Goal: Task Accomplishment & Management: Complete application form

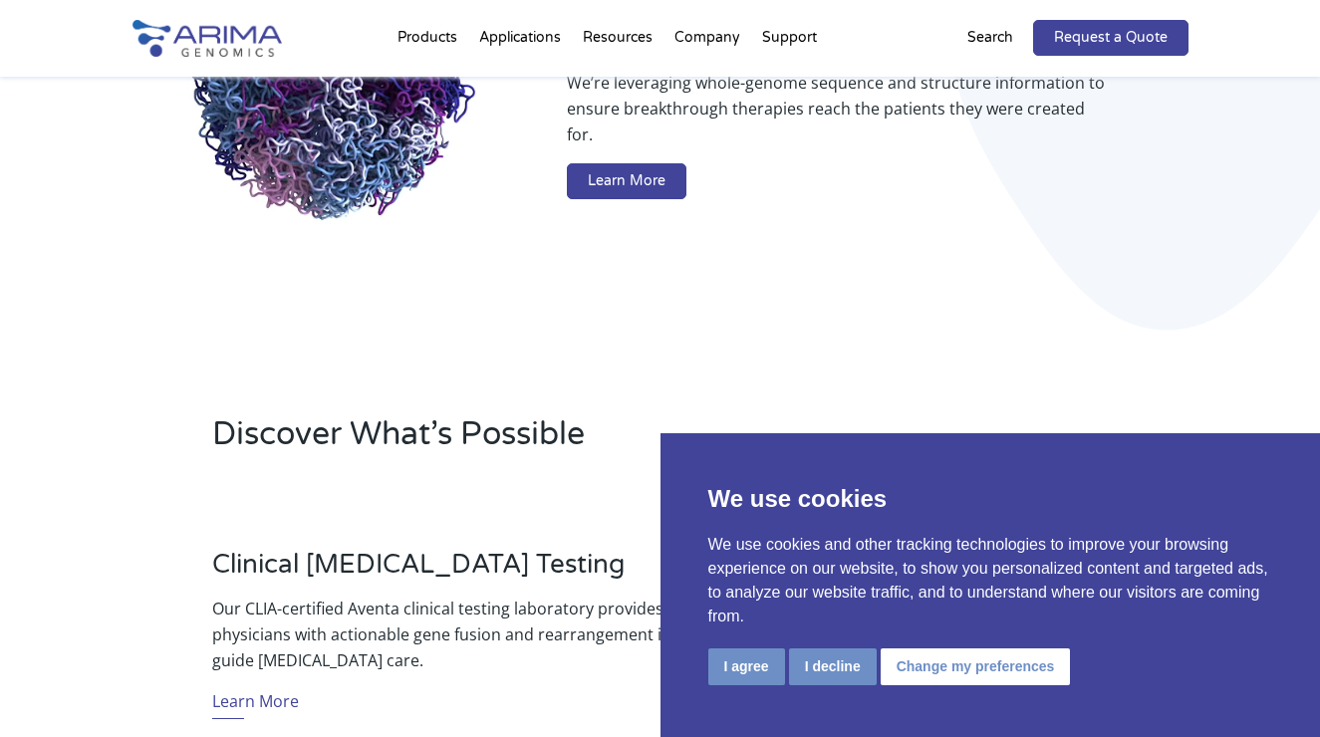
scroll to position [339, 0]
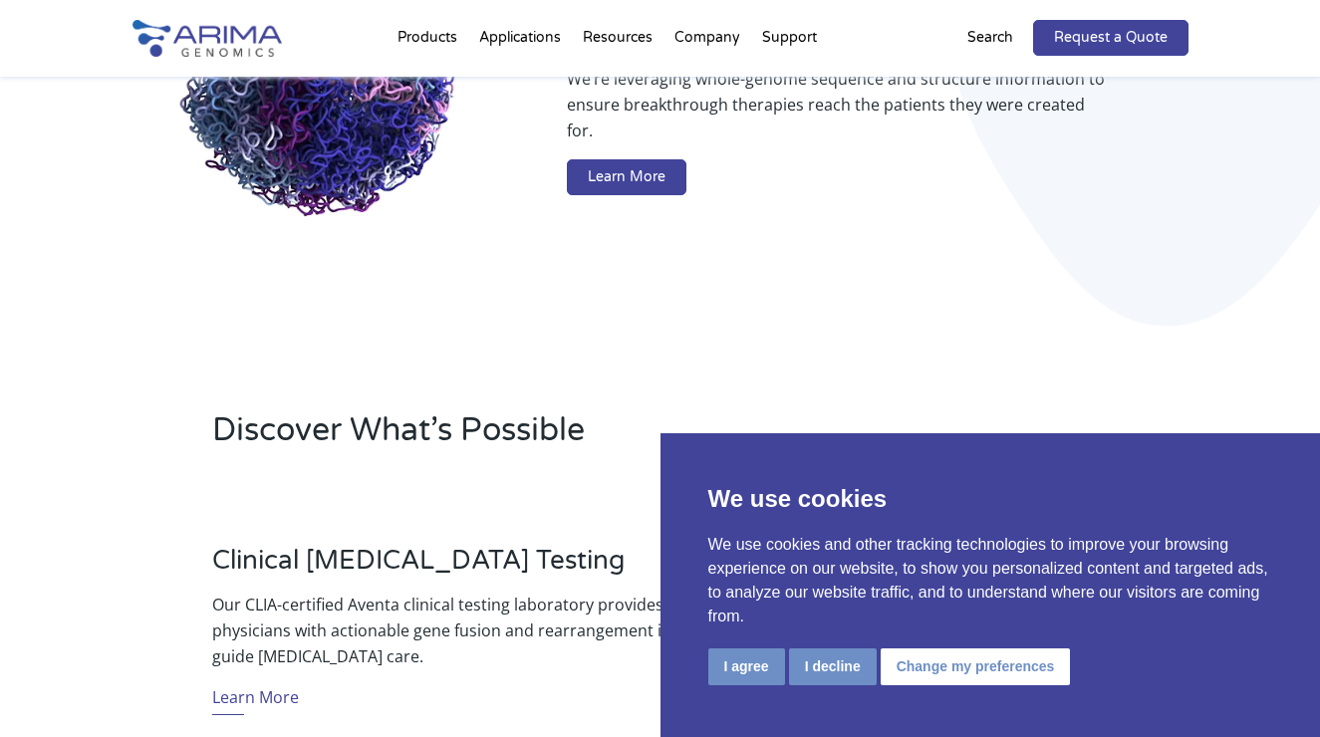
click at [746, 669] on button "I agree" at bounding box center [746, 666] width 77 height 37
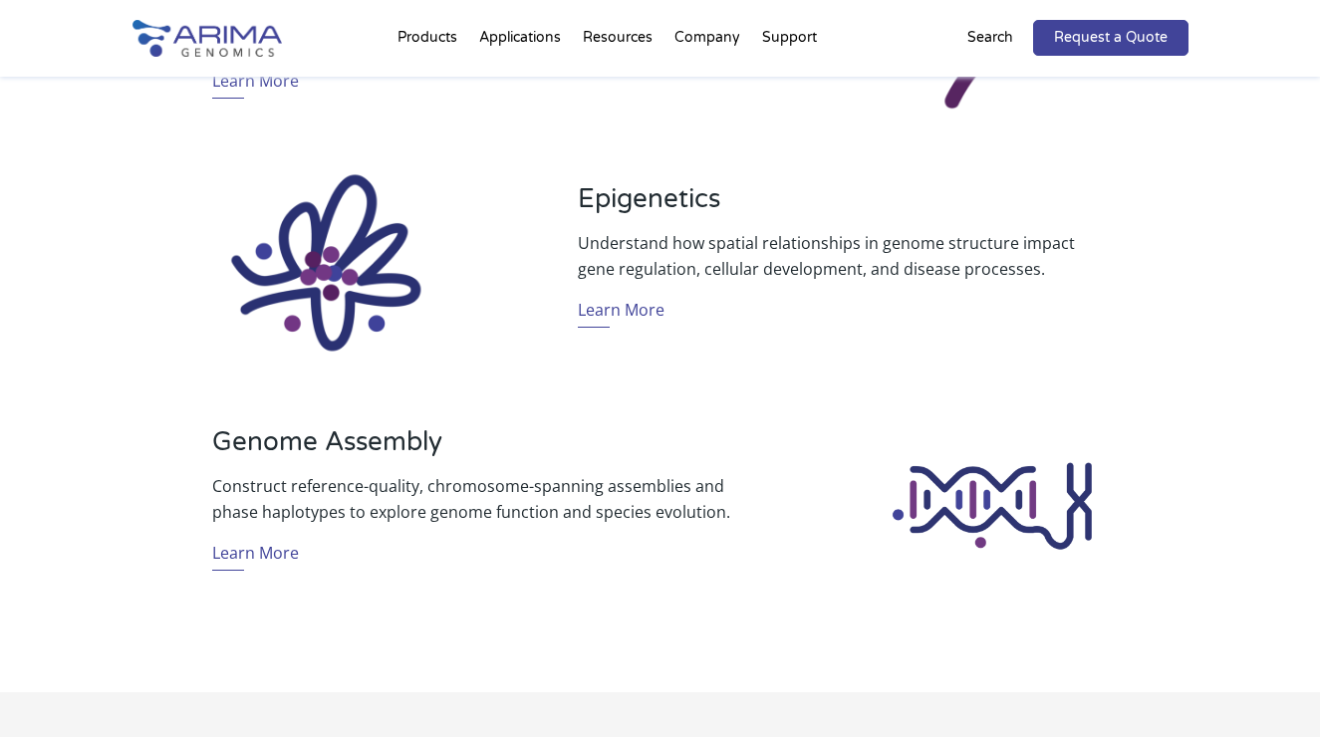
scroll to position [1472, 0]
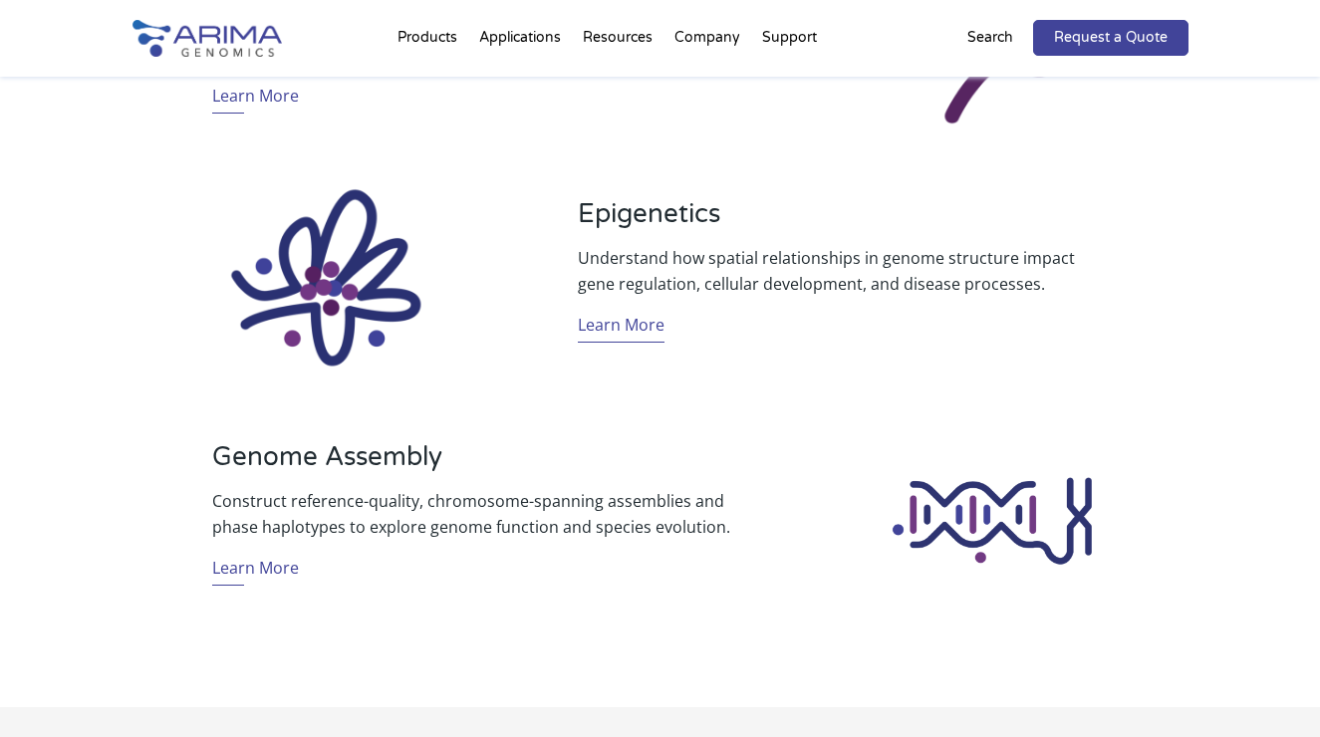
click at [614, 323] on link "Learn More" at bounding box center [621, 327] width 87 height 31
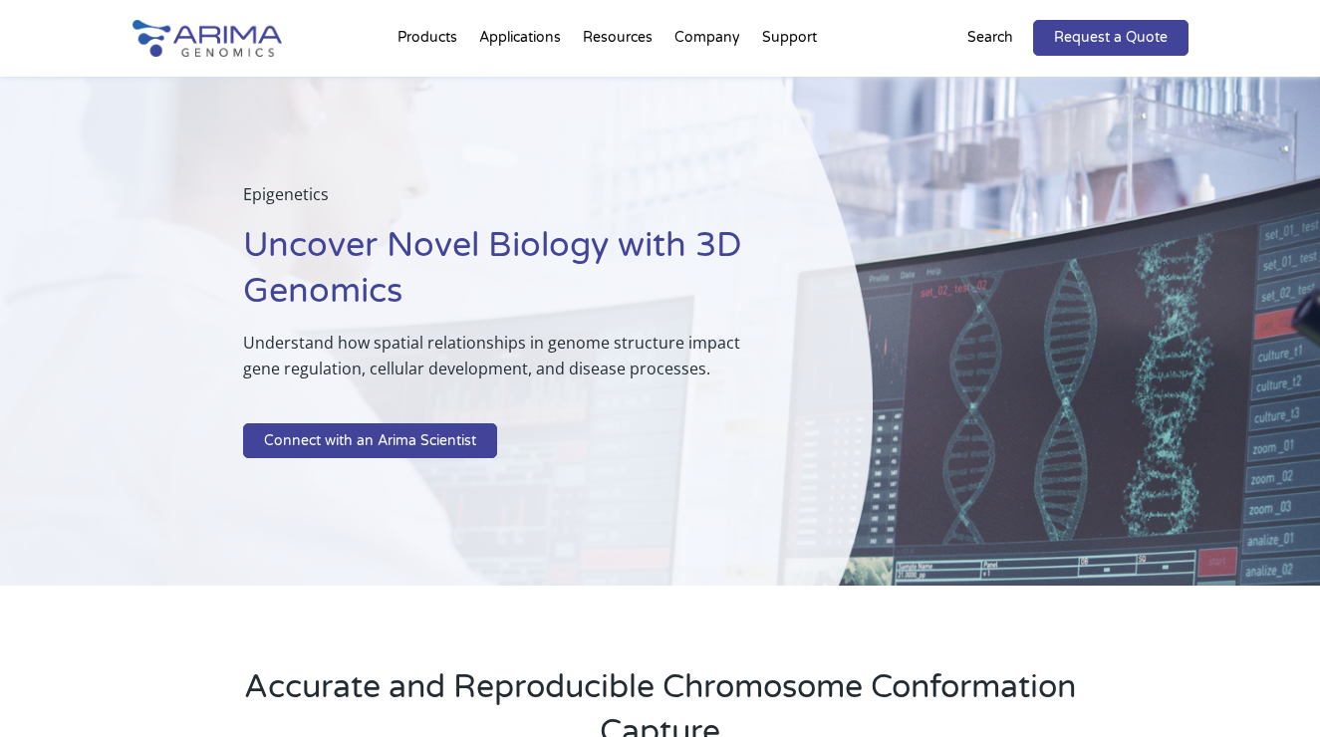
scroll to position [17, 0]
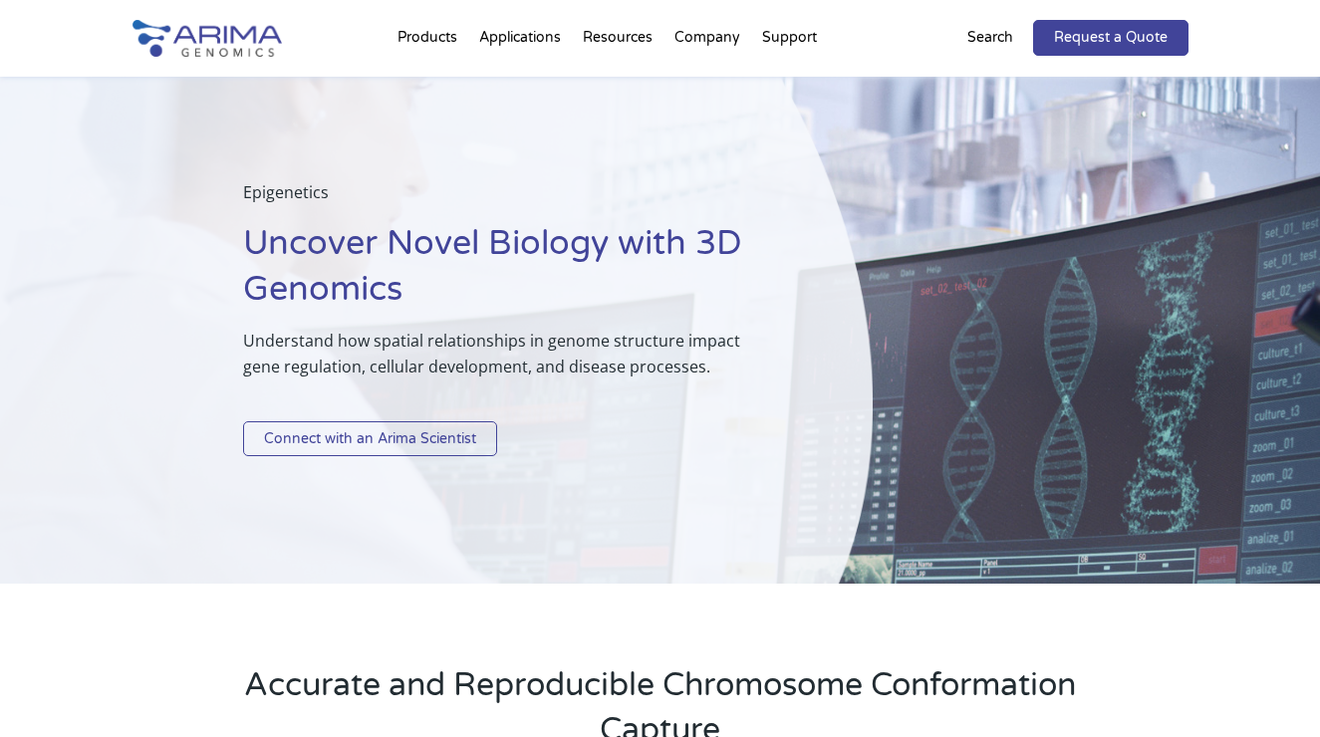
click at [377, 439] on link "Connect with an Arima Scientist" at bounding box center [370, 439] width 254 height 36
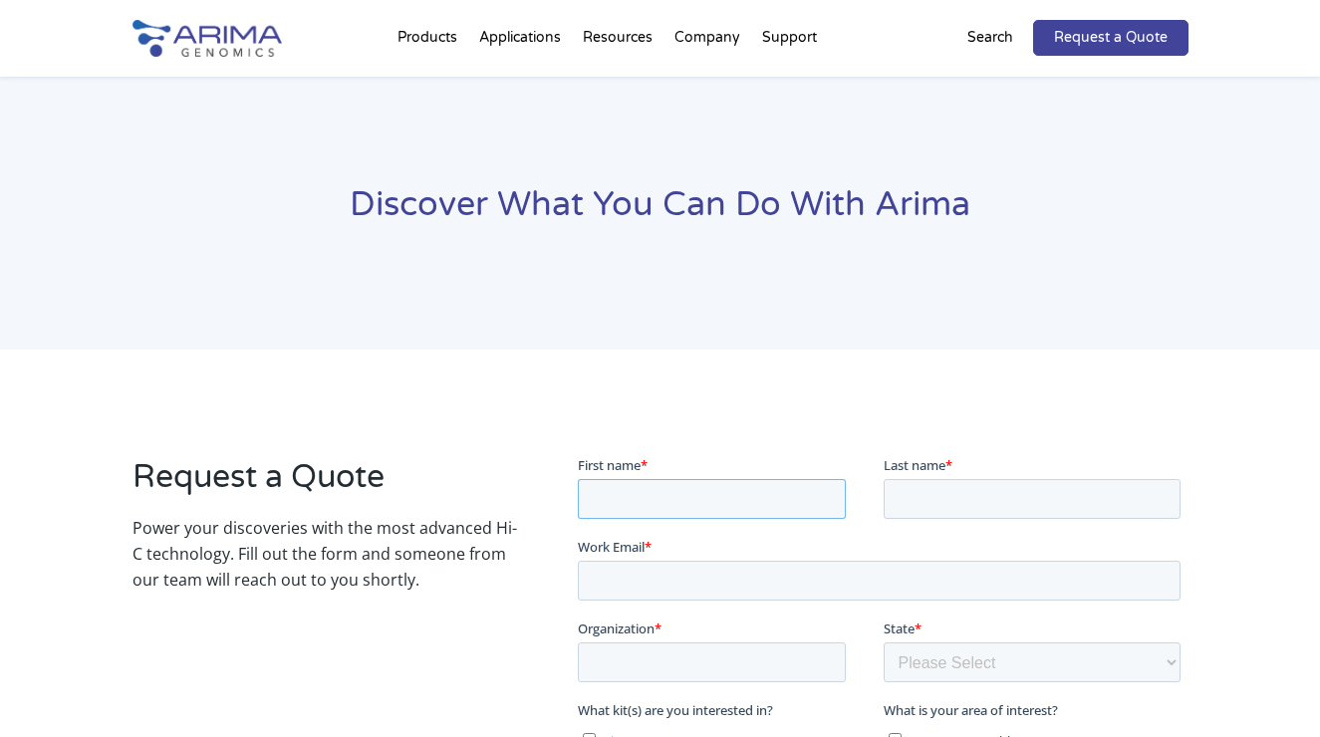
drag, startPoint x: 653, startPoint y: 507, endPoint x: 641, endPoint y: 497, distance: 15.6
click at [651, 507] on input "First name *" at bounding box center [711, 499] width 268 height 40
type input "[PERSON_NAME]"
click at [601, 587] on input "Work Email *" at bounding box center [878, 581] width 603 height 40
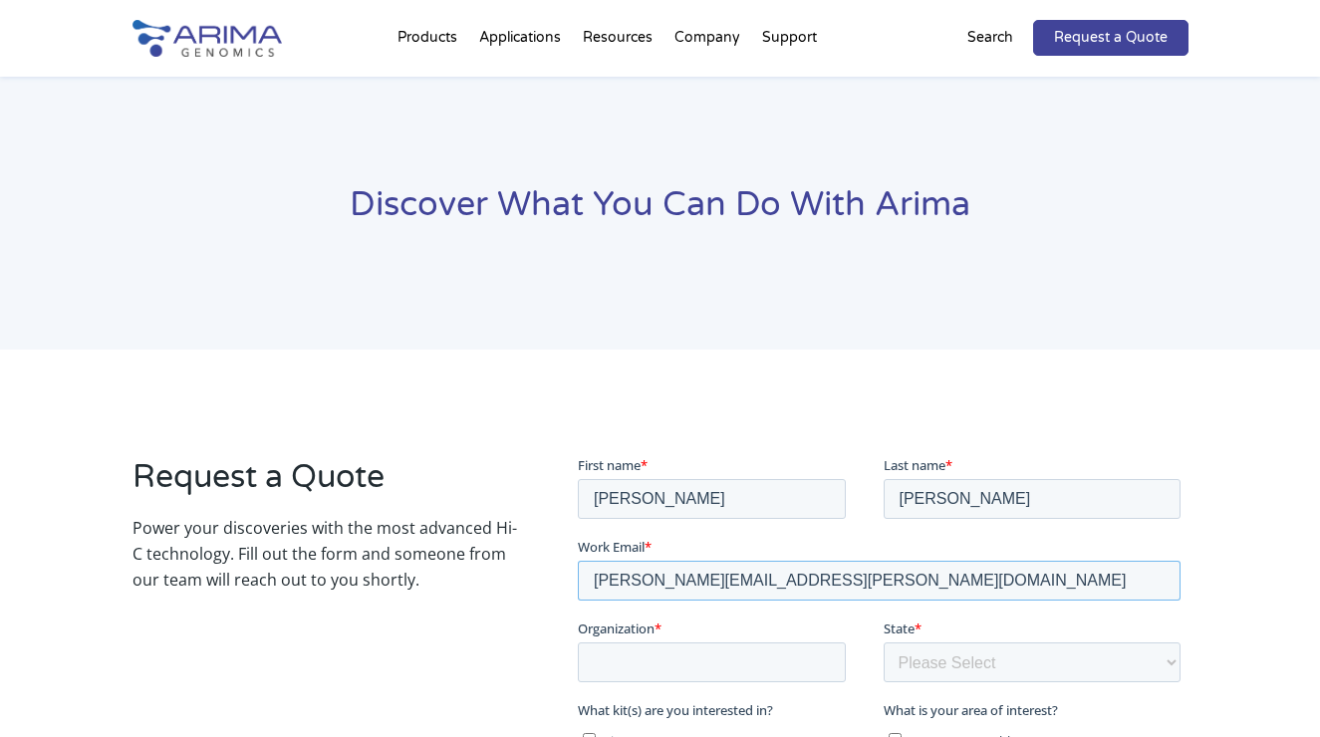
type input "[PERSON_NAME][EMAIL_ADDRESS][PERSON_NAME][DOMAIN_NAME]"
click at [593, 656] on input "Organization *" at bounding box center [711, 662] width 268 height 40
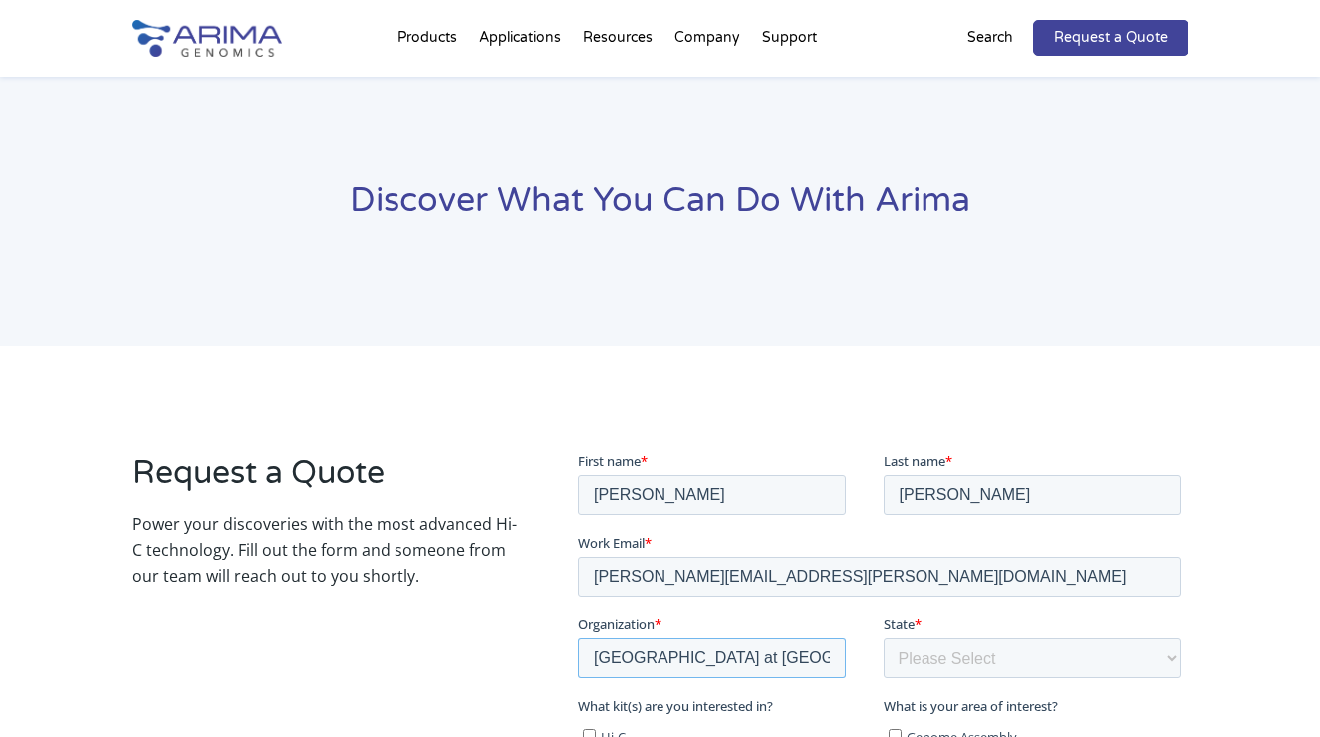
type input "[GEOGRAPHIC_DATA] at [GEOGRAPHIC_DATA]"
select select "[US_STATE]"
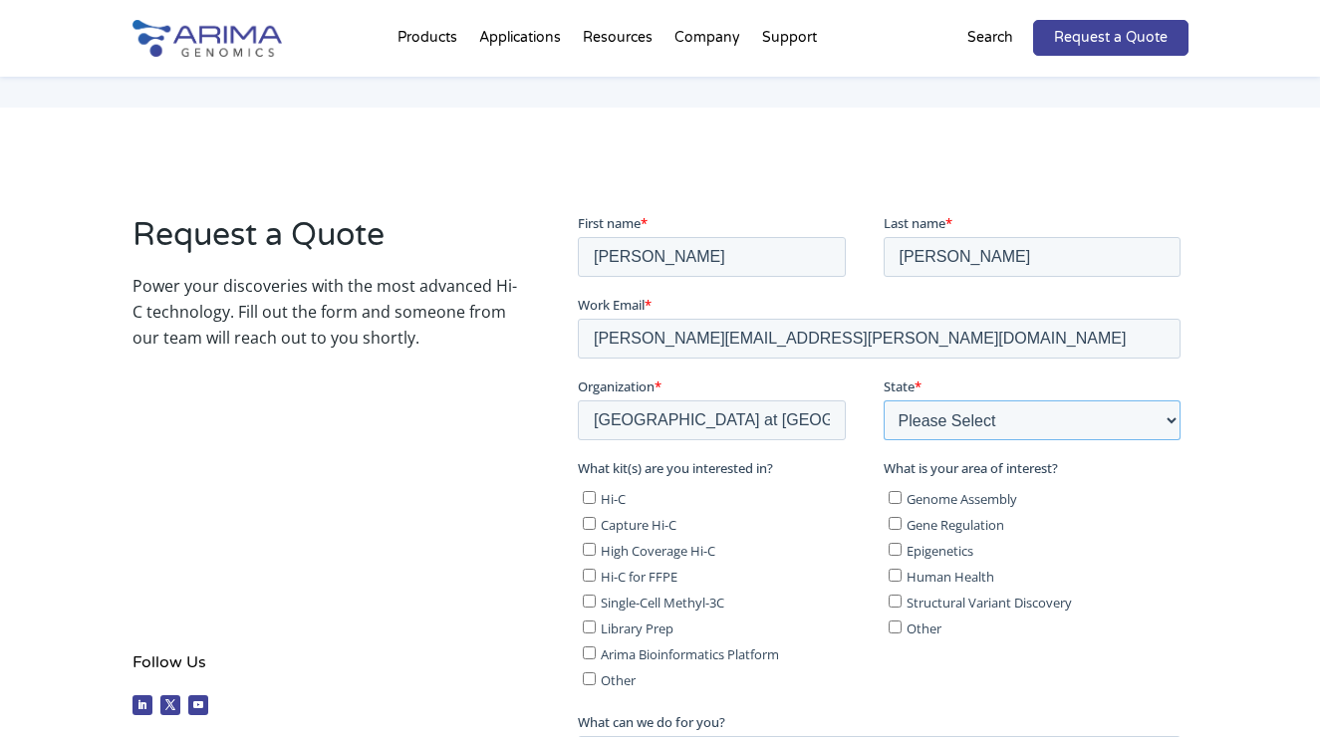
scroll to position [244, 0]
drag, startPoint x: 590, startPoint y: 519, endPoint x: 687, endPoint y: 514, distance: 97.7
click at [590, 518] on input "Capture Hi-C" at bounding box center [588, 521] width 13 height 13
checkbox input "true"
click at [589, 594] on input "Single-Cell Methyl-3C" at bounding box center [588, 599] width 13 height 13
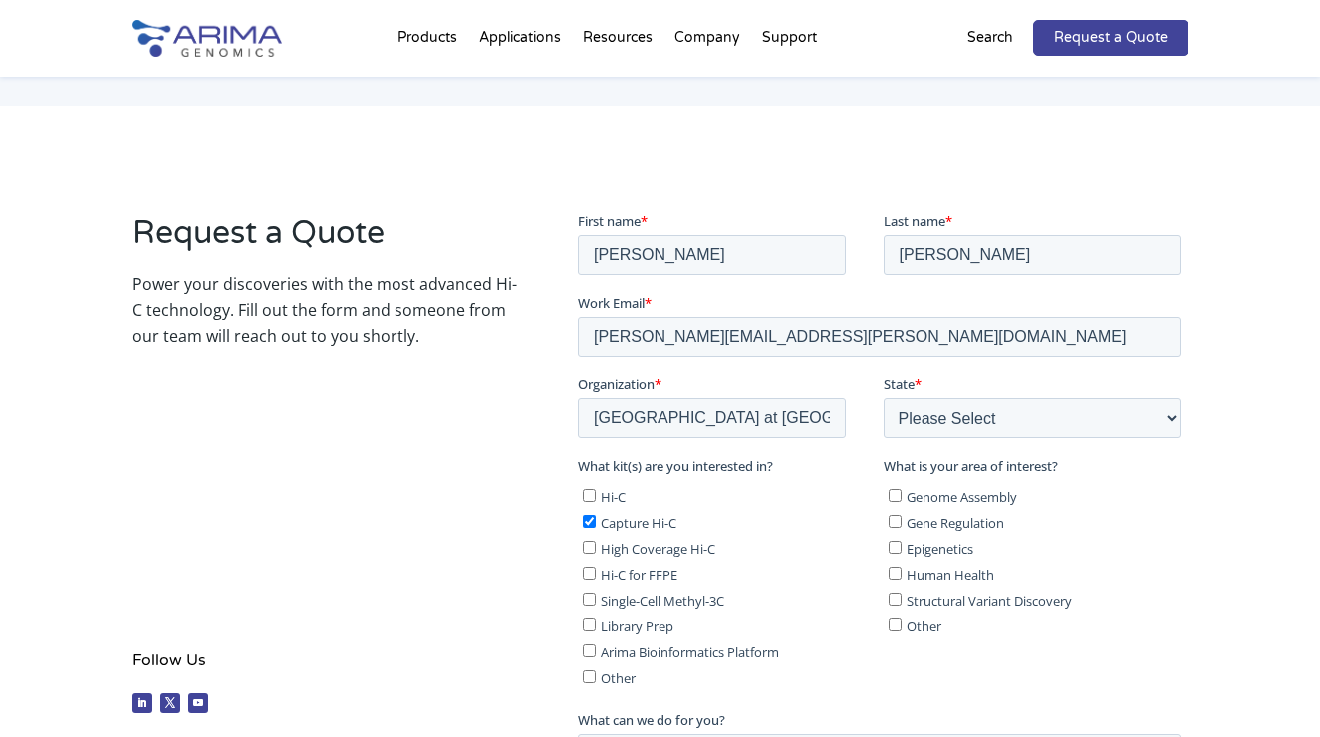
checkbox input "true"
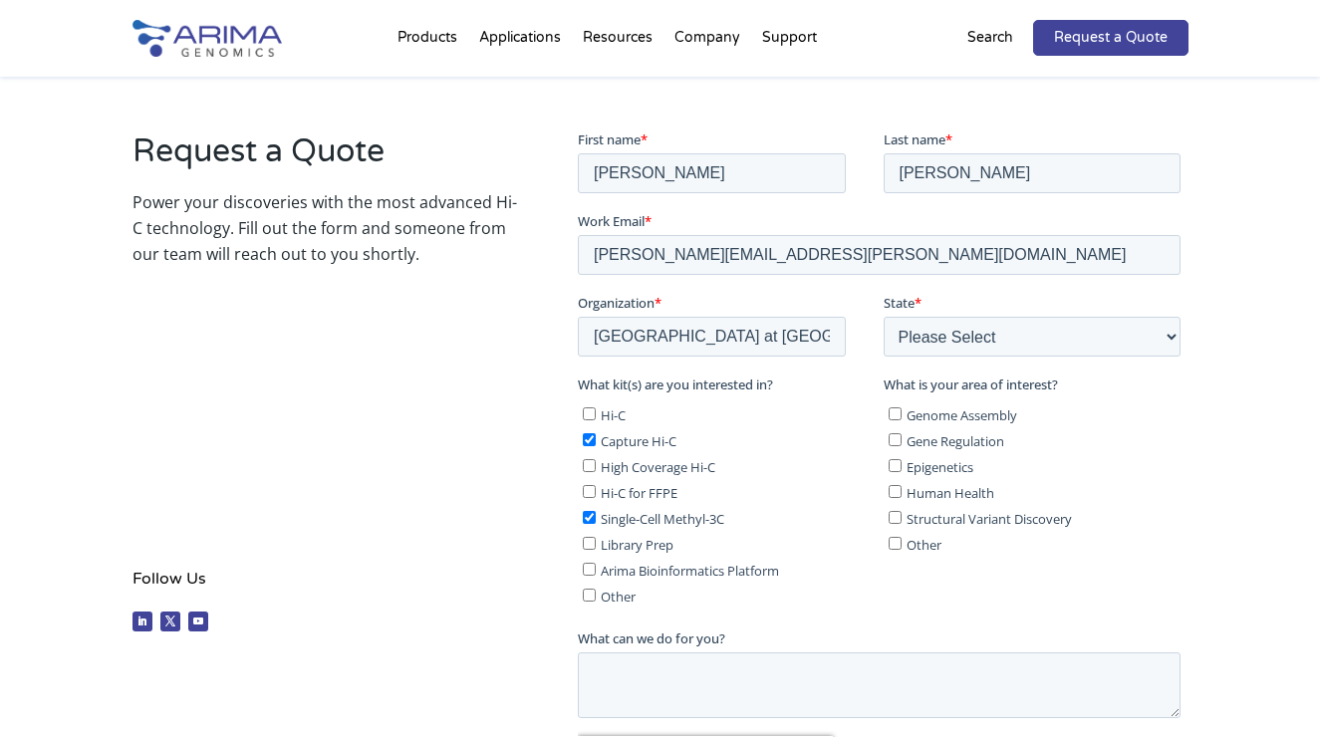
scroll to position [345, 0]
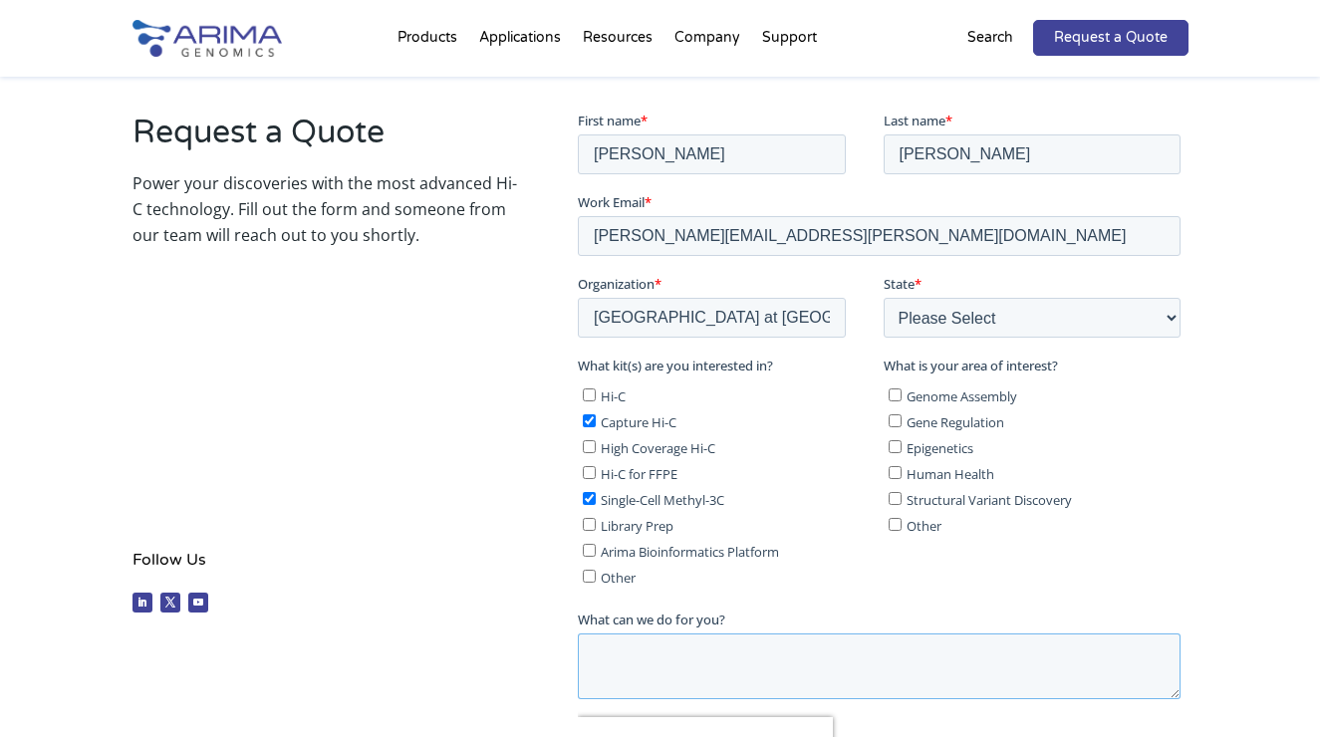
click at [664, 646] on textarea "What can we do for you?" at bounding box center [878, 666] width 603 height 66
type textarea "We are interested in targeted"
click at [896, 393] on input "Genome Assembly" at bounding box center [893, 394] width 13 height 13
checkbox input "true"
click at [893, 423] on input "Gene Regulation" at bounding box center [893, 420] width 13 height 13
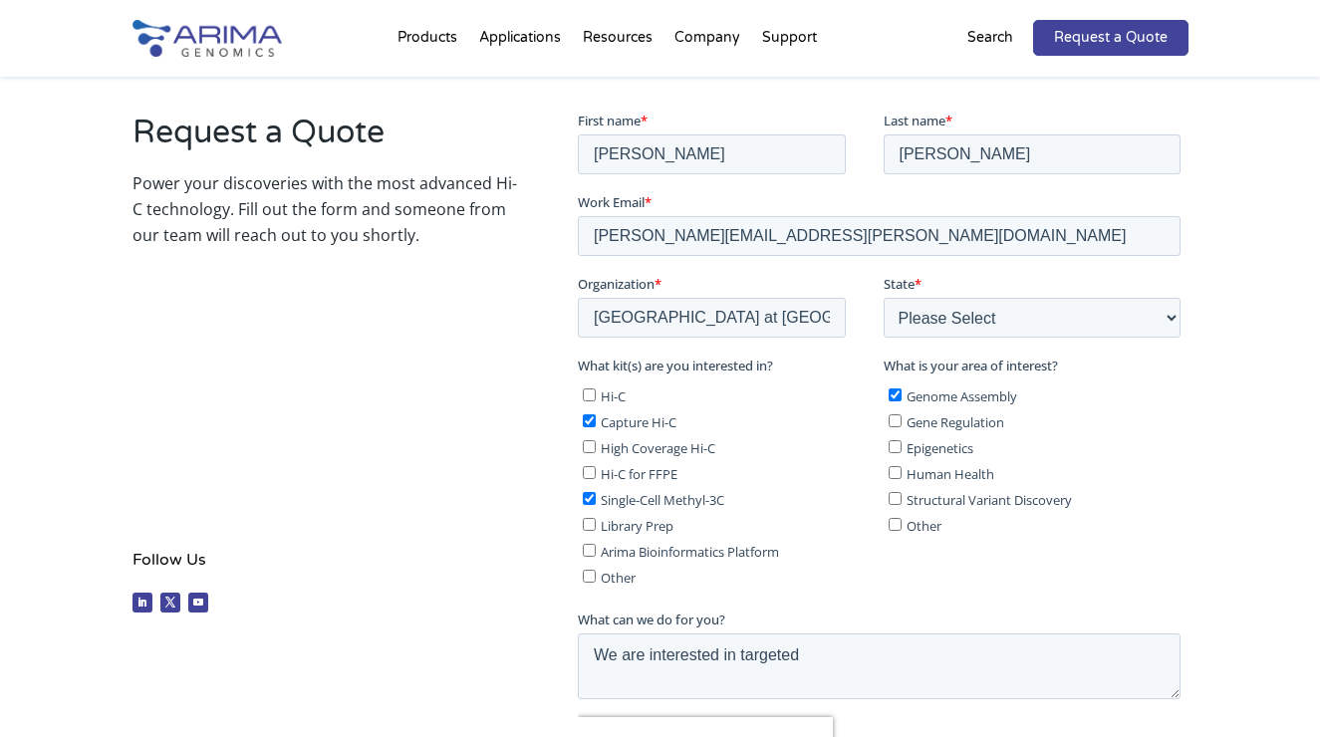
checkbox input "true"
click at [890, 444] on input "Epigenetics" at bounding box center [893, 446] width 13 height 13
checkbox input "true"
drag, startPoint x: 892, startPoint y: 495, endPoint x: 919, endPoint y: 513, distance: 32.3
click at [892, 496] on input "Structural Variant Discovery" at bounding box center [893, 498] width 13 height 13
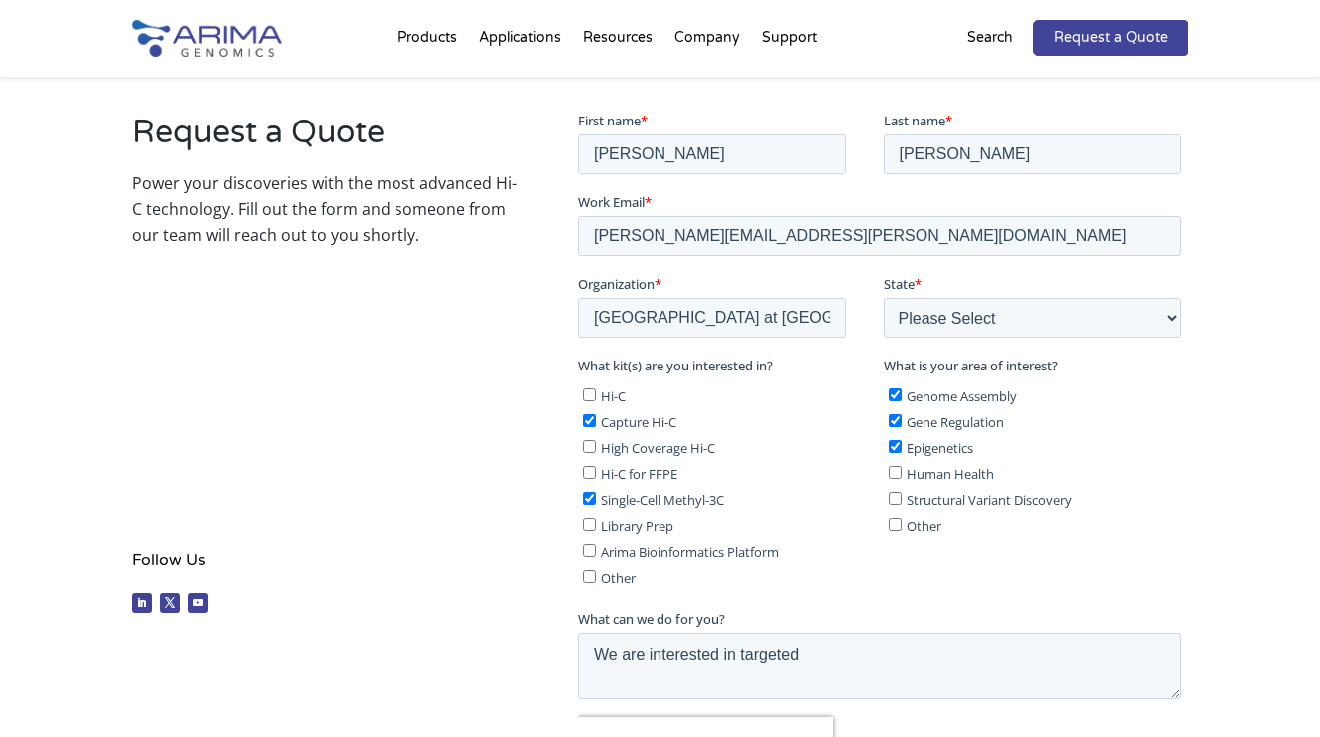
checkbox input "true"
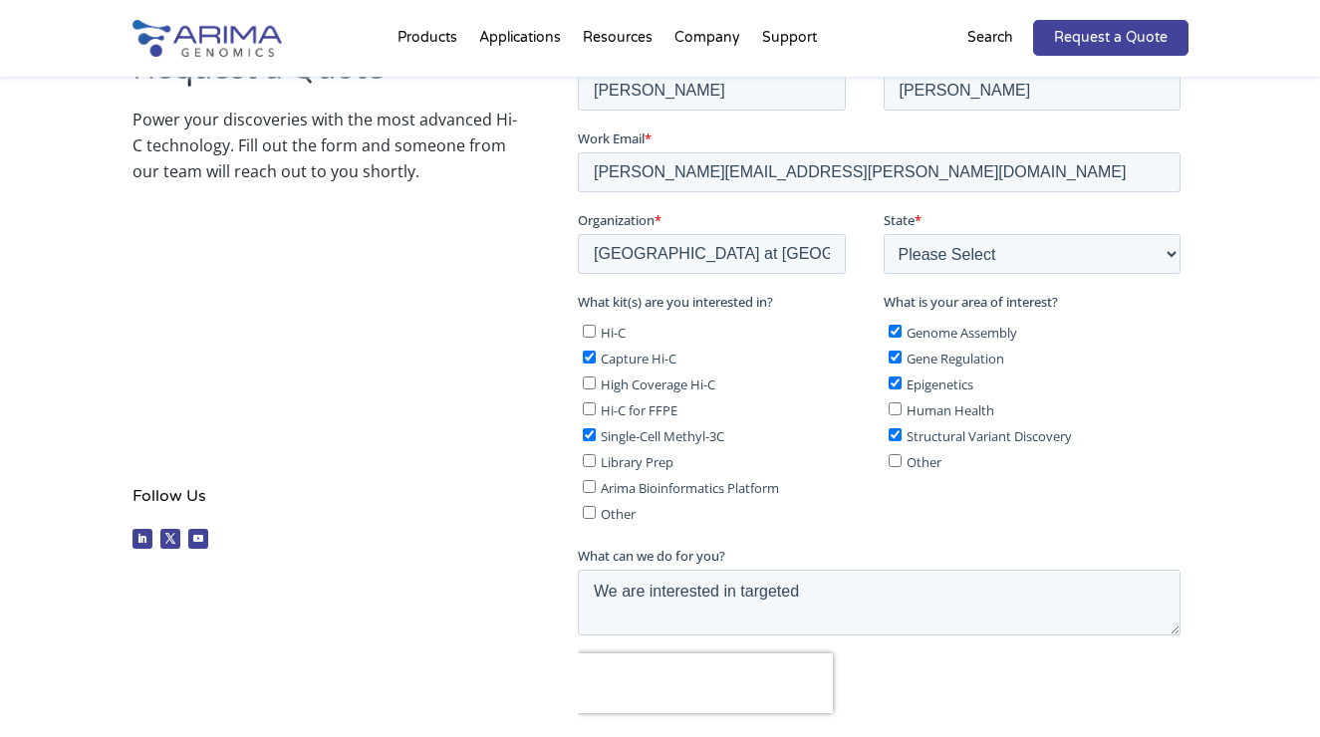
scroll to position [448, 0]
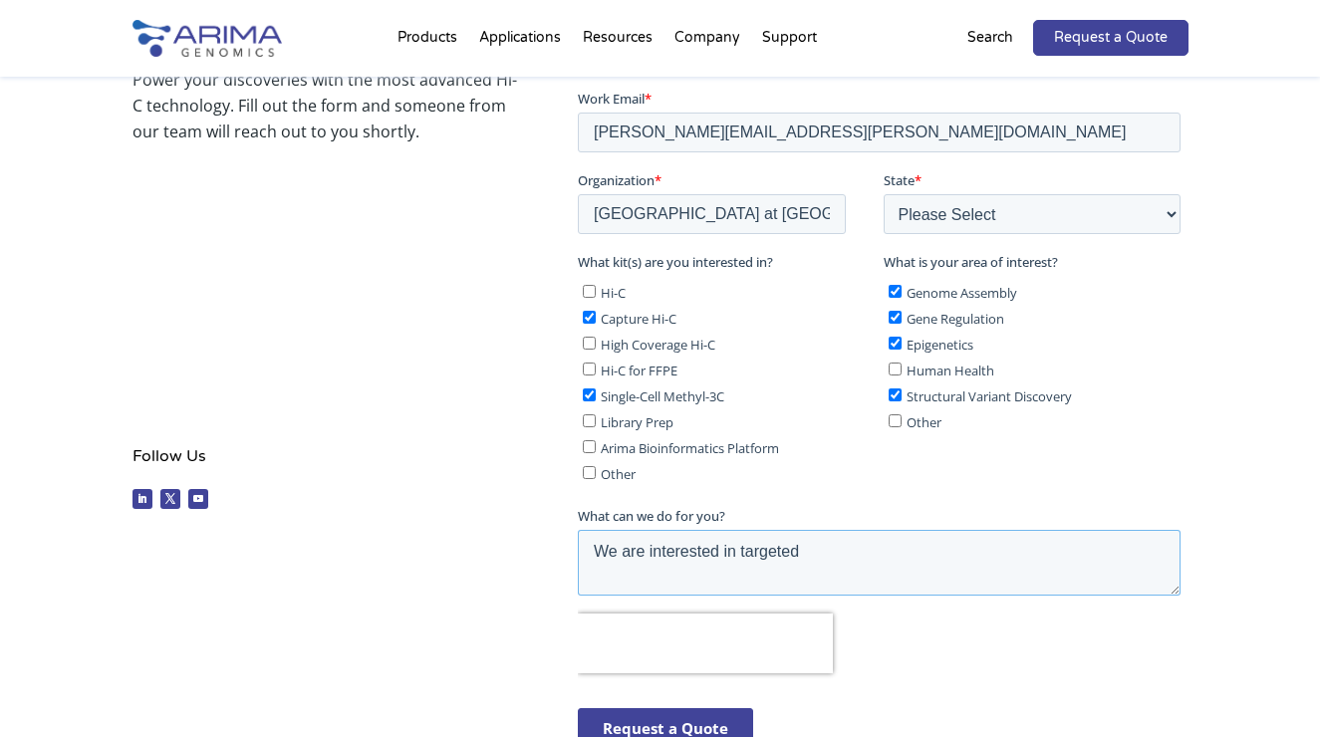
click at [845, 550] on textarea "We are interested in targeted" at bounding box center [878, 563] width 603 height 66
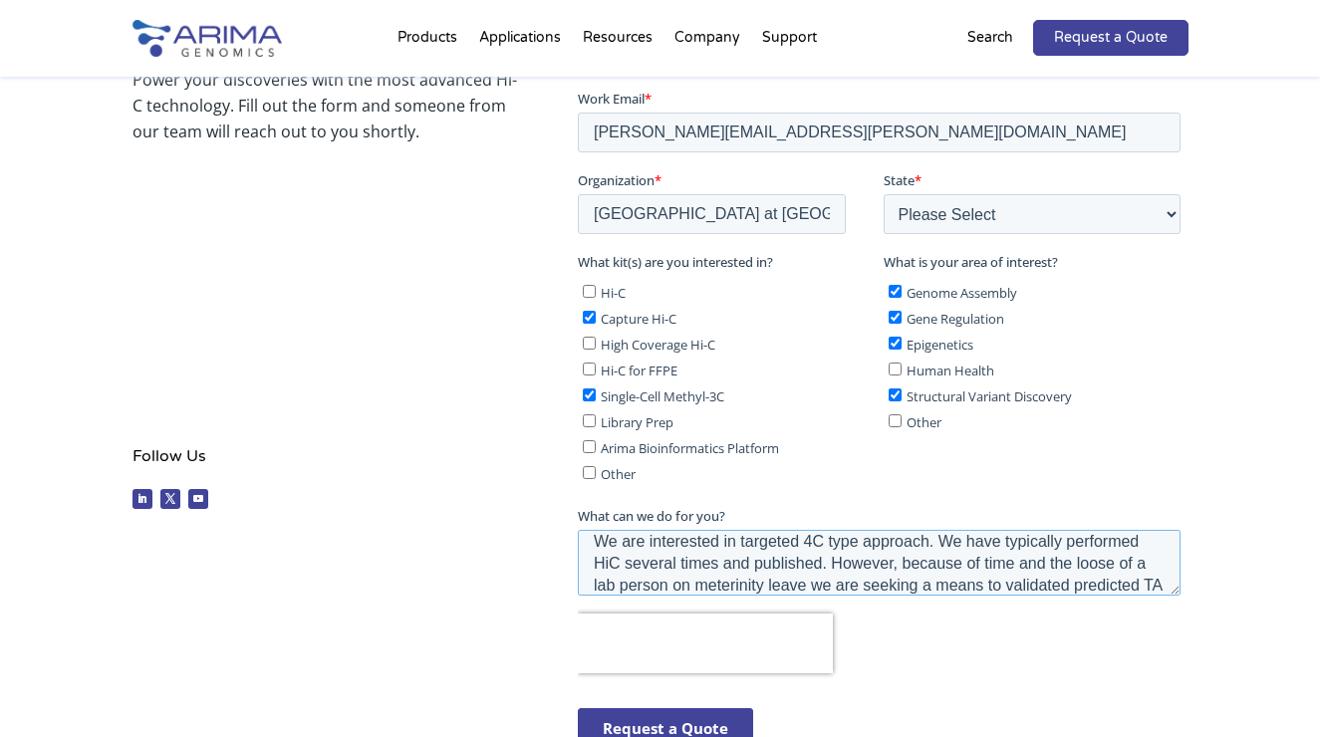
scroll to position [44, 0]
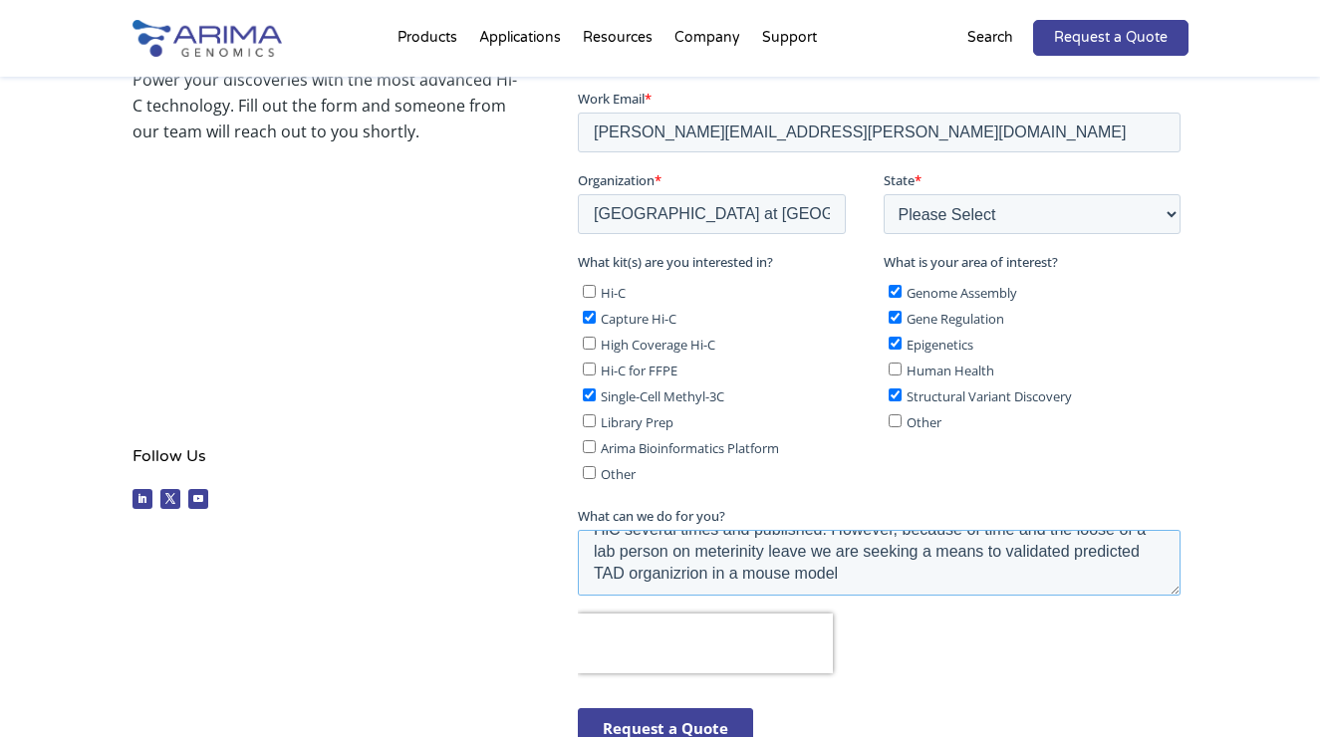
click at [740, 567] on textarea "We are interested in targeted 4C type approach. We have typically performed HiC…" at bounding box center [878, 563] width 603 height 66
click at [1011, 569] on textarea "We are interested in targeted 4C type approach. We have typically performed HiC…" at bounding box center [878, 563] width 603 height 66
drag, startPoint x: 908, startPoint y: 562, endPoint x: 834, endPoint y: 561, distance: 74.7
click at [834, 561] on textarea "We are interested in targeted 4C type approach. We have typically performed HiC…" at bounding box center [878, 563] width 603 height 66
click at [972, 568] on textarea "We are interested in targeted 4C type approach. We have typically performed HiC…" at bounding box center [878, 563] width 603 height 66
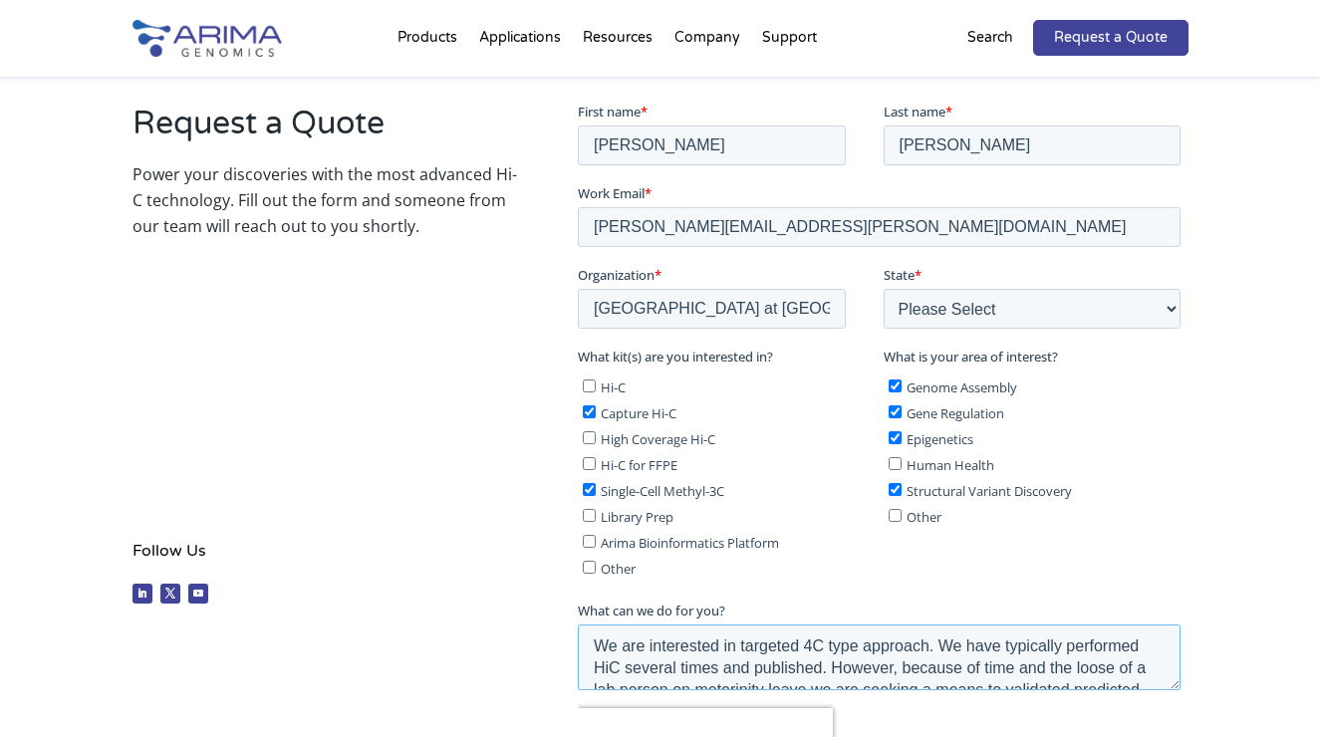
scroll to position [25, 0]
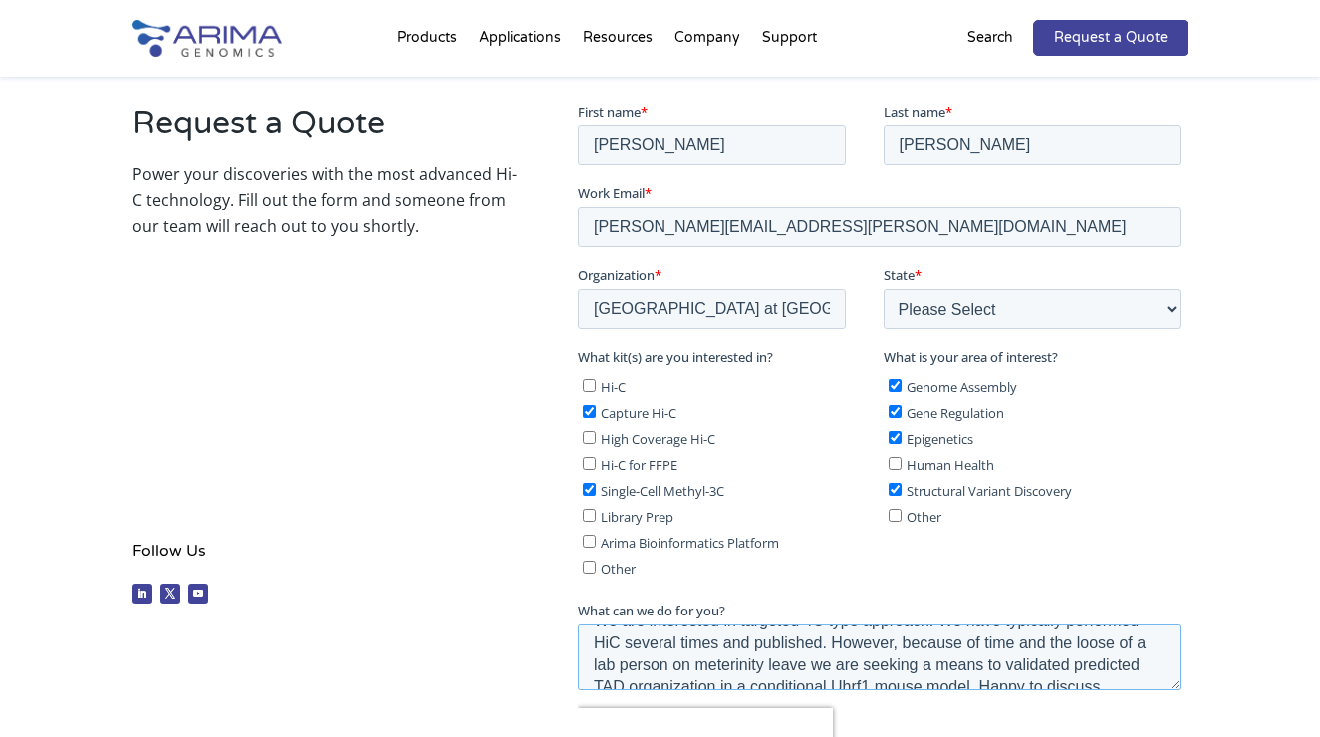
click at [723, 638] on textarea "We are interested in targeted 4C type approach. We have typically performed HiC…" at bounding box center [878, 658] width 603 height 66
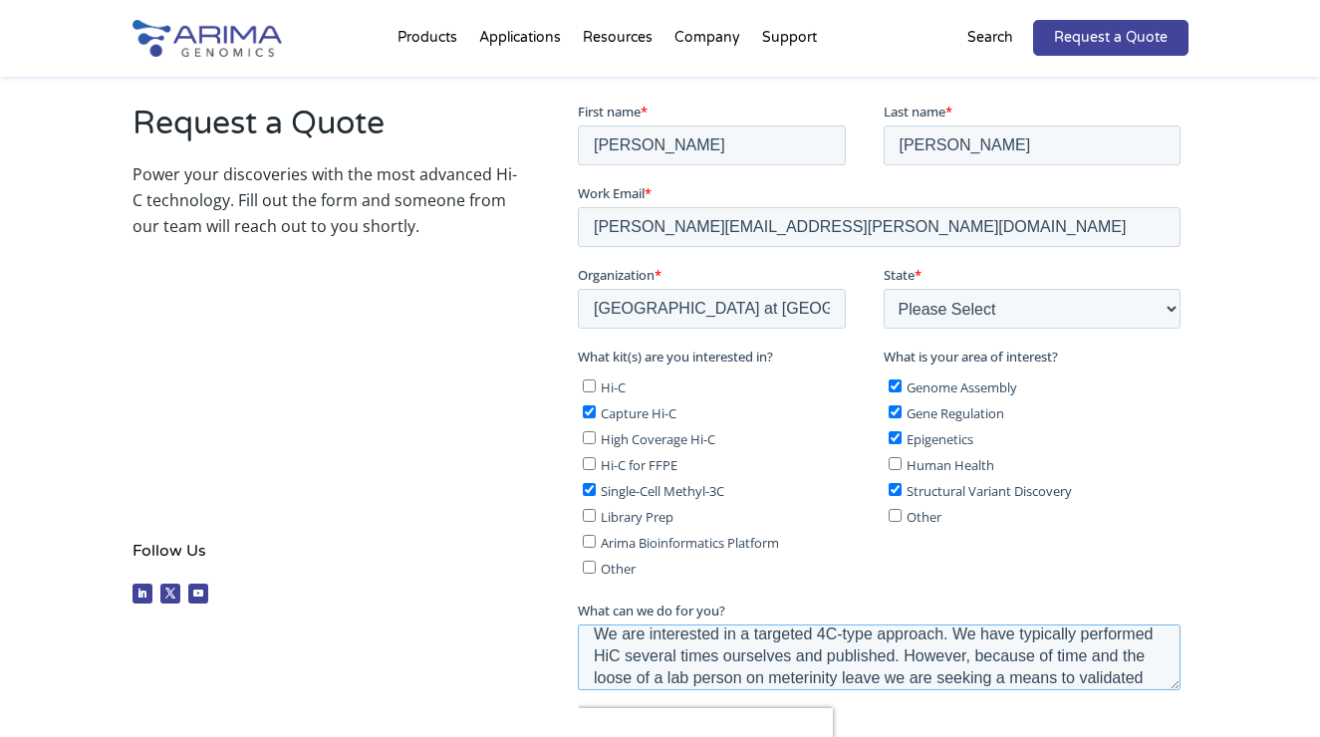
click at [1129, 664] on textarea "We are interested in a targeted 4C-type approach. We have typically performed H…" at bounding box center [878, 658] width 603 height 66
click at [1071, 643] on textarea "We are interested in a targeted 4C-type approach. We have typically performed H…" at bounding box center [878, 658] width 603 height 66
click at [974, 645] on textarea "We are interested in a targeted 4C-type approach. We have typically performed H…" at bounding box center [878, 658] width 603 height 66
type textarea "We are interested in a targeted 4C-type approach. We have typically performed H…"
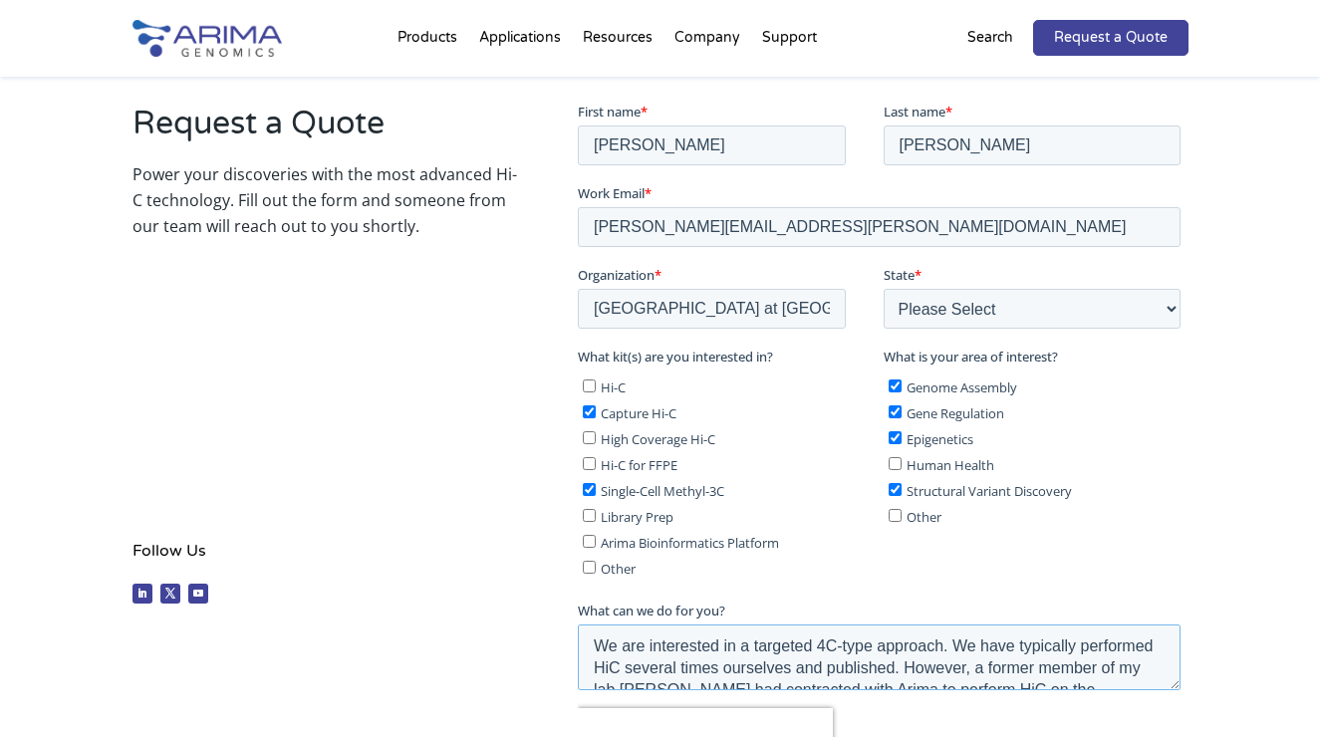
scroll to position [0, 0]
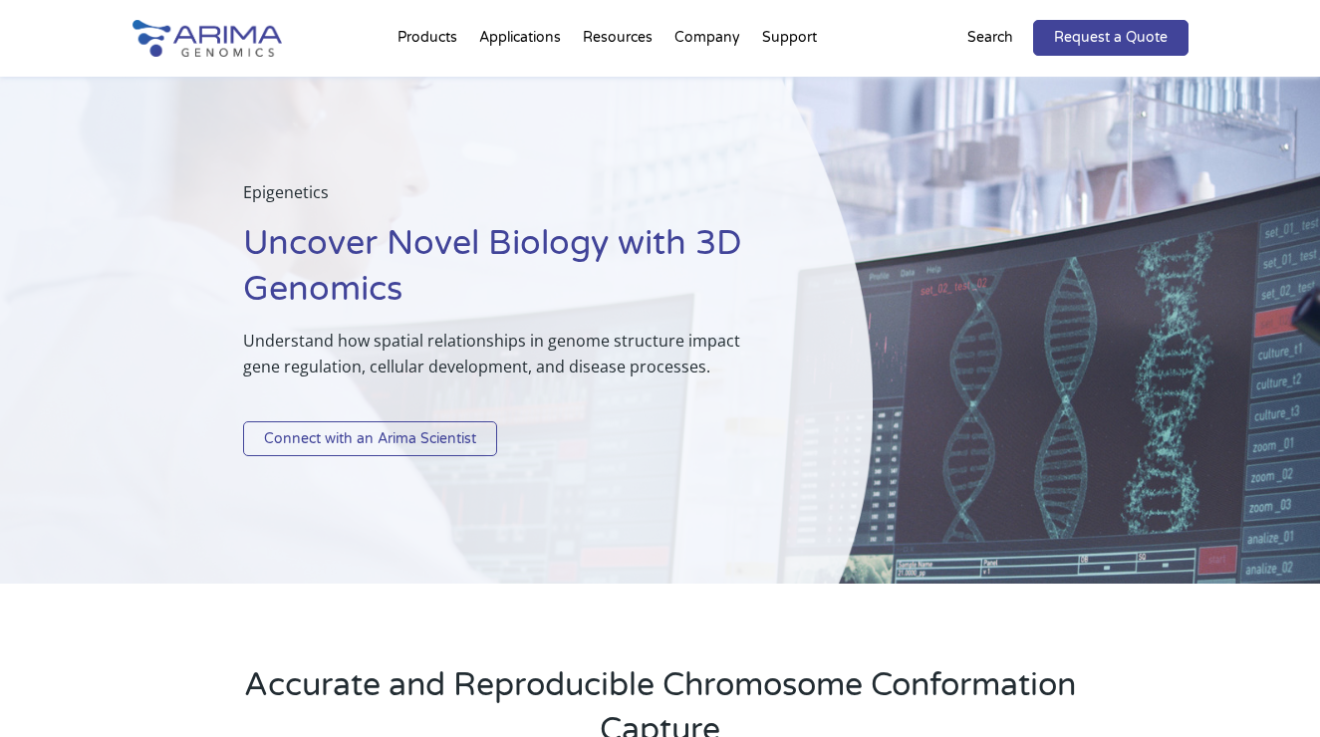
click at [418, 439] on link "Connect with an Arima Scientist" at bounding box center [370, 439] width 254 height 36
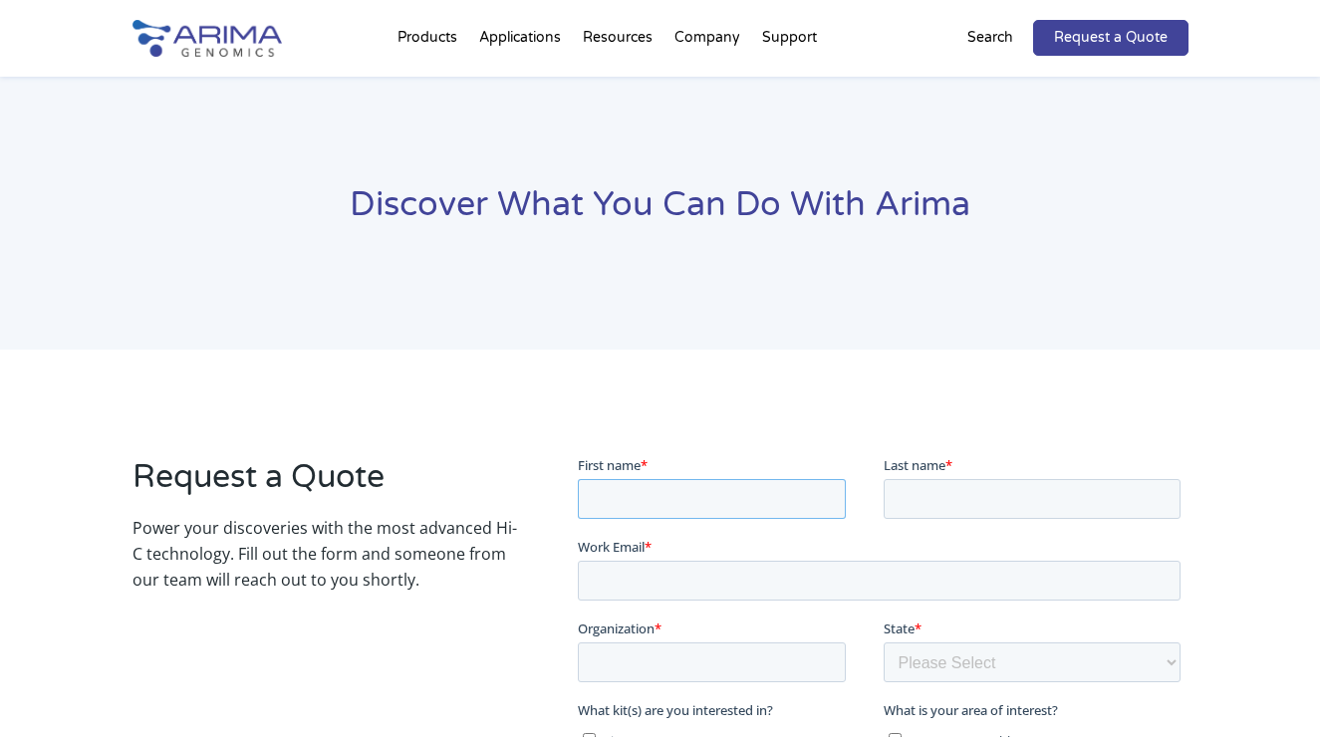
drag, startPoint x: 664, startPoint y: 492, endPoint x: 648, endPoint y: 489, distance: 16.2
click at [662, 491] on input "First name *" at bounding box center [711, 499] width 268 height 40
type input "[PERSON_NAME]"
click at [935, 496] on input "Last name *" at bounding box center [1031, 499] width 298 height 40
type input "[PERSON_NAME]"
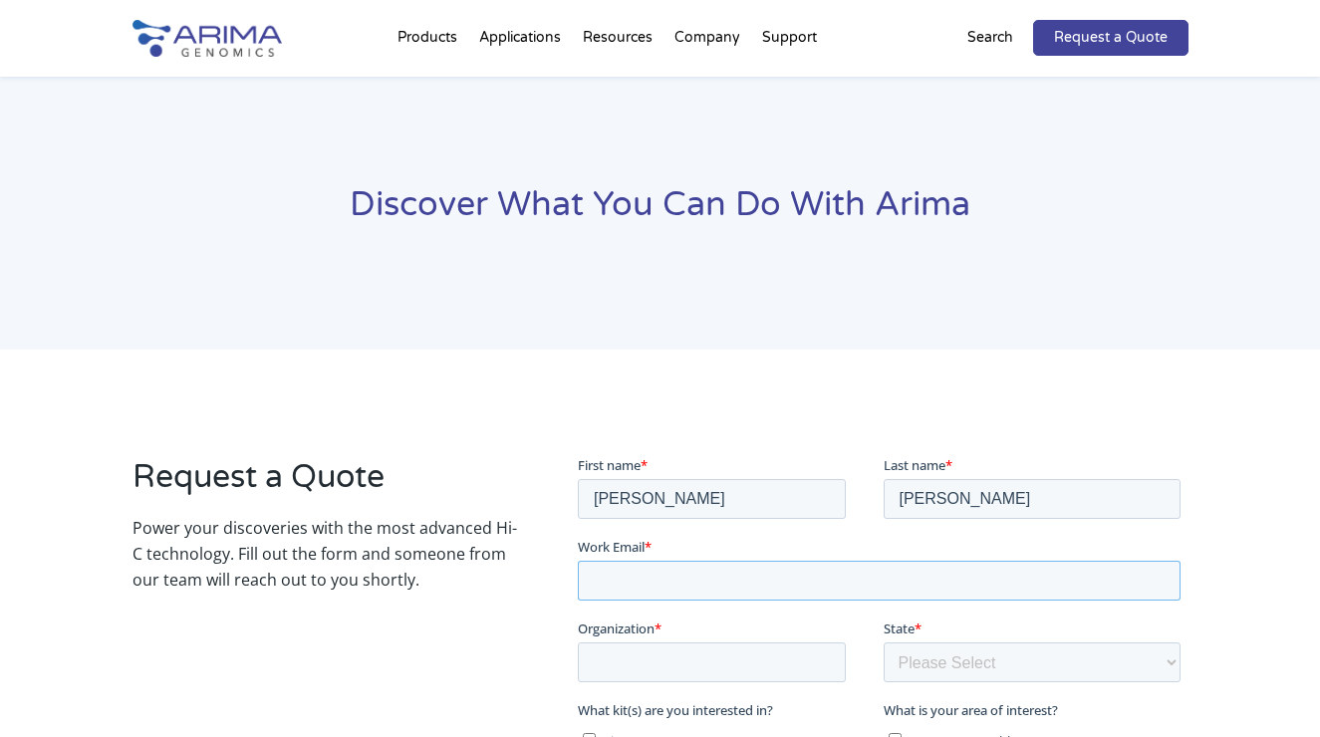
click at [650, 572] on input "Work Email *" at bounding box center [878, 581] width 603 height 40
type input "[PERSON_NAME][EMAIL_ADDRESS][PERSON_NAME][DOMAIN_NAME]"
click at [663, 675] on input "Organization *" at bounding box center [711, 662] width 268 height 40
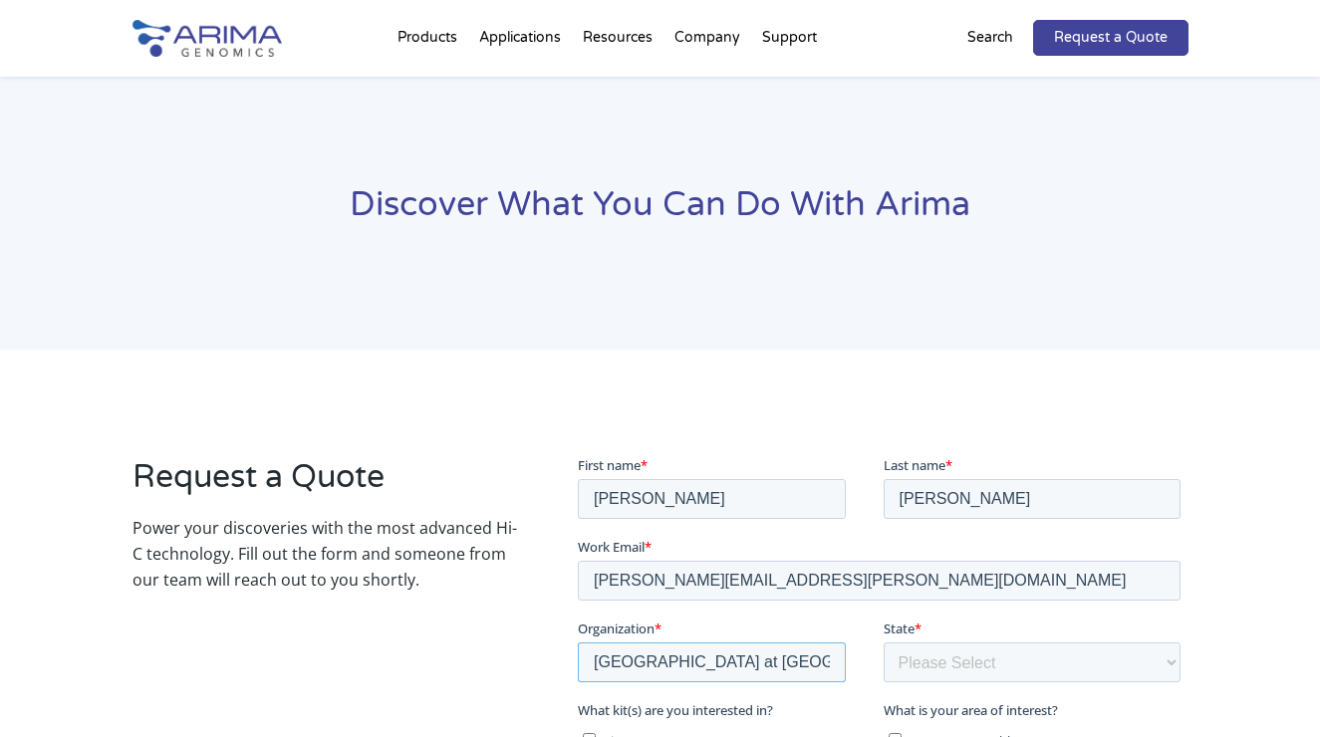
type input "[GEOGRAPHIC_DATA] at [GEOGRAPHIC_DATA]"
select select "New York"
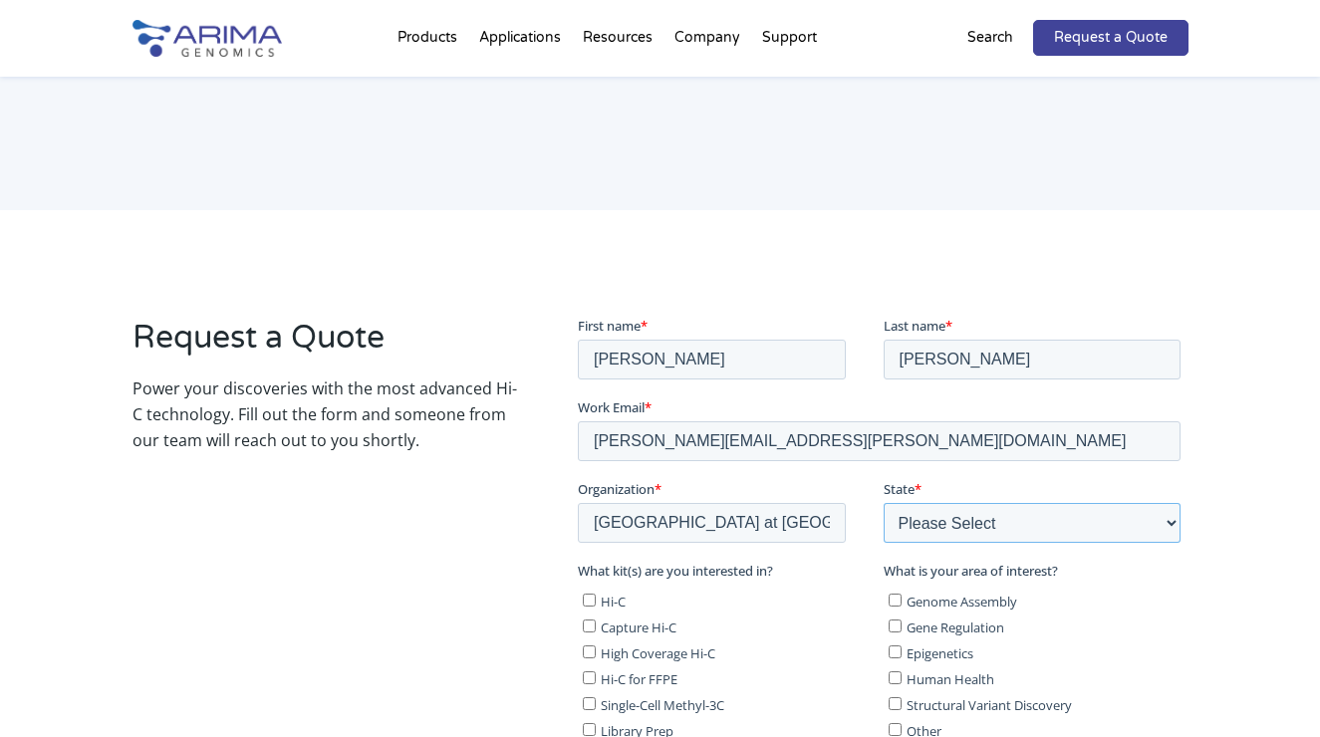
scroll to position [157, 0]
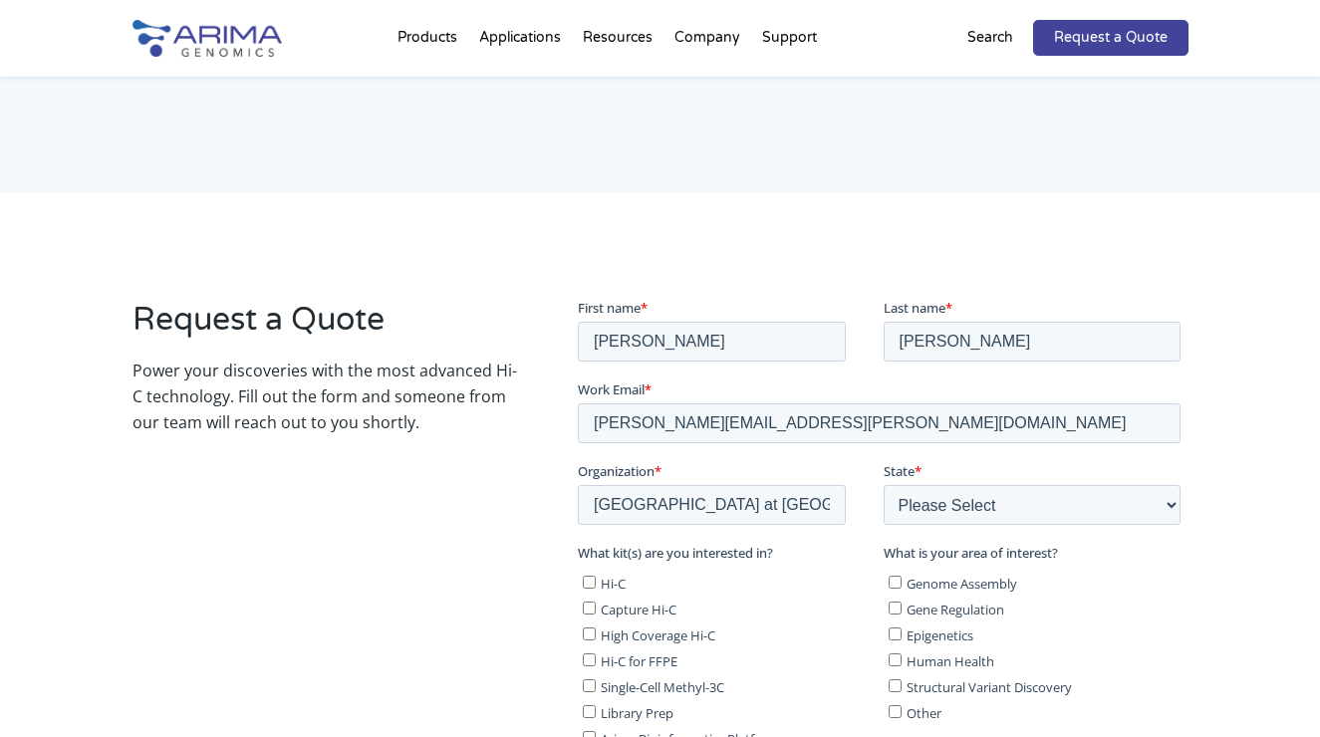
drag, startPoint x: 590, startPoint y: 608, endPoint x: 610, endPoint y: 609, distance: 19.9
click at [590, 608] on input "Capture Hi-C" at bounding box center [588, 608] width 13 height 13
checkbox input "true"
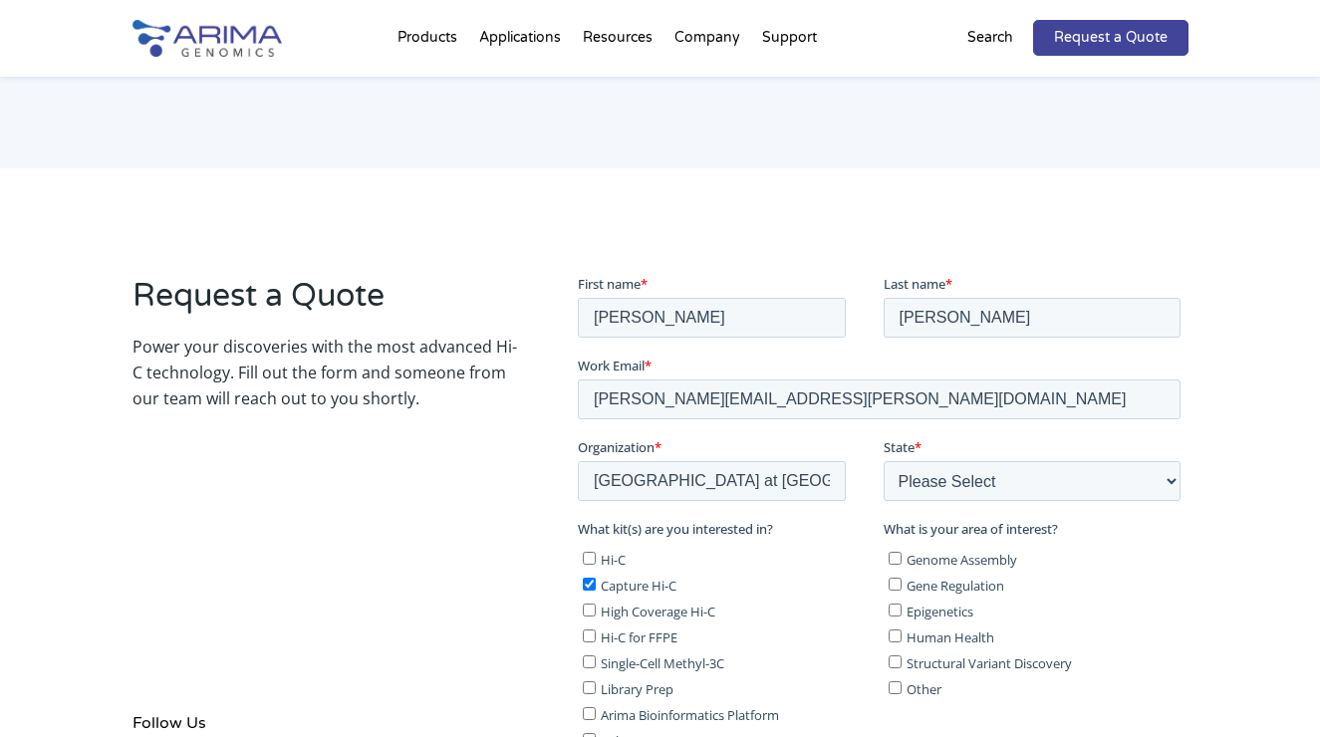
scroll to position [226, 0]
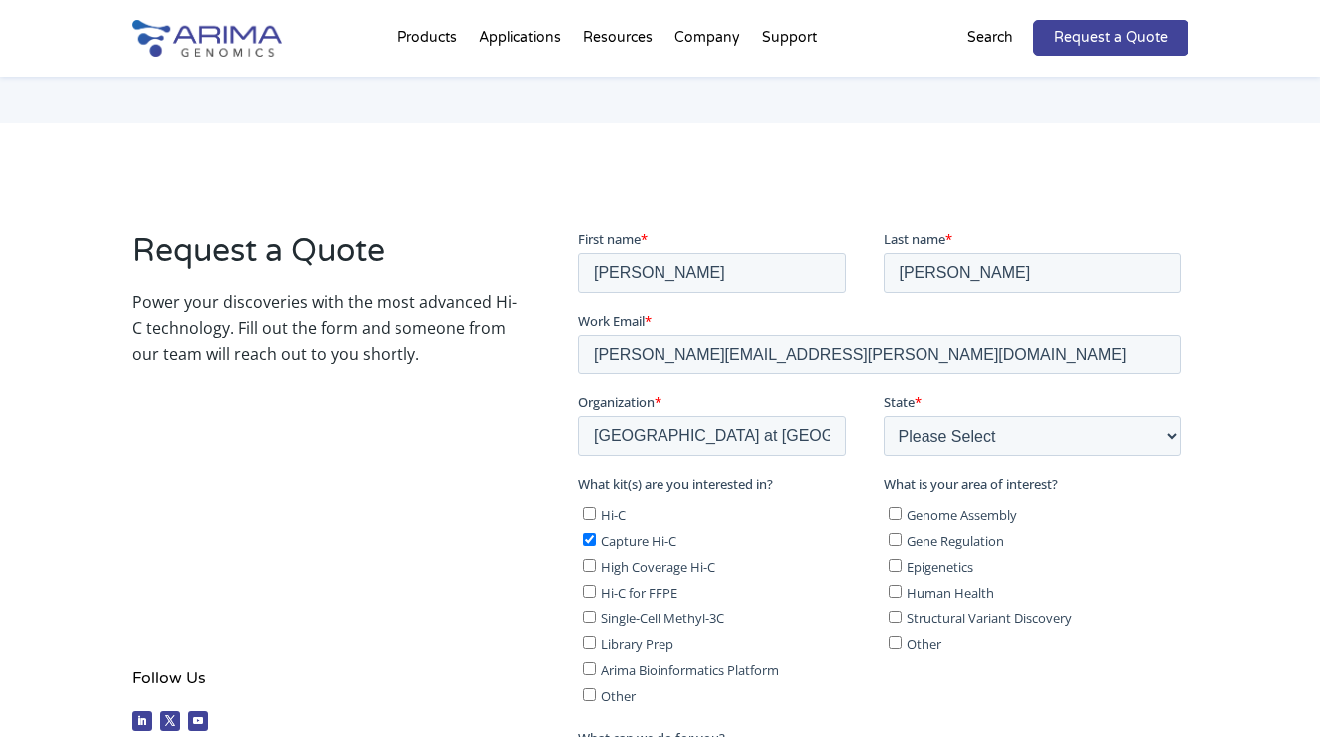
drag, startPoint x: 590, startPoint y: 611, endPoint x: 658, endPoint y: 596, distance: 70.3
click at [591, 611] on input "Single-Cell Methyl-3C" at bounding box center [588, 617] width 13 height 13
checkbox input "true"
click at [895, 513] on input "Genome Assembly" at bounding box center [893, 513] width 13 height 13
checkbox input "true"
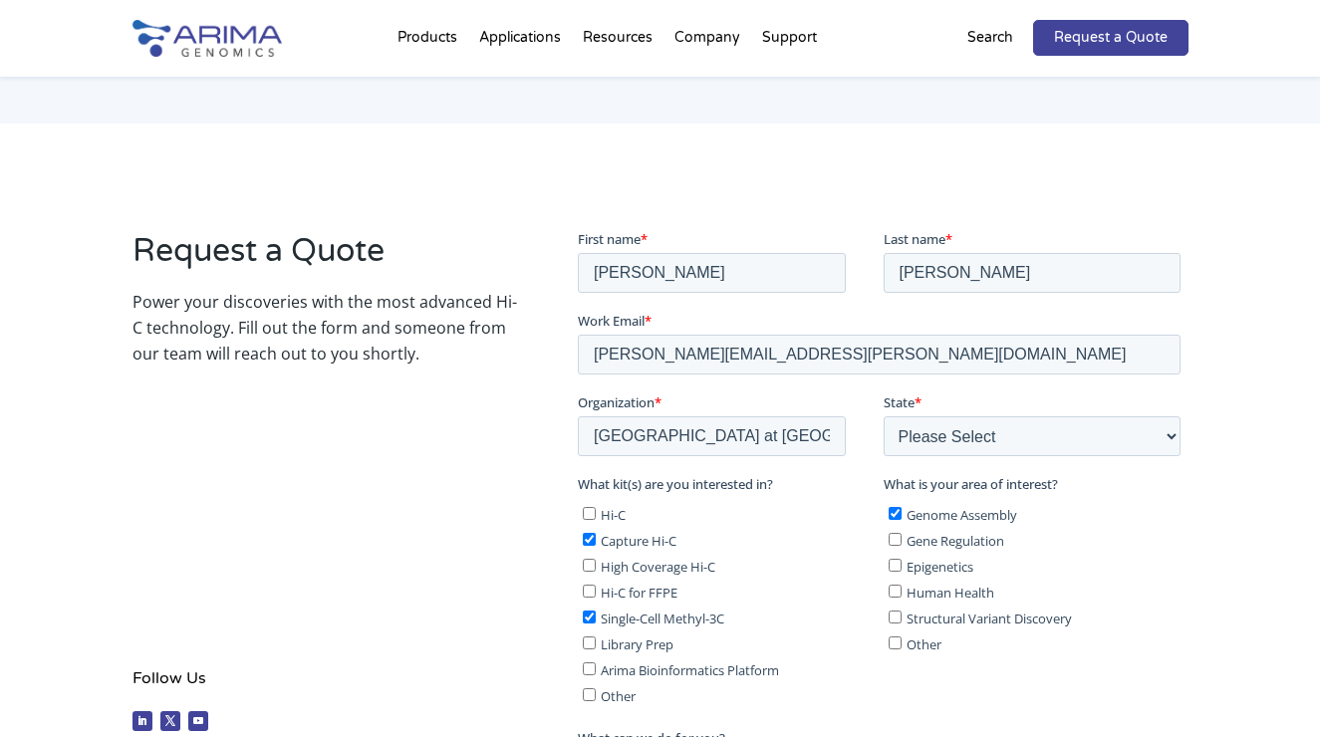
click at [894, 537] on input "Gene Regulation" at bounding box center [893, 539] width 13 height 13
checkbox input "true"
click at [894, 566] on input "Epigenetics" at bounding box center [893, 565] width 13 height 13
checkbox input "true"
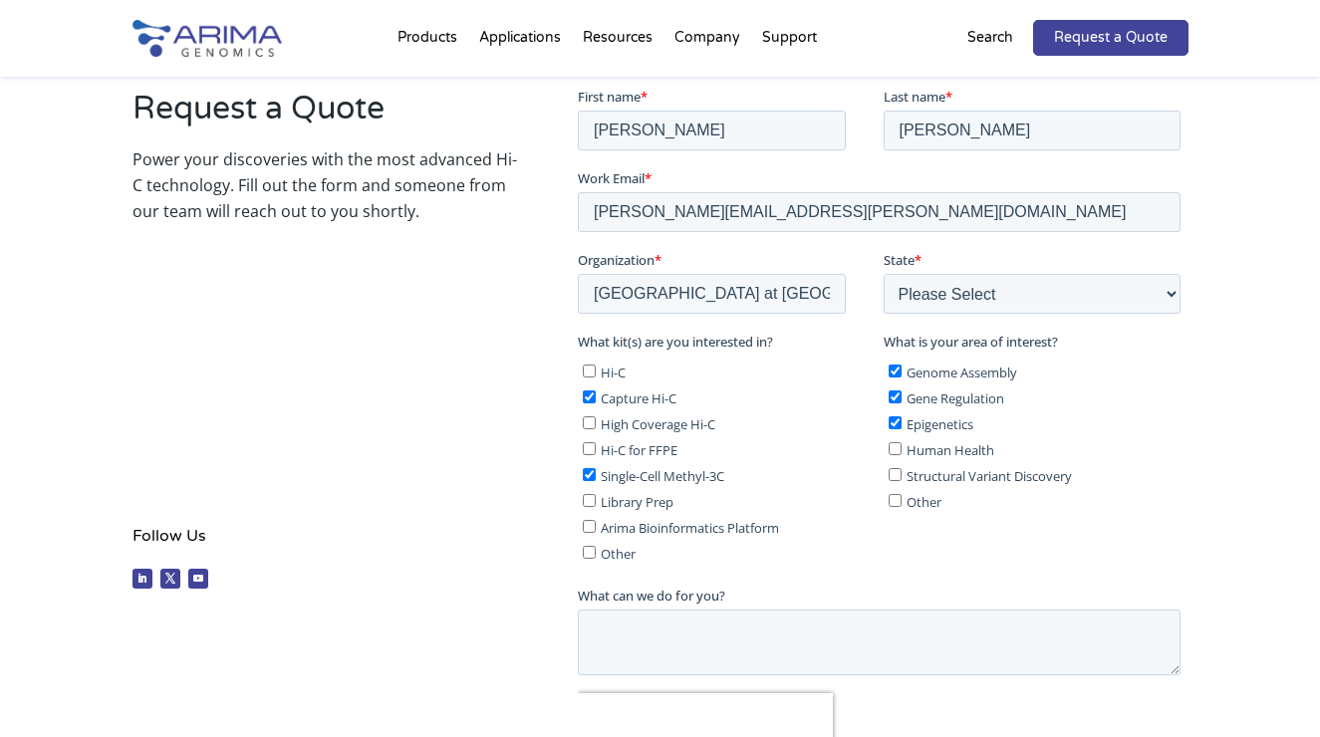
scroll to position [410, 0]
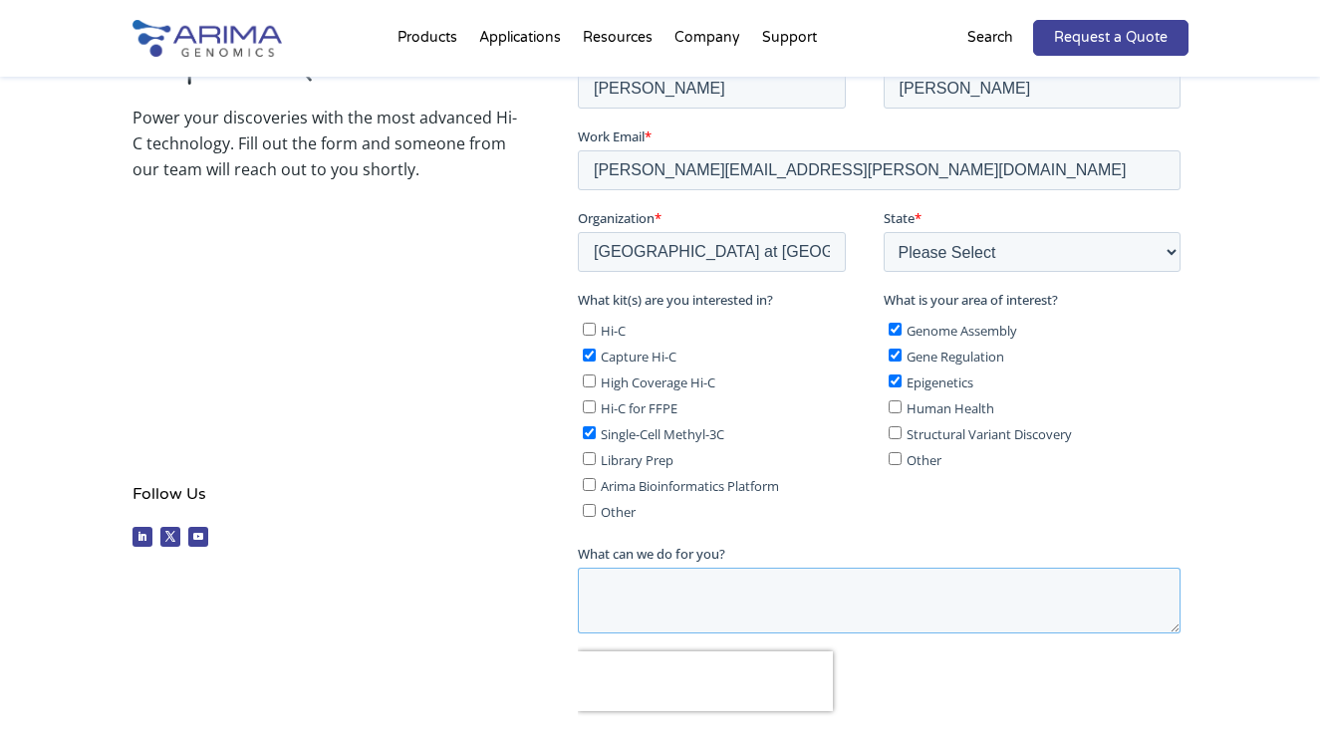
click at [661, 568] on textarea "What can we do for you?" at bounding box center [878, 601] width 603 height 66
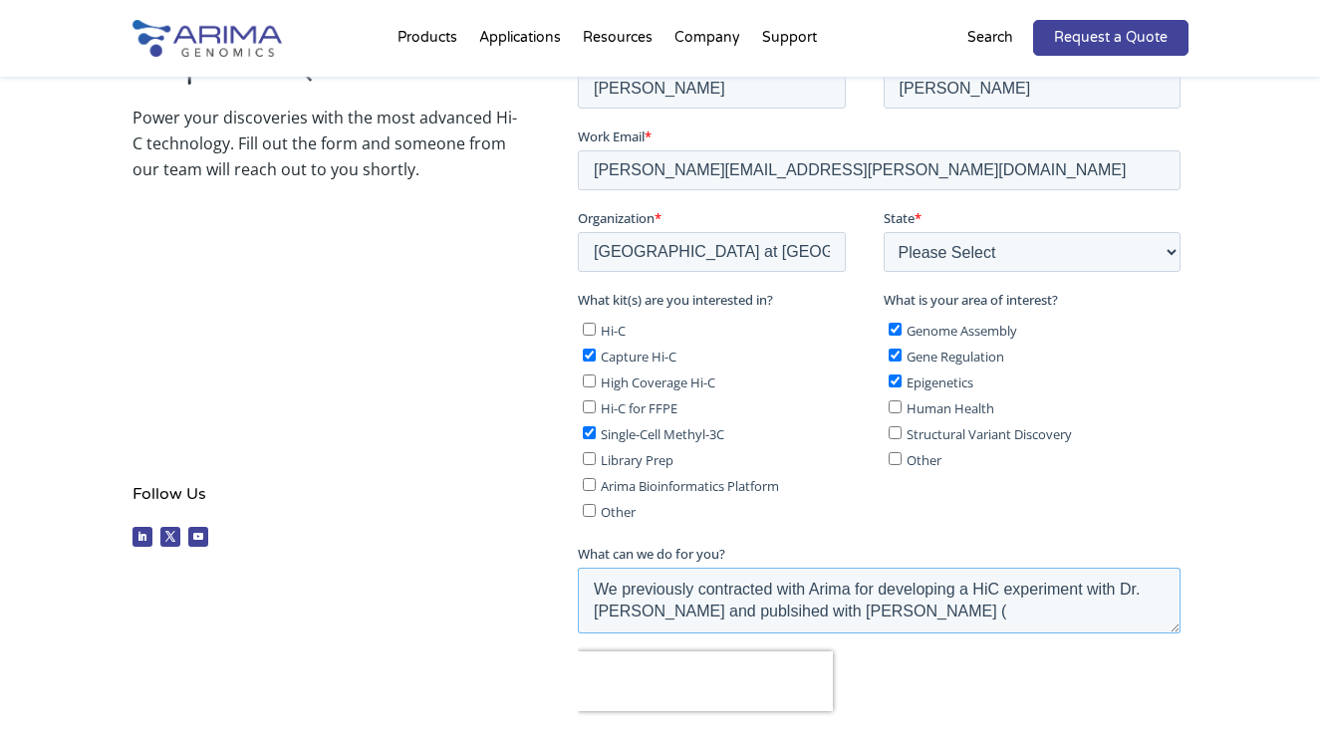
paste textarea "PMID: 33741908"
click at [907, 520] on fieldset "What kit(s) are you interested in? Hi-C Capture Hi-C High Coverage Hi-C Hi-C fo…" at bounding box center [882, 417] width 611 height 254
drag, startPoint x: 1067, startPoint y: 602, endPoint x: 1084, endPoint y: 594, distance: 18.7
click at [1067, 602] on textarea "We previously contracted with Arima for developing a HiC experiment with Dr. Al…" at bounding box center [878, 601] width 603 height 66
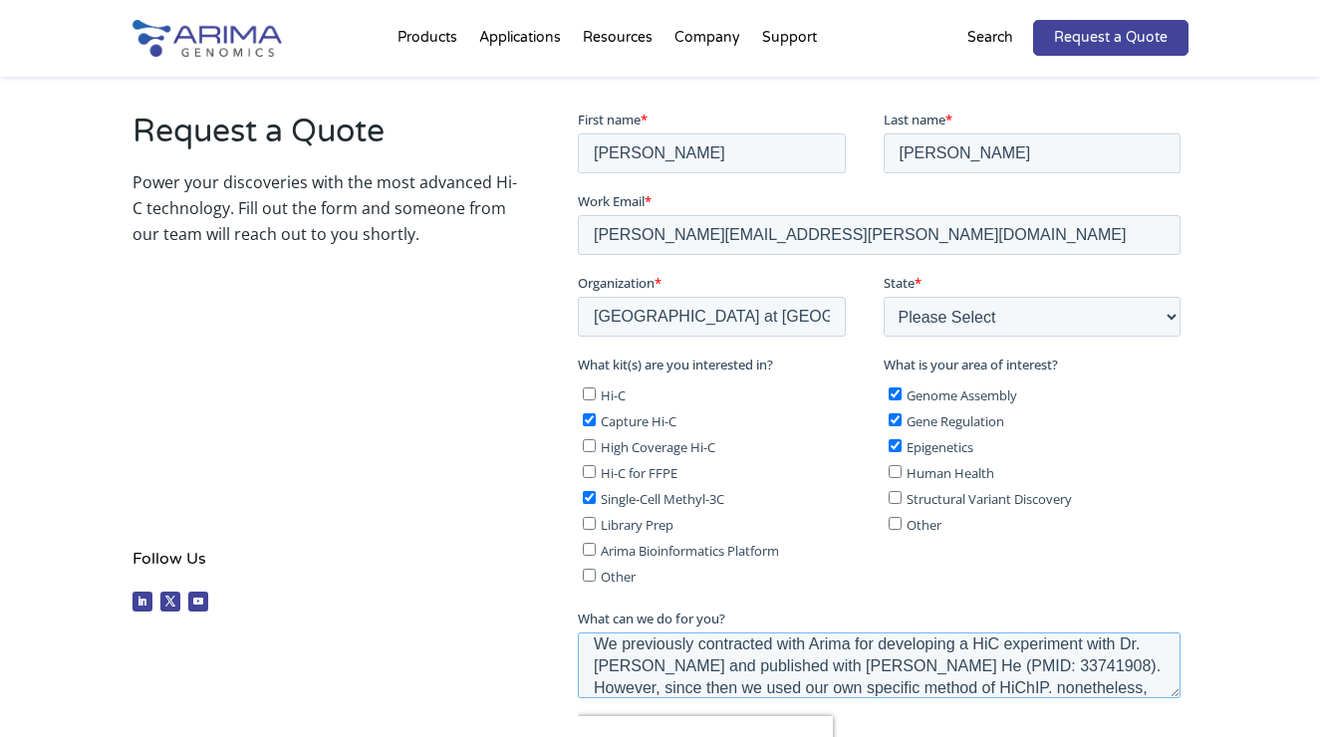
scroll to position [346, 0]
click at [992, 682] on textarea "We previously contracted with Arima for developing a HiC experiment with Dr. Al…" at bounding box center [878, 665] width 603 height 66
click at [1087, 677] on textarea "We previously contracted with Arima for developing a HiC experiment with Dr. Al…" at bounding box center [878, 665] width 603 height 66
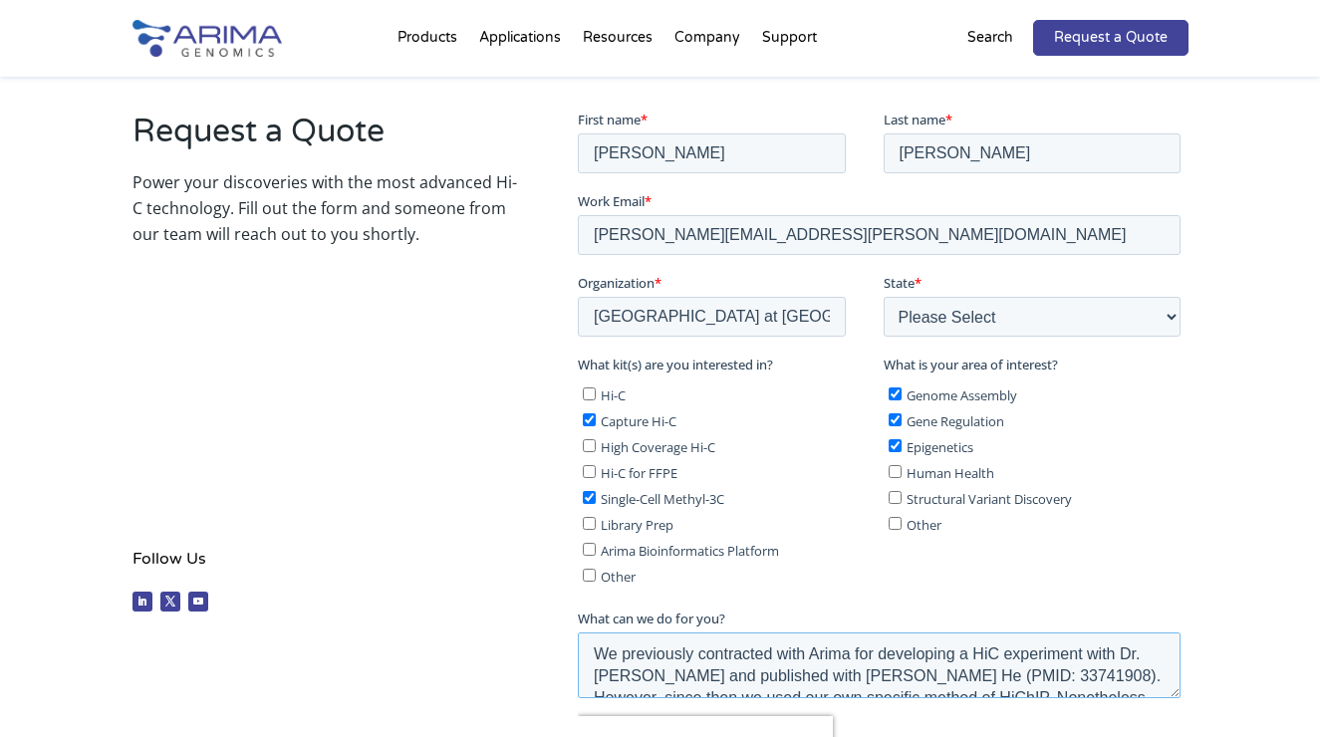
scroll to position [14, 0]
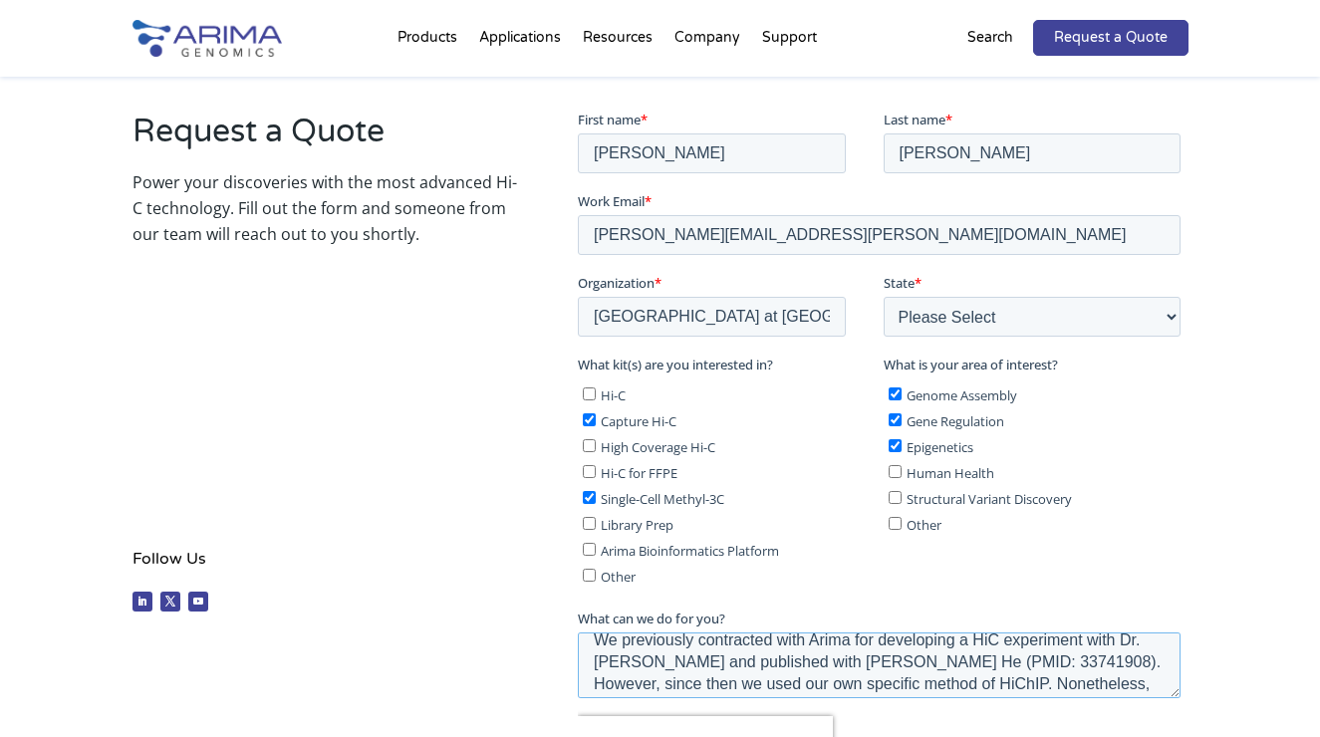
click at [1114, 637] on textarea "We previously contracted with Arima for developing a HiC experiment with Dr. Al…" at bounding box center [878, 665] width 603 height 66
click at [1089, 638] on textarea "We previously contracted with Arima for developing a HiC experiment with Dr. Al…" at bounding box center [878, 665] width 603 height 66
click at [1089, 638] on textarea "We previously contracted with Arima for developing a HiC experimentin my lab wi…" at bounding box center [878, 665] width 603 height 66
click at [880, 656] on textarea "We previously contracted with Arima for developing a HiC experiment in my lab w…" at bounding box center [878, 665] width 603 height 66
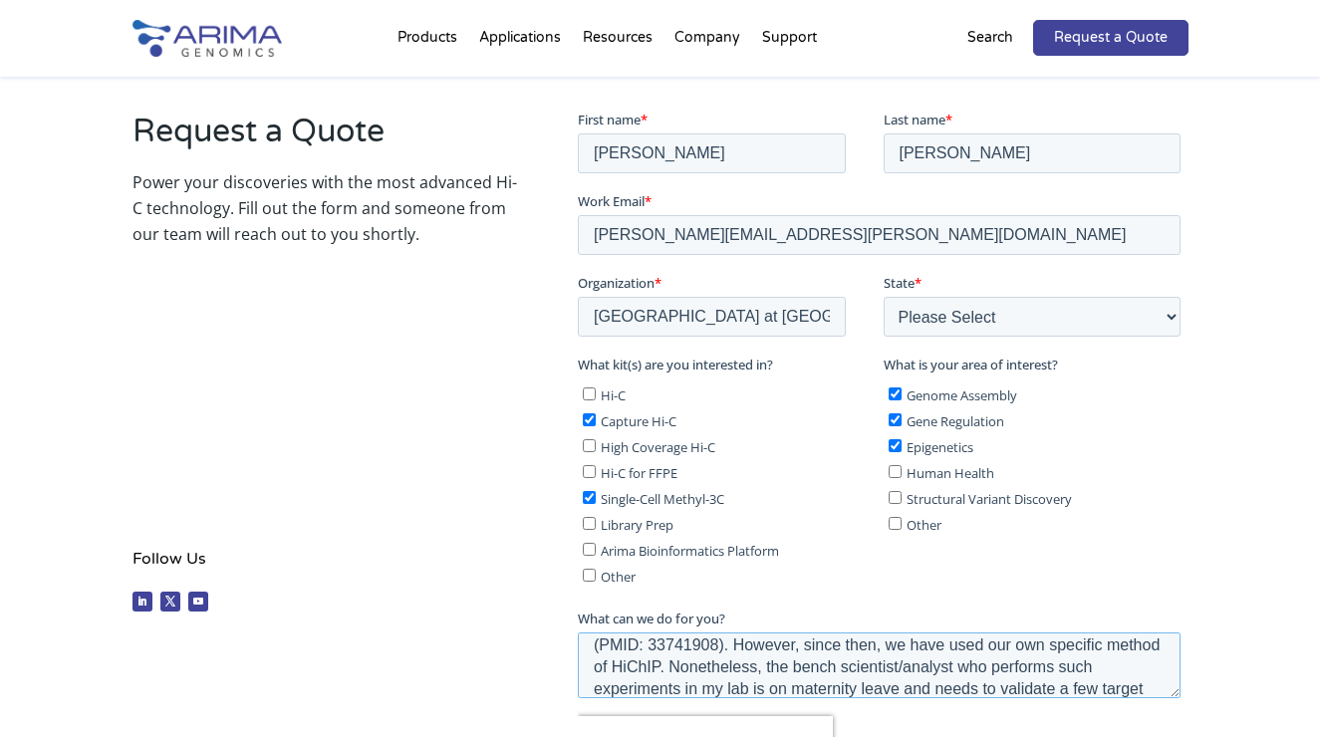
scroll to position [55, 0]
click at [639, 659] on textarea "We previously contracted with Arima for developing a HiC experiment in my lab w…" at bounding box center [878, 665] width 603 height 66
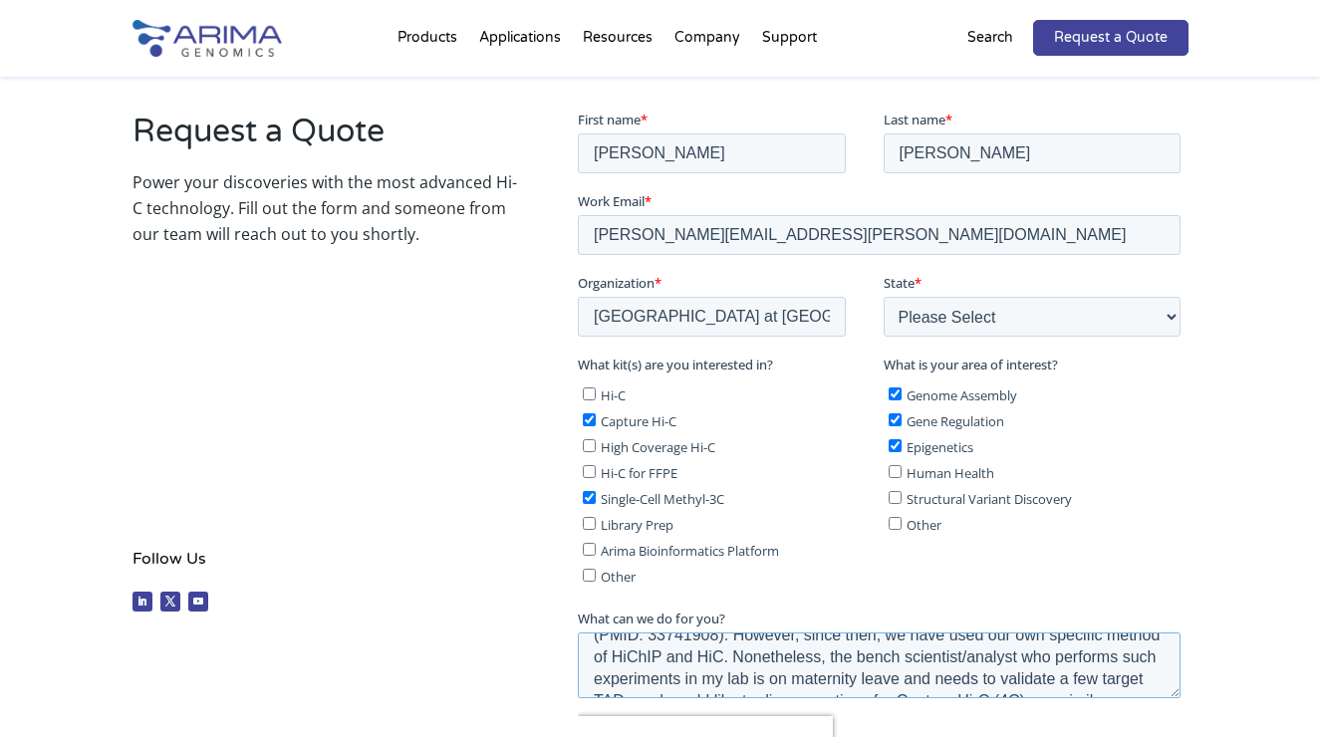
click at [933, 668] on textarea "We previously contracted with Arima for developing a HiC experiment in my lab w…" at bounding box center [878, 665] width 603 height 66
click at [1002, 671] on textarea "We previously contracted with Arima for developing a HiC experiment in my lab w…" at bounding box center [878, 665] width 603 height 66
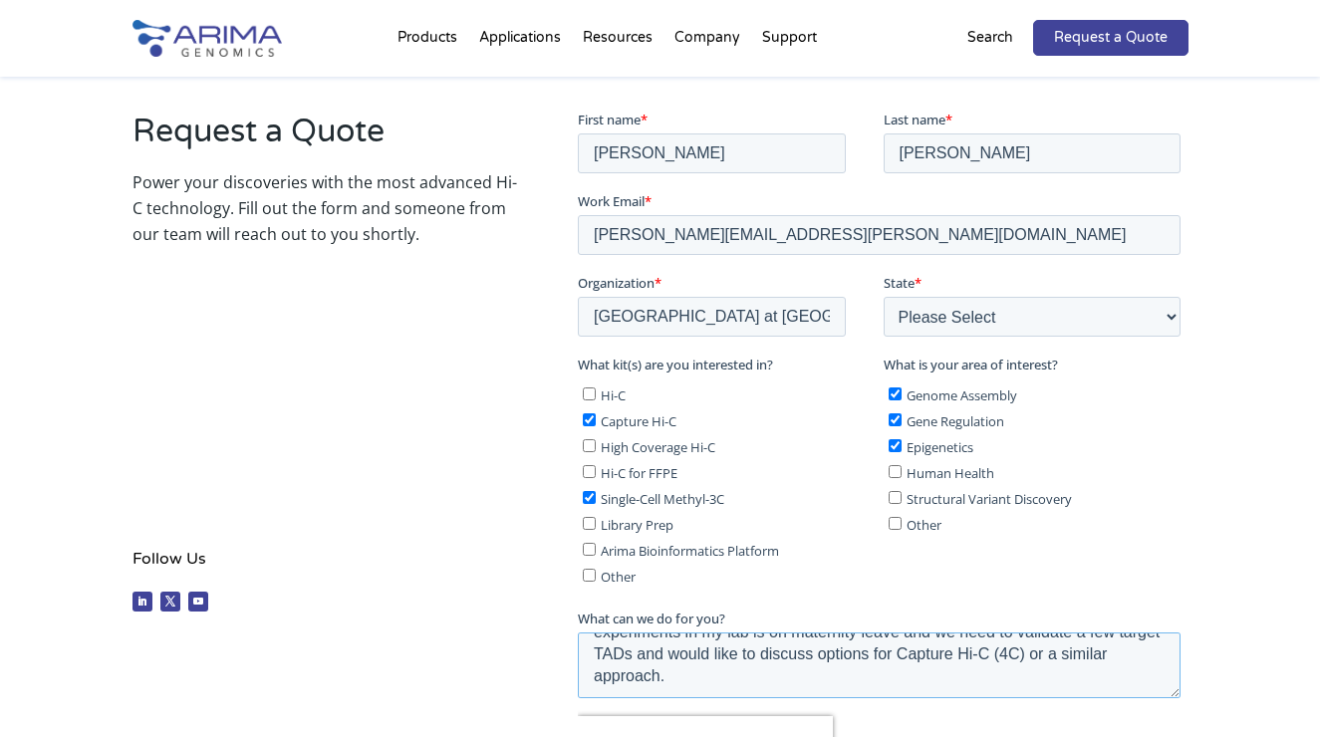
scroll to position [110, 0]
click at [633, 646] on textarea "We previously contracted with Arima for developing a HiC experiment in my lab w…" at bounding box center [878, 665] width 603 height 66
click at [977, 669] on textarea "We previously contracted with Arima for developing a HiC experiment in my lab w…" at bounding box center [878, 665] width 603 height 66
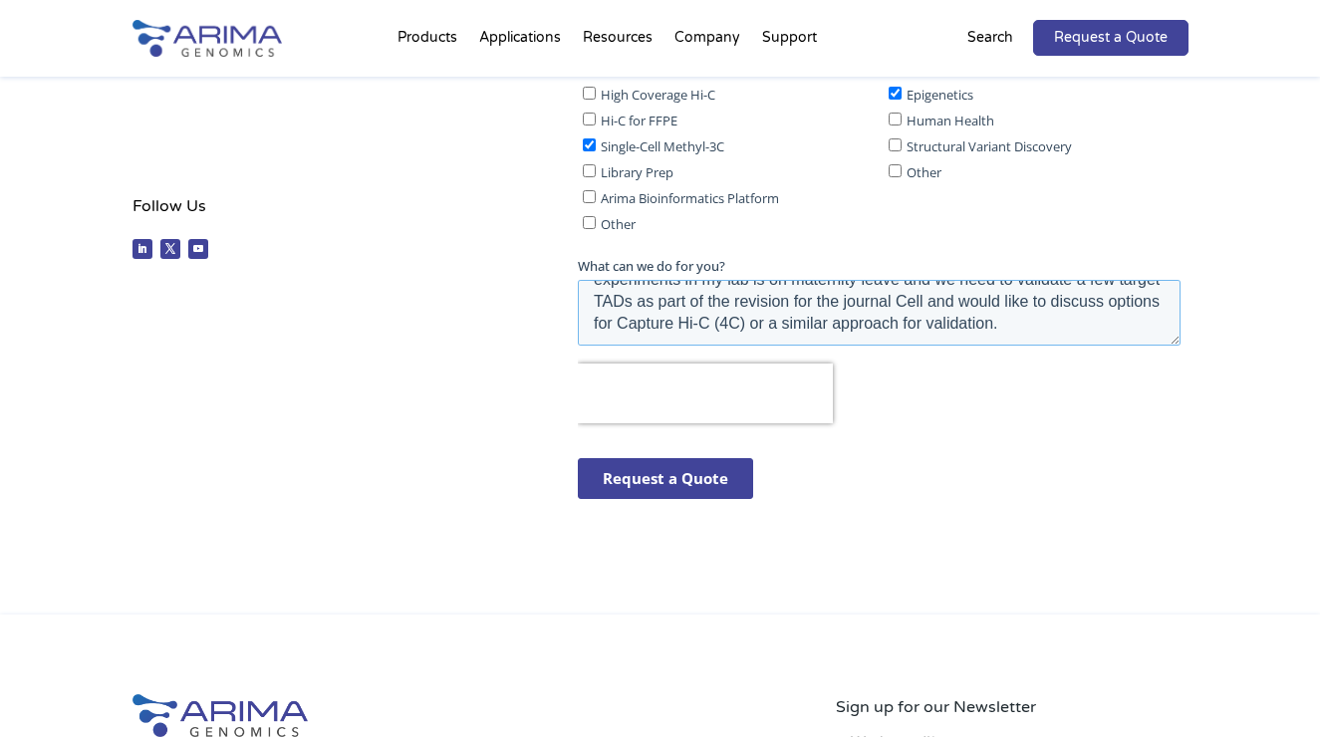
scroll to position [737, 0]
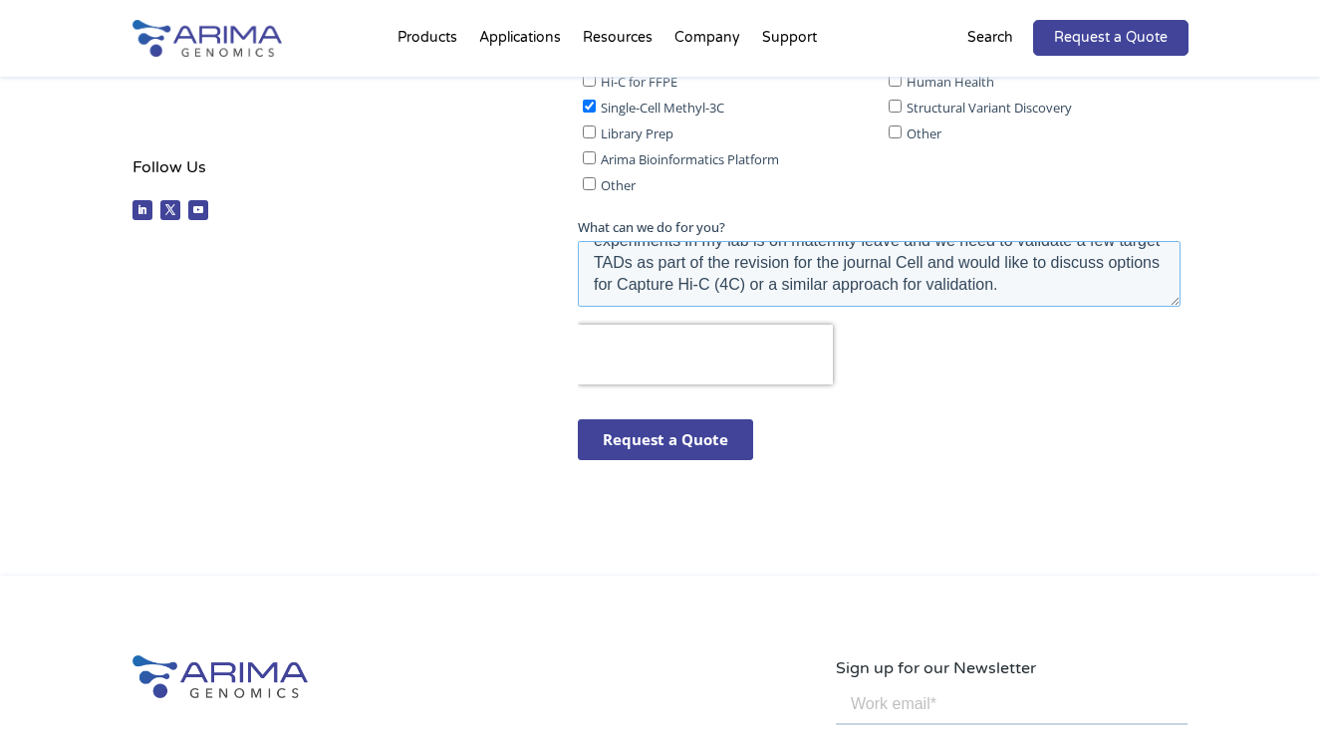
type textarea "We previously contracted with Arima for developing a HiC experiment in my lab w…"
click at [671, 429] on input "Request a Quote" at bounding box center [664, 440] width 175 height 41
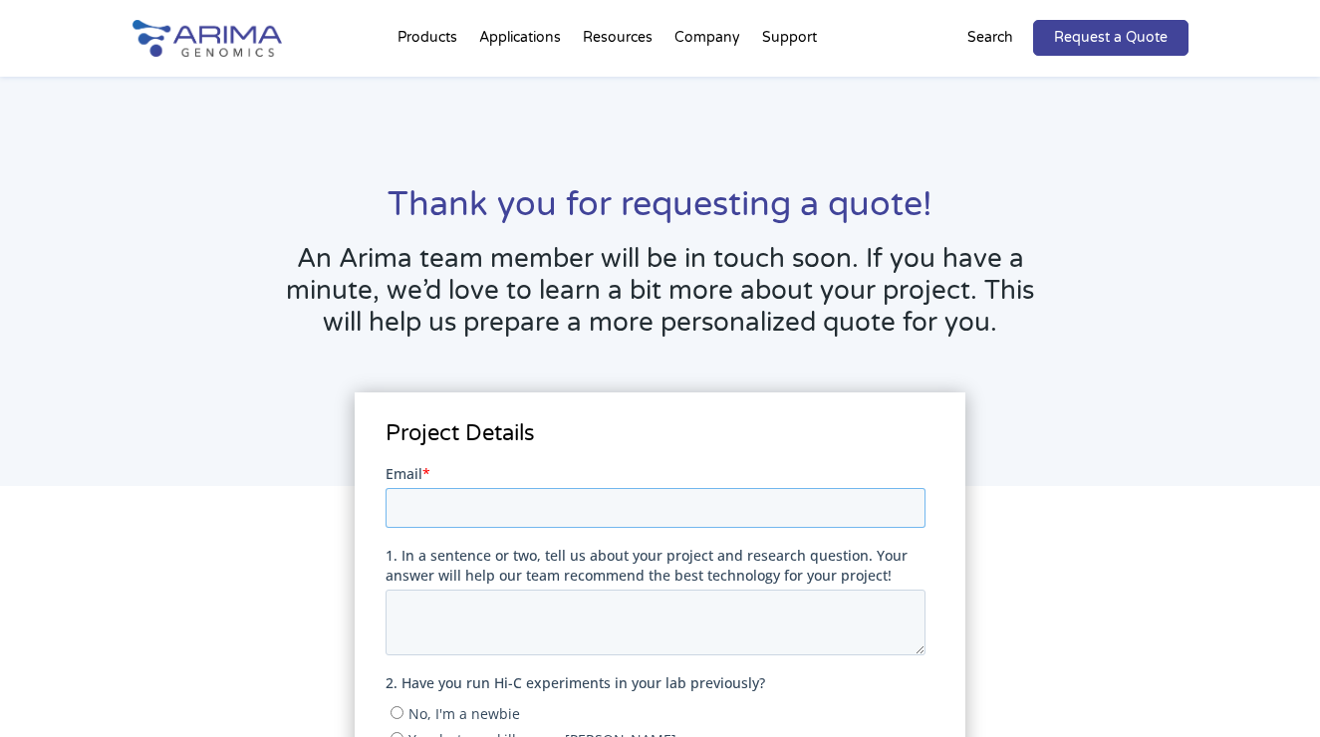
click at [474, 502] on input "Email *" at bounding box center [655, 508] width 540 height 40
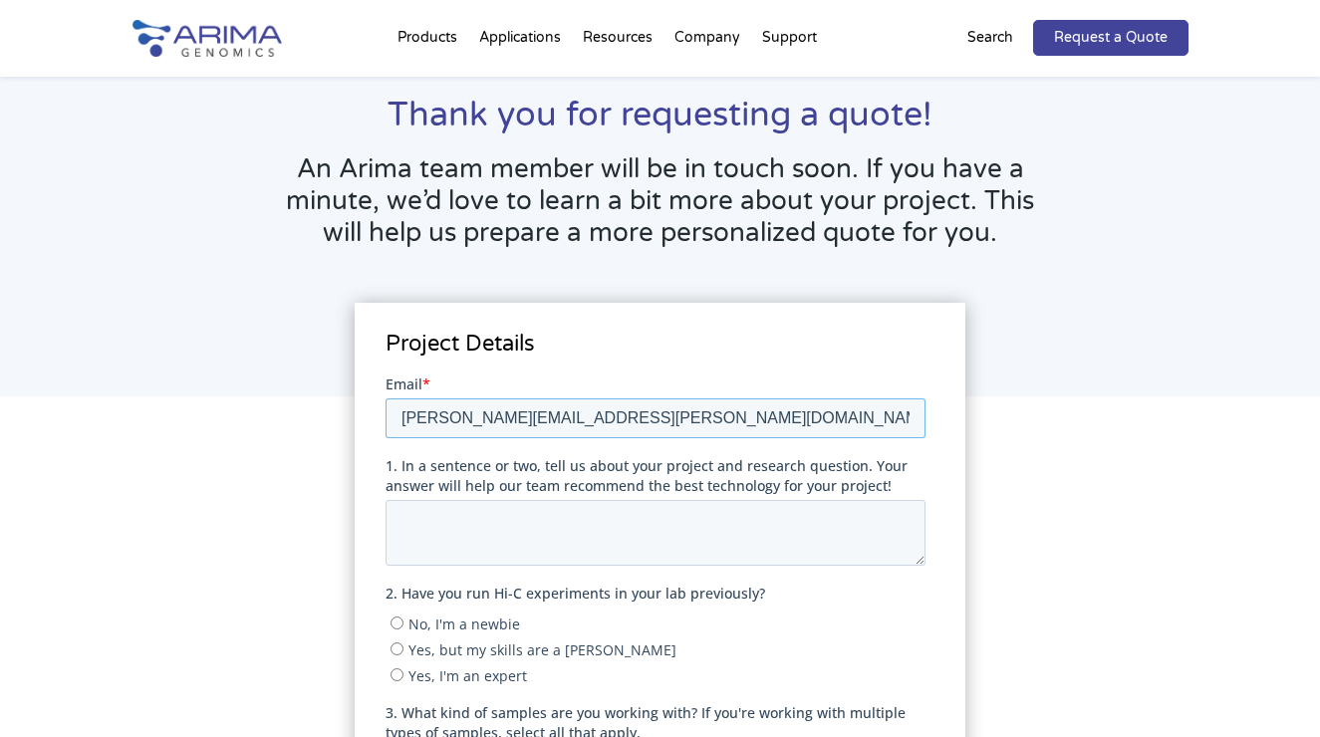
scroll to position [92, 0]
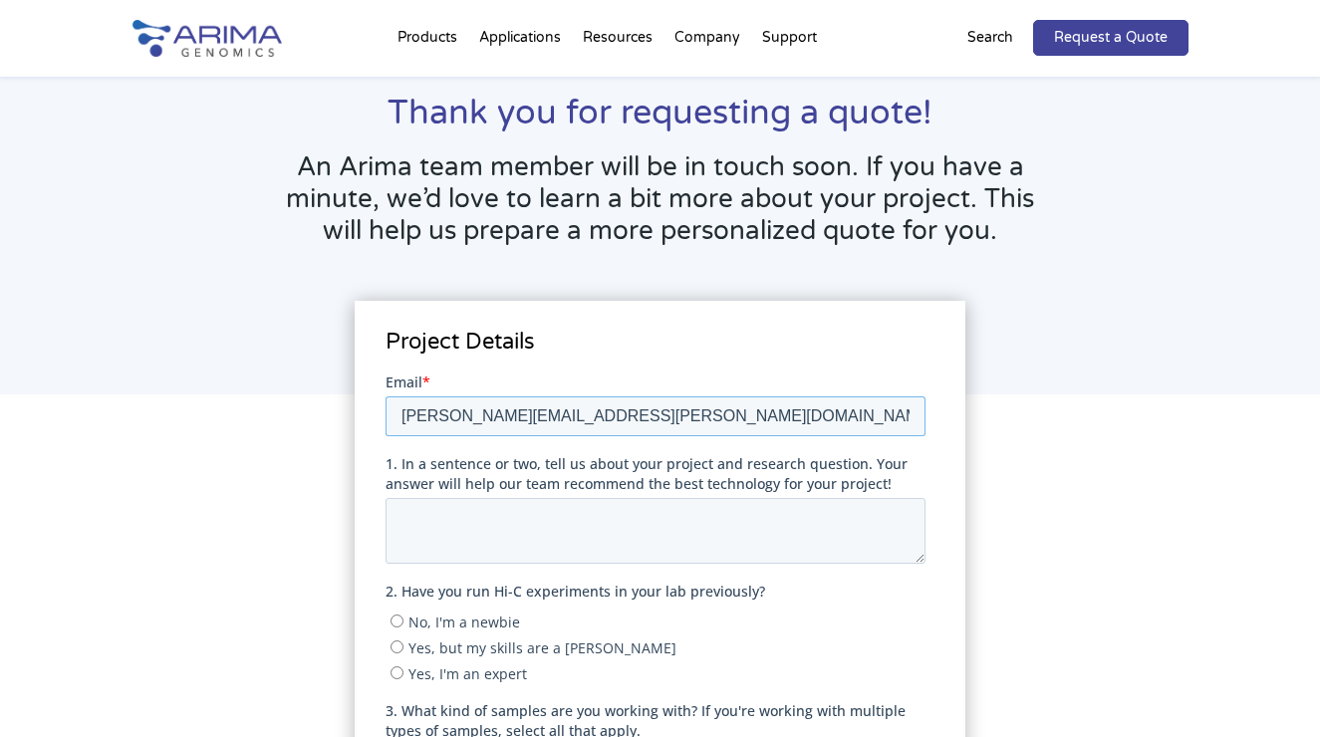
type input "[PERSON_NAME][EMAIL_ADDRESS][PERSON_NAME][DOMAIN_NAME]"
click at [398, 646] on input "Yes, but my skills are a little rusty" at bounding box center [396, 646] width 13 height 13
radio input "true"
click at [396, 670] on input "Yes, I'm an expert" at bounding box center [396, 672] width 13 height 13
radio input "true"
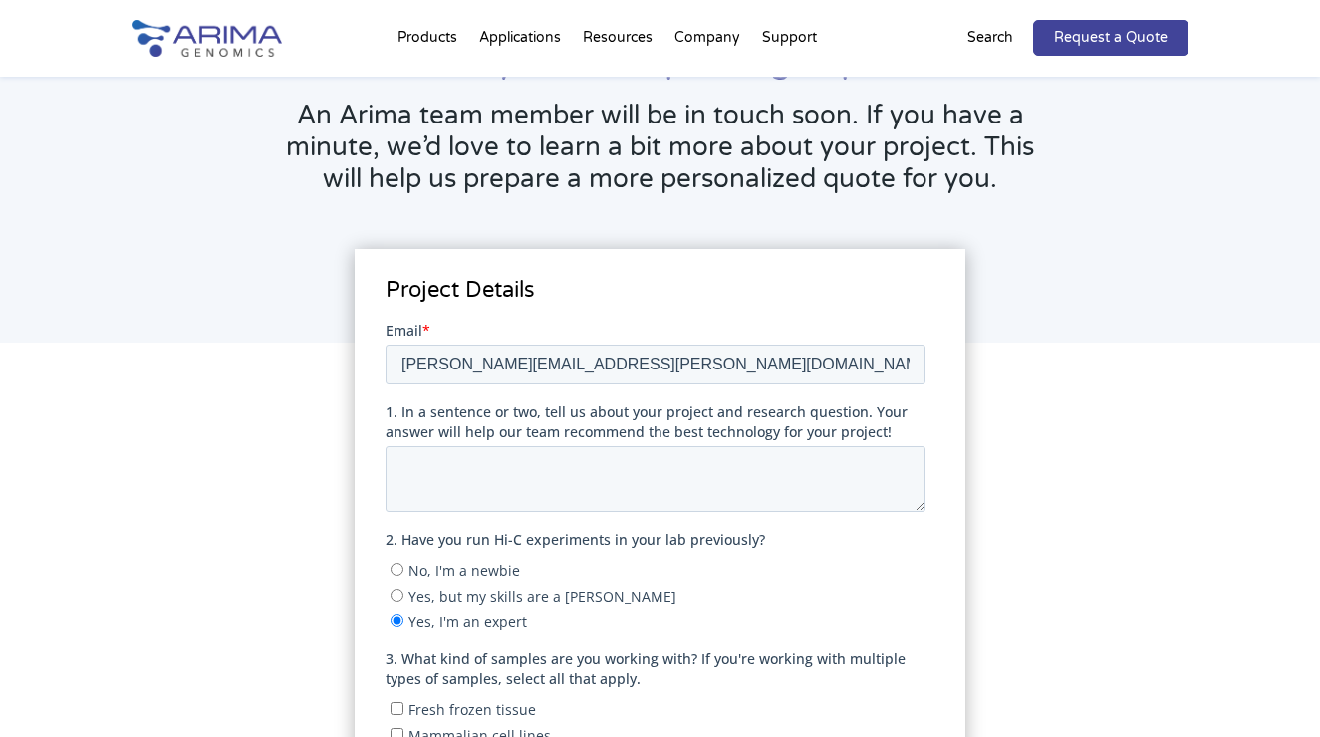
scroll to position [175, 0]
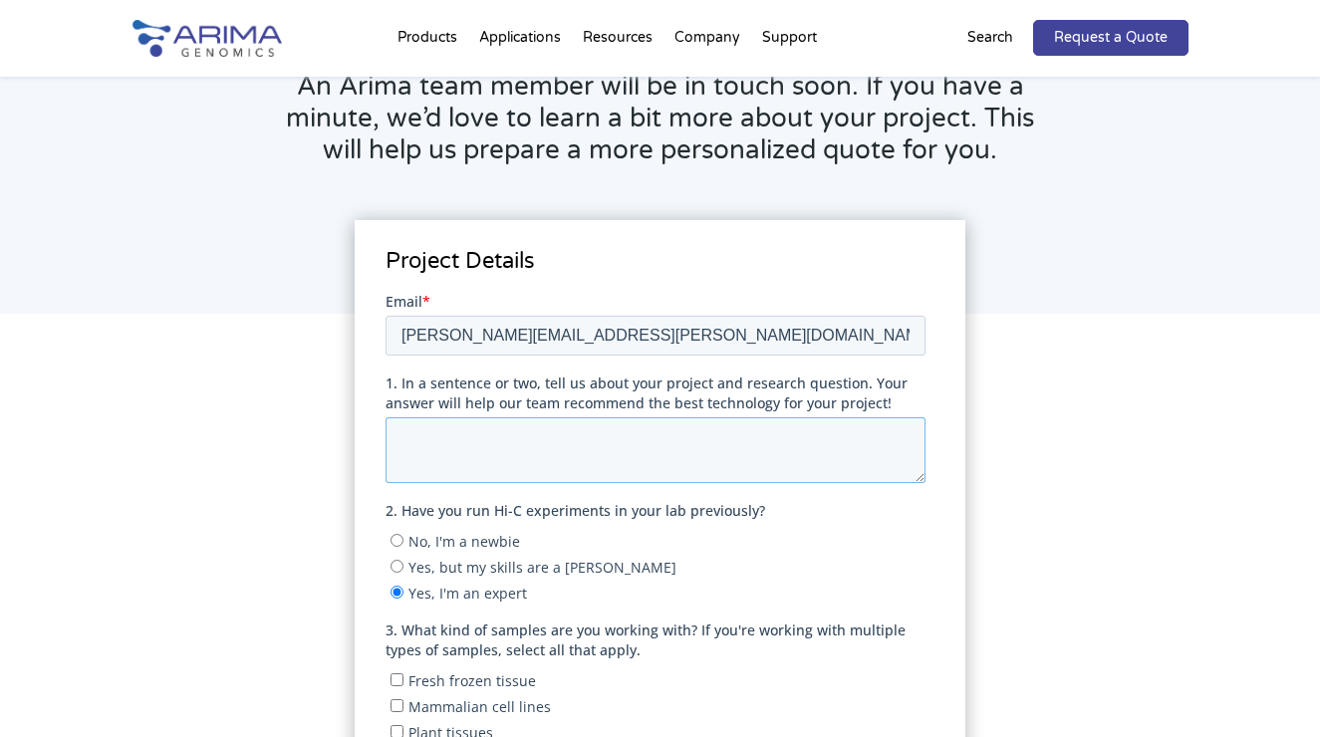
click at [437, 434] on textarea "1. In a sentence or two, tell us about your project and research question. Your…" at bounding box center [655, 450] width 540 height 66
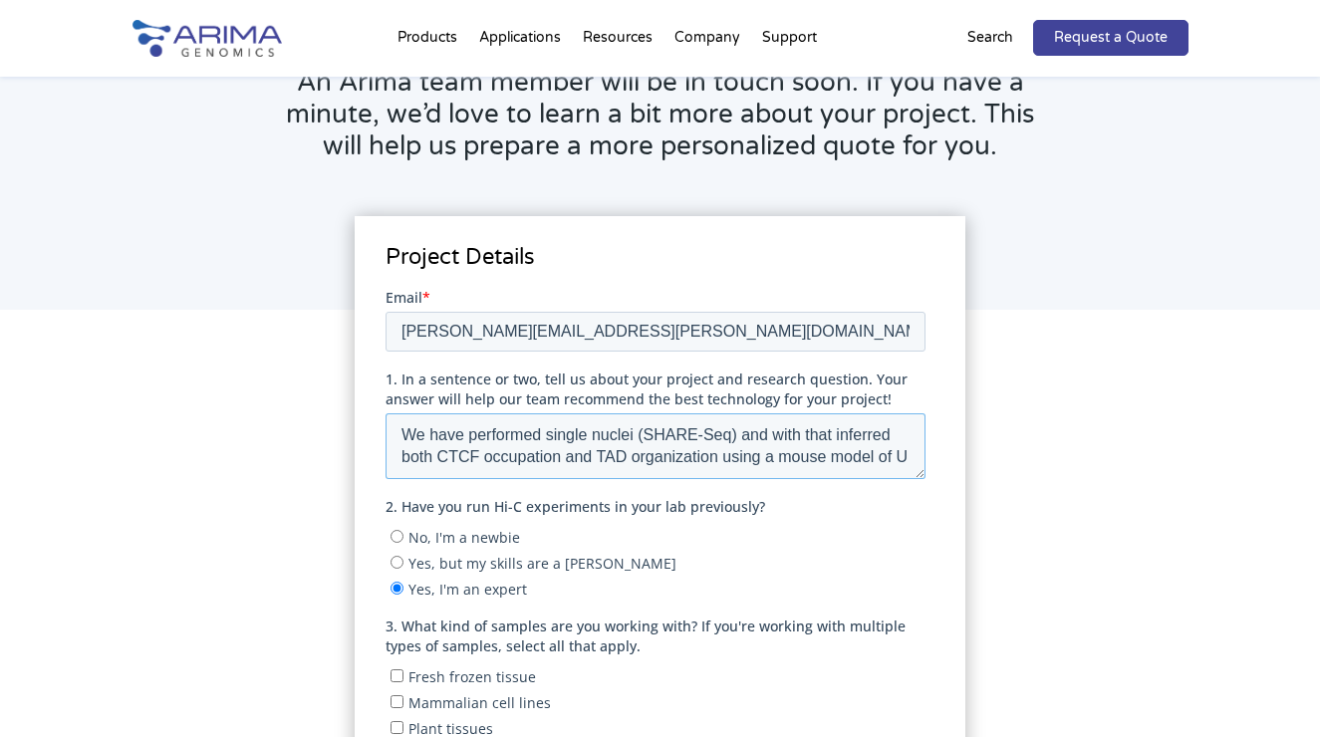
scroll to position [10, 0]
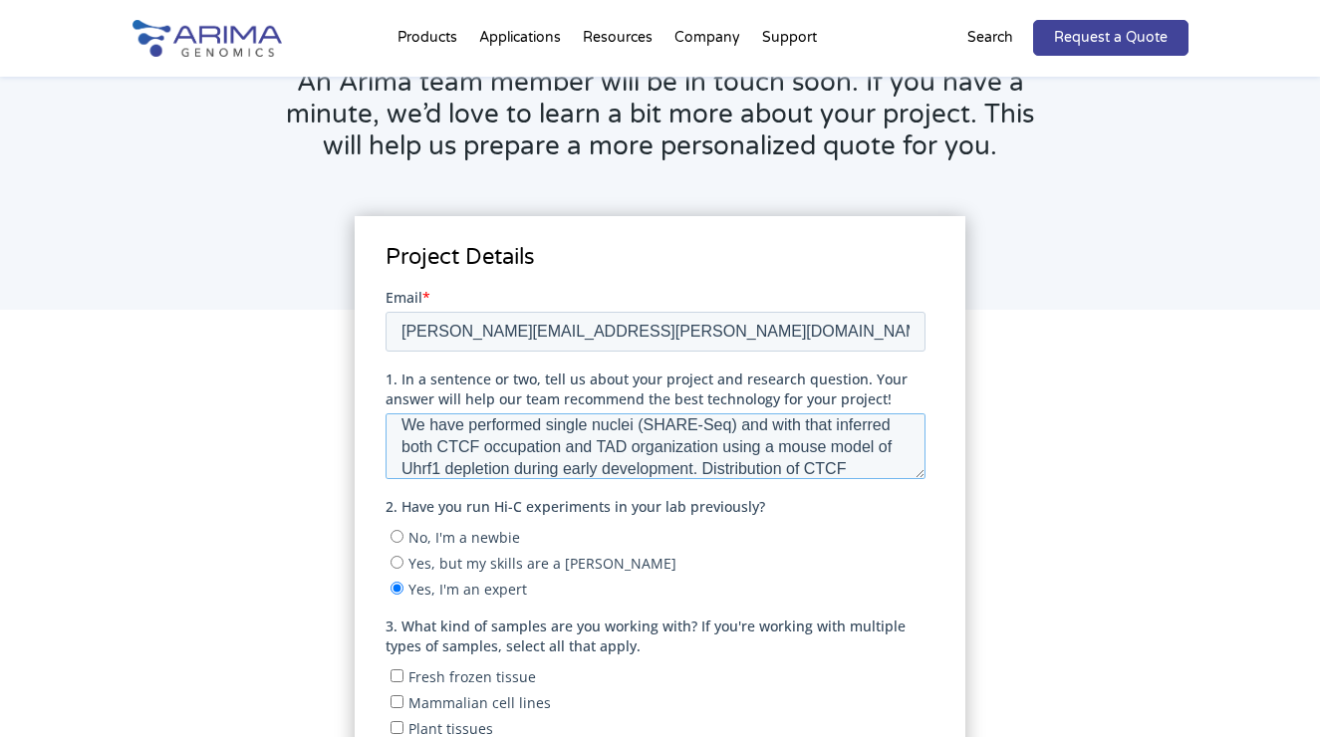
click at [727, 426] on textarea "We have performed single nuclei (SHARE-Seq) and with that inferred both CTCF oc…" at bounding box center [655, 446] width 540 height 66
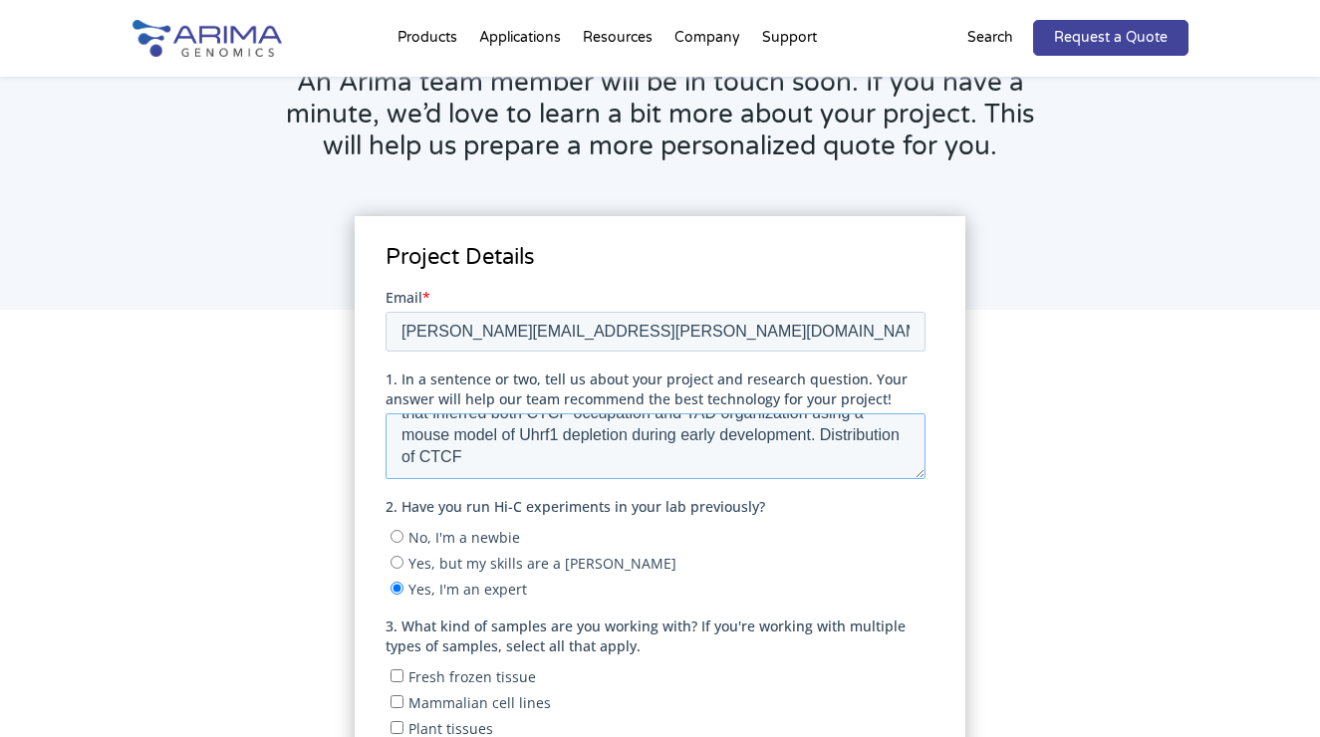
scroll to position [44, 0]
click at [474, 459] on textarea "We have performed single nuclei (SHARE-Seq & D&D Seq) and with that inferred bo…" at bounding box center [655, 446] width 540 height 66
click at [751, 457] on textarea "We have performed single nuclei (SHARE-Seq & D&D Seq) and with that inferred bo…" at bounding box center [655, 446] width 540 height 66
click at [850, 460] on textarea "We have performed single nuclei (SHARE-Seq & D&D Seq) and with that inferred bo…" at bounding box center [655, 446] width 540 height 66
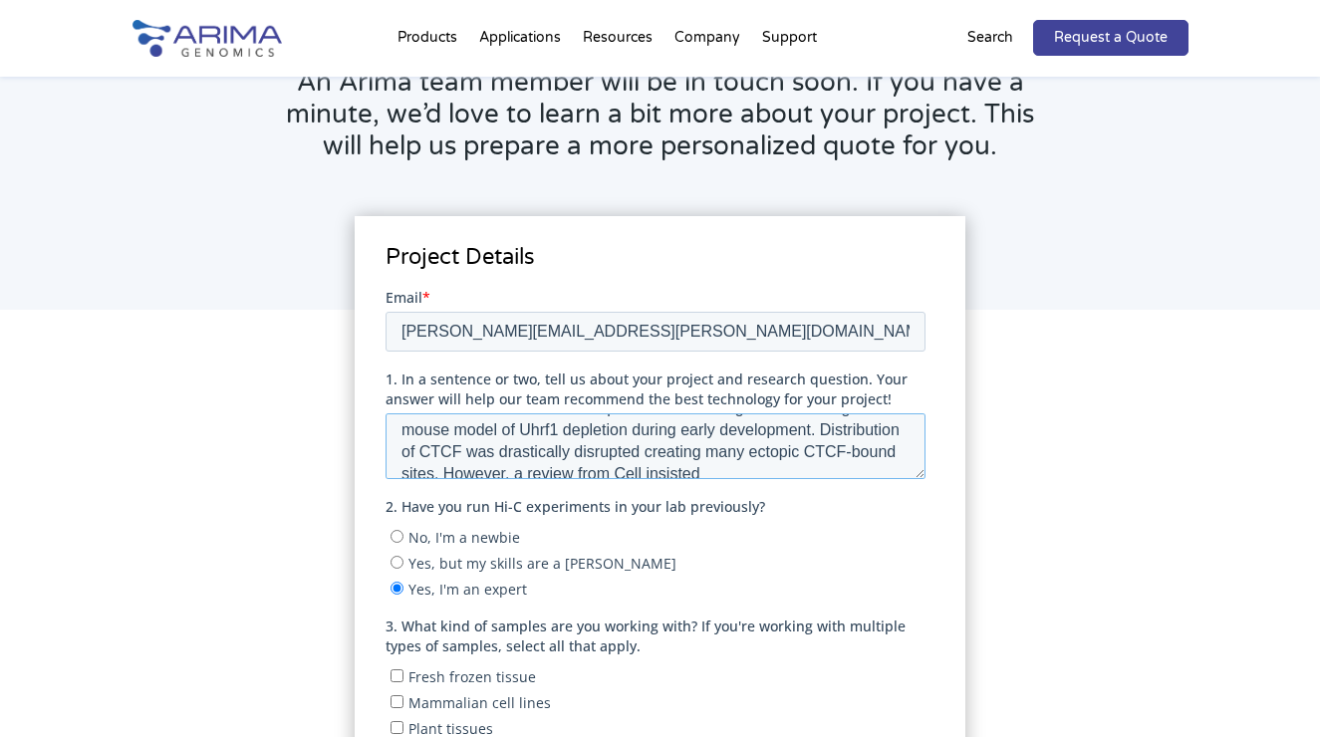
click at [642, 472] on textarea "We have performed single nuclei (SHARE-Seq & D&D Seq) and with that inferred bo…" at bounding box center [655, 446] width 540 height 66
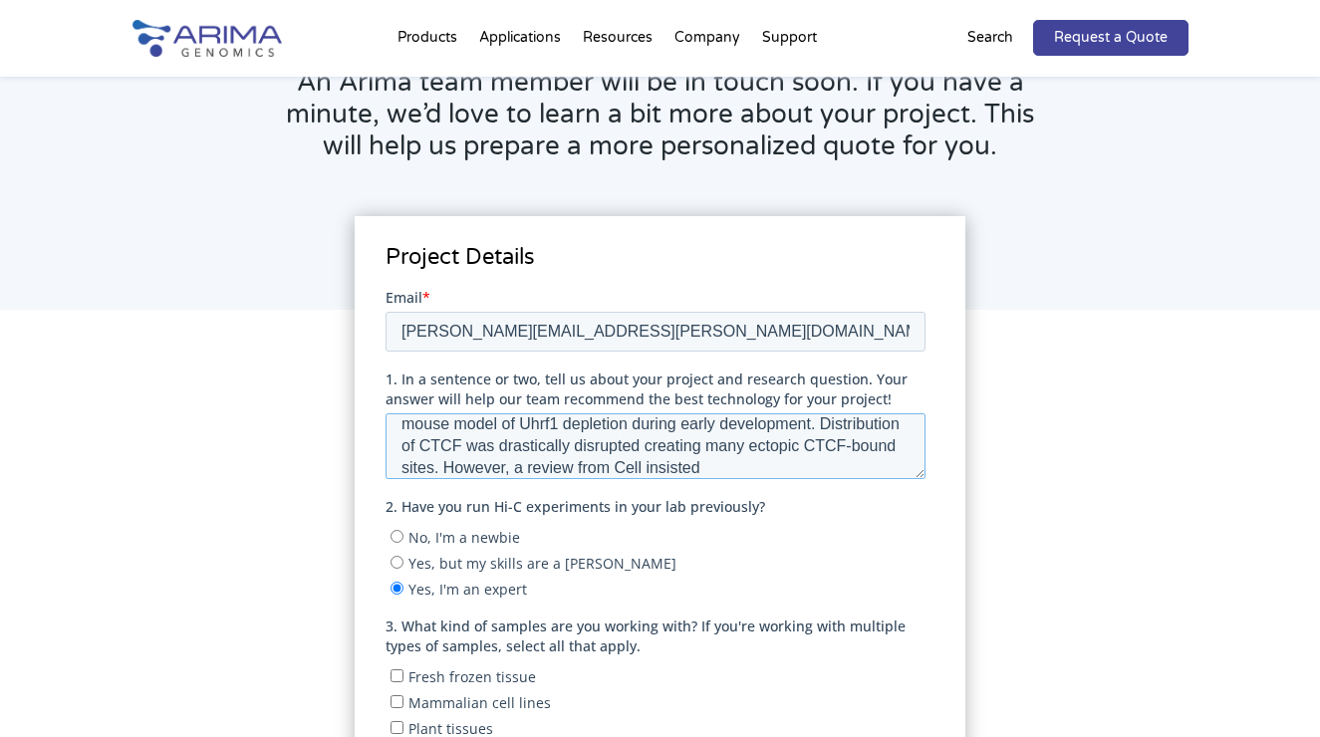
drag, startPoint x: 575, startPoint y: 466, endPoint x: 588, endPoint y: 464, distance: 13.1
click at [576, 466] on textarea "We have performed single nuclei (SHARE-Seq & D&D Seq) and with that inferred bo…" at bounding box center [655, 446] width 540 height 66
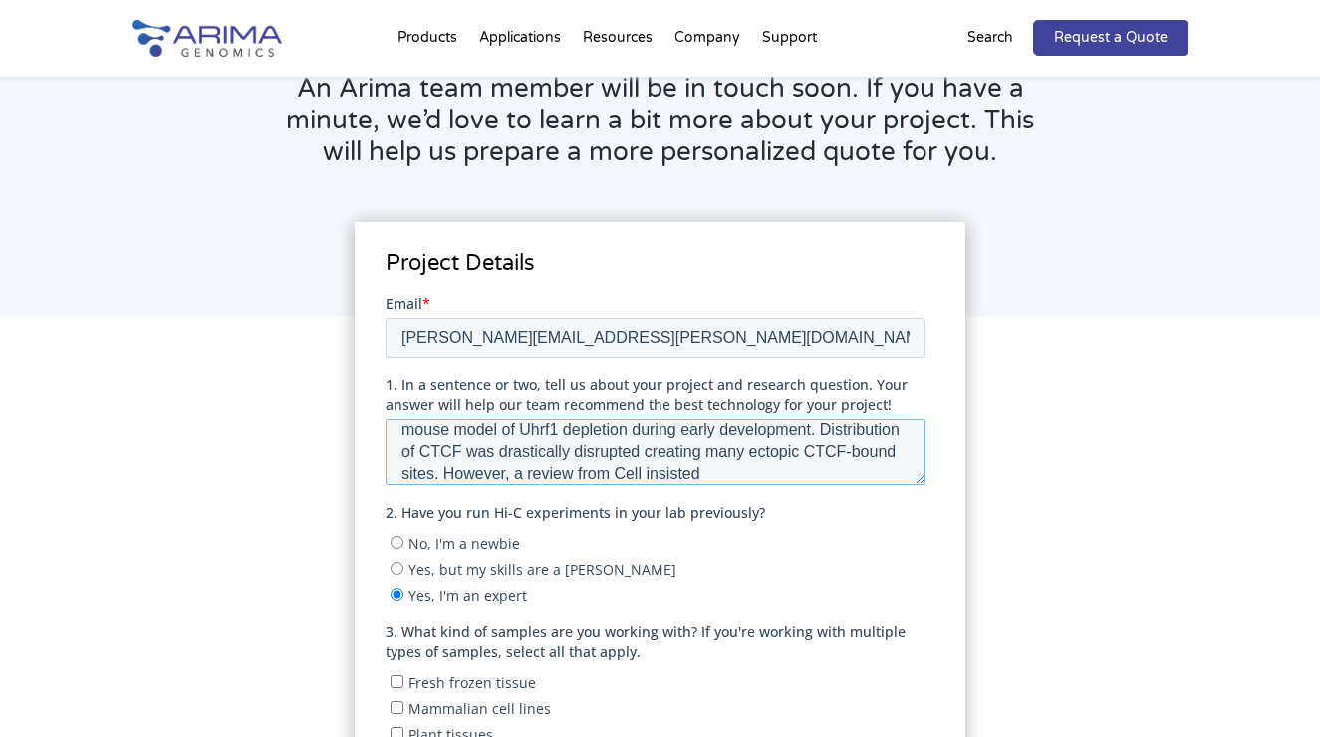
click at [716, 480] on textarea "We have performed single nuclei (SHARE-Seq & D&D Seq) and with that inferred bo…" at bounding box center [655, 452] width 540 height 66
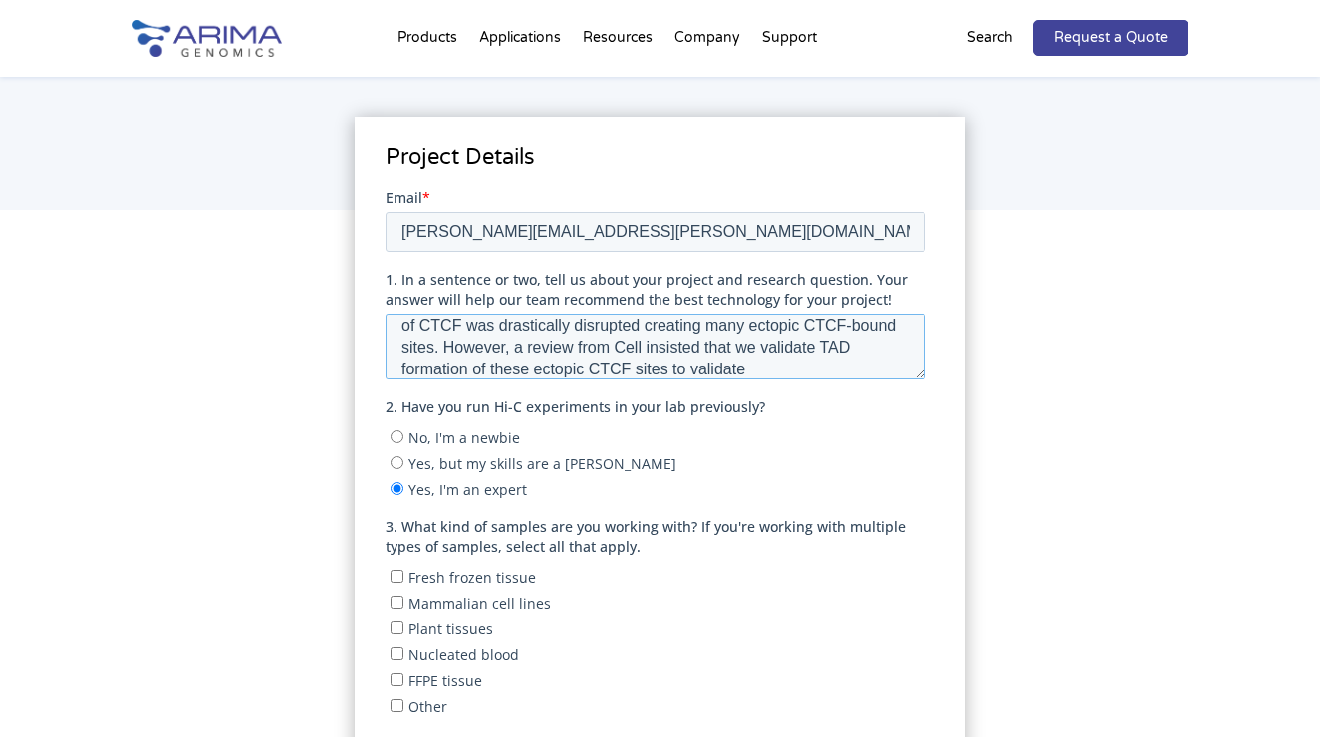
scroll to position [281, 0]
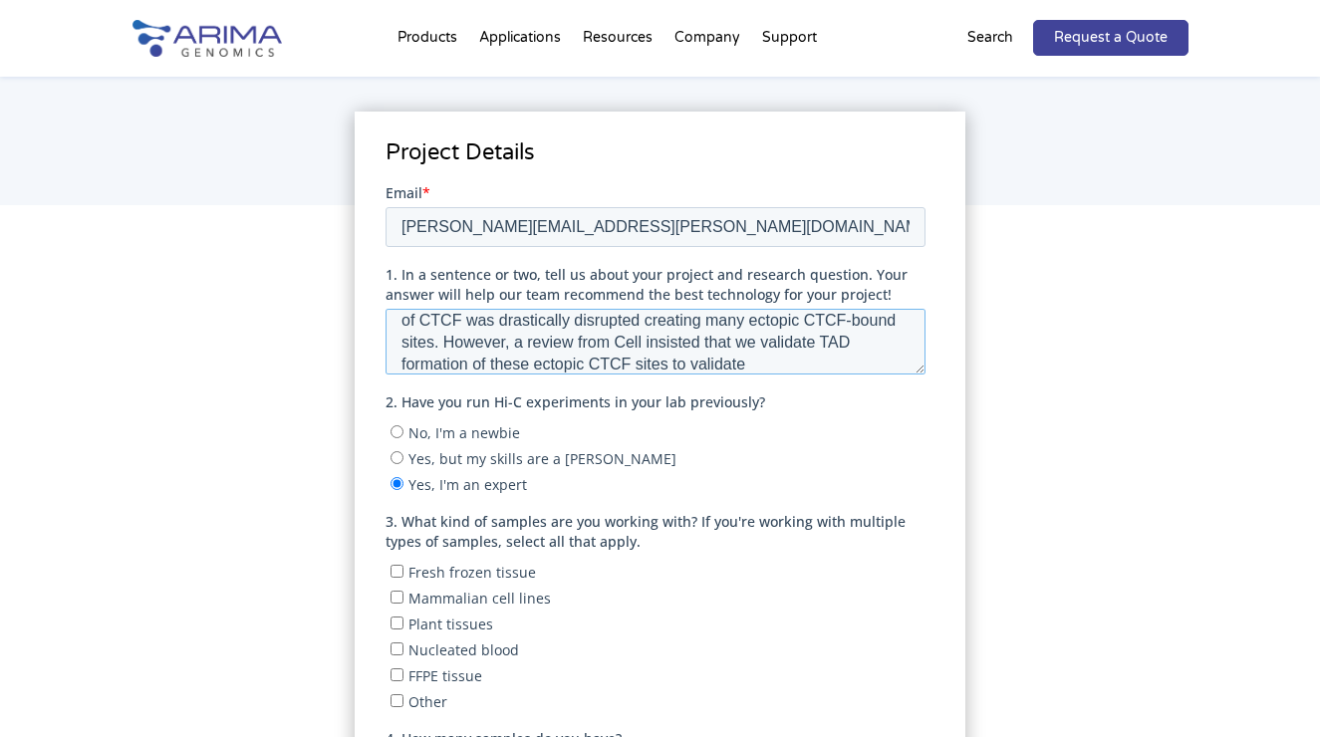
type textarea "We have performed single nuclei (SHARE-Seq & D&D Seq) and with that inferred bo…"
click at [396, 569] on input "Fresh frozen tissue" at bounding box center [396, 571] width 13 height 13
checkbox input "true"
drag, startPoint x: 396, startPoint y: 592, endPoint x: 412, endPoint y: 591, distance: 16.0
click at [395, 592] on input "Mammalian cell lines" at bounding box center [396, 597] width 13 height 13
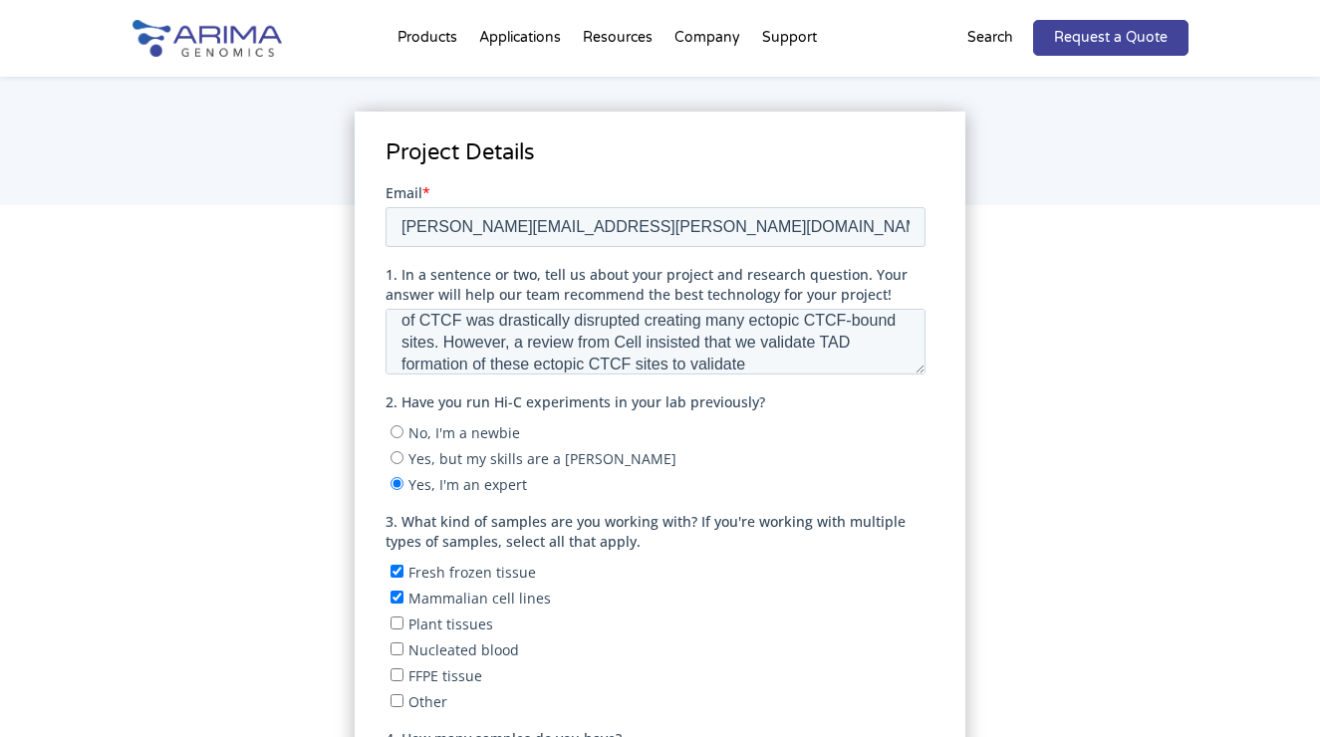
checkbox input "true"
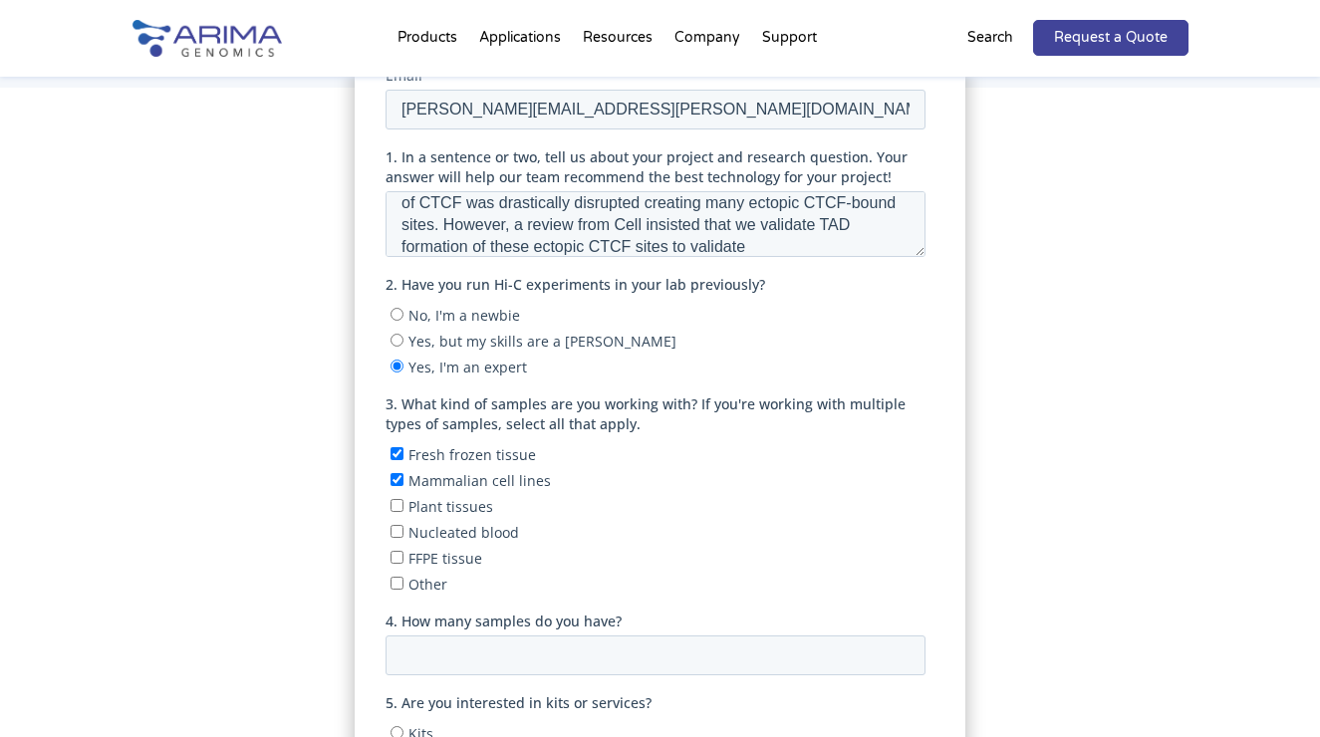
scroll to position [404, 0]
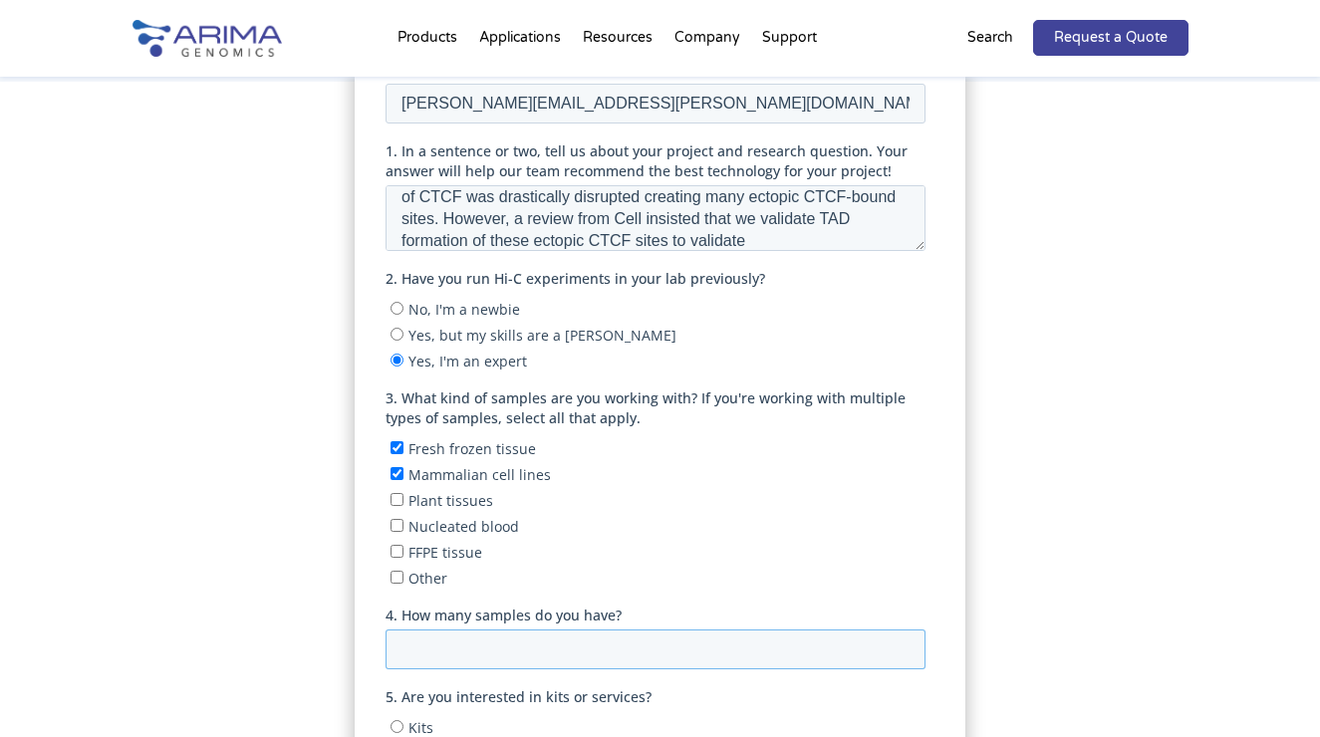
click at [455, 630] on input "4. How many samples do you have?" at bounding box center [655, 650] width 540 height 40
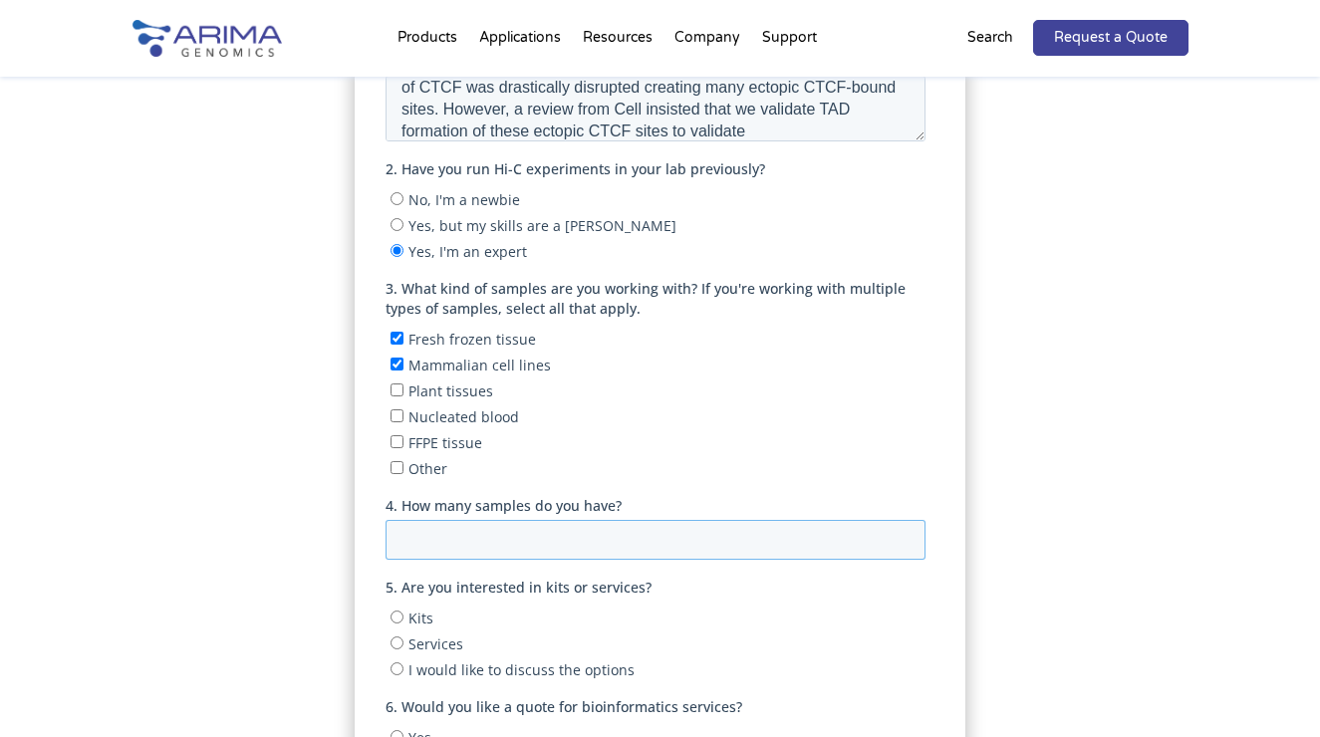
scroll to position [519, 0]
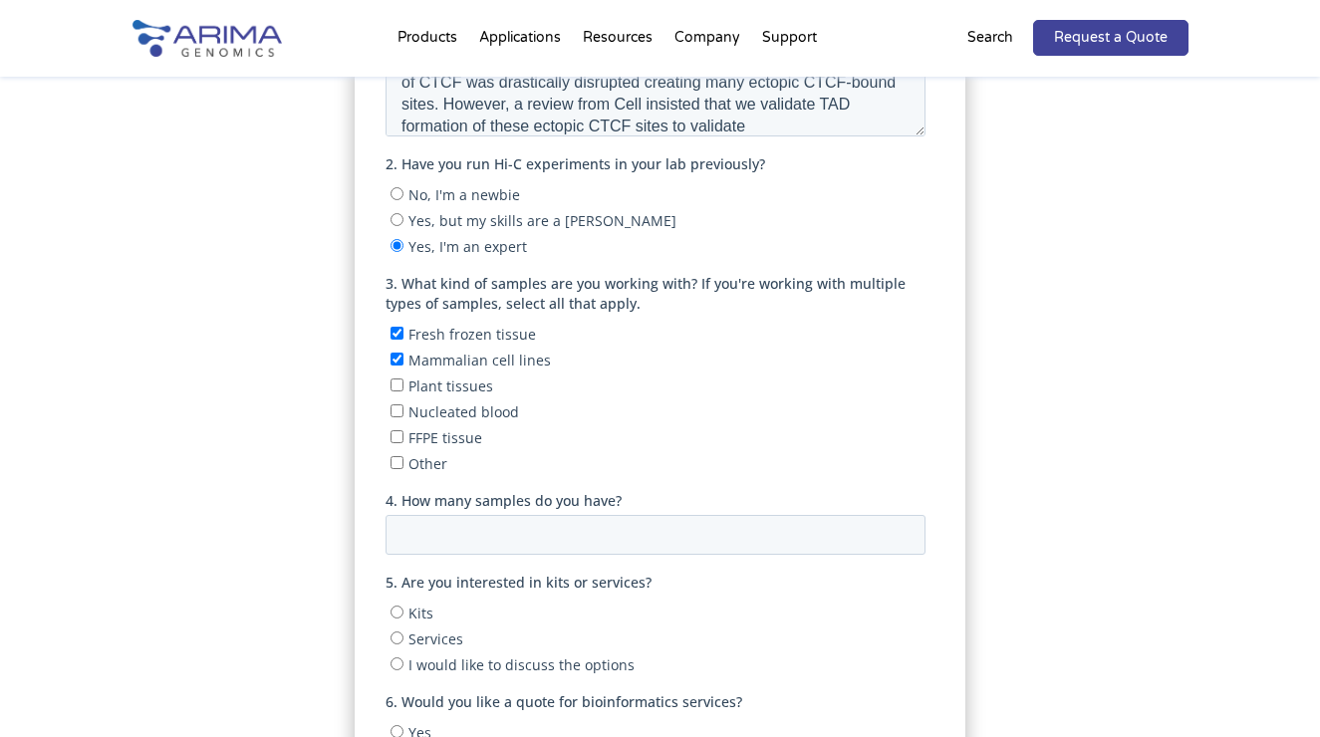
click at [397, 607] on input "Kits" at bounding box center [396, 613] width 13 height 13
radio input "true"
click at [395, 633] on input "Services" at bounding box center [396, 638] width 13 height 13
radio input "true"
click at [400, 658] on input "I would like to discuss the options" at bounding box center [396, 664] width 13 height 13
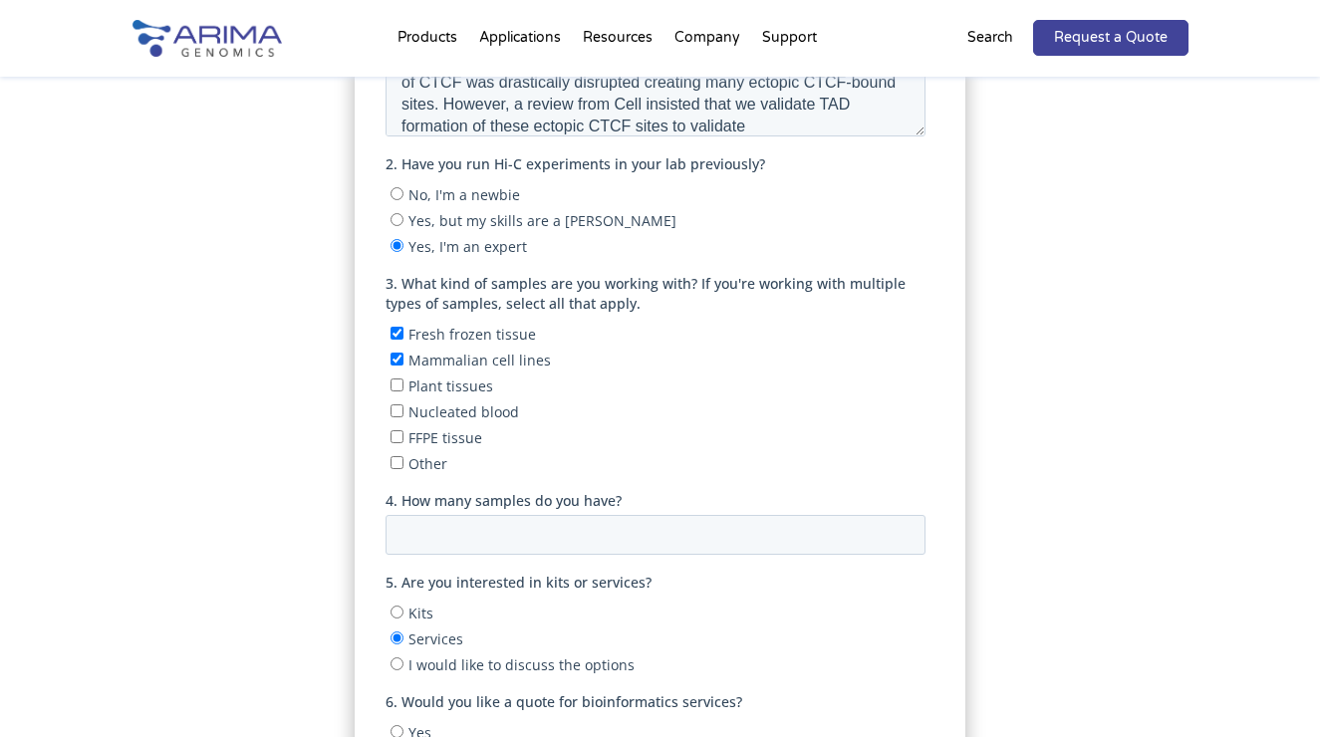
radio input "true"
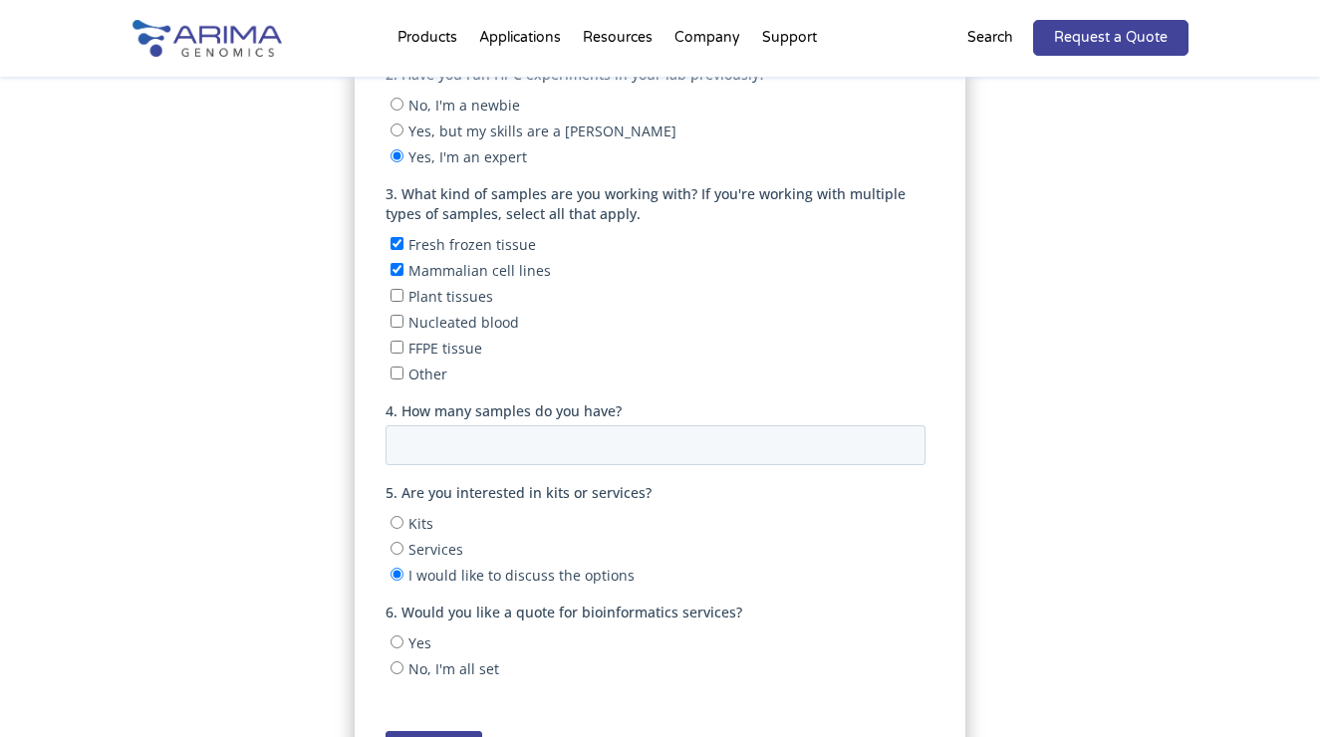
scroll to position [611, 0]
click at [398, 660] on input "No, I'm all set" at bounding box center [396, 666] width 13 height 13
radio input "true"
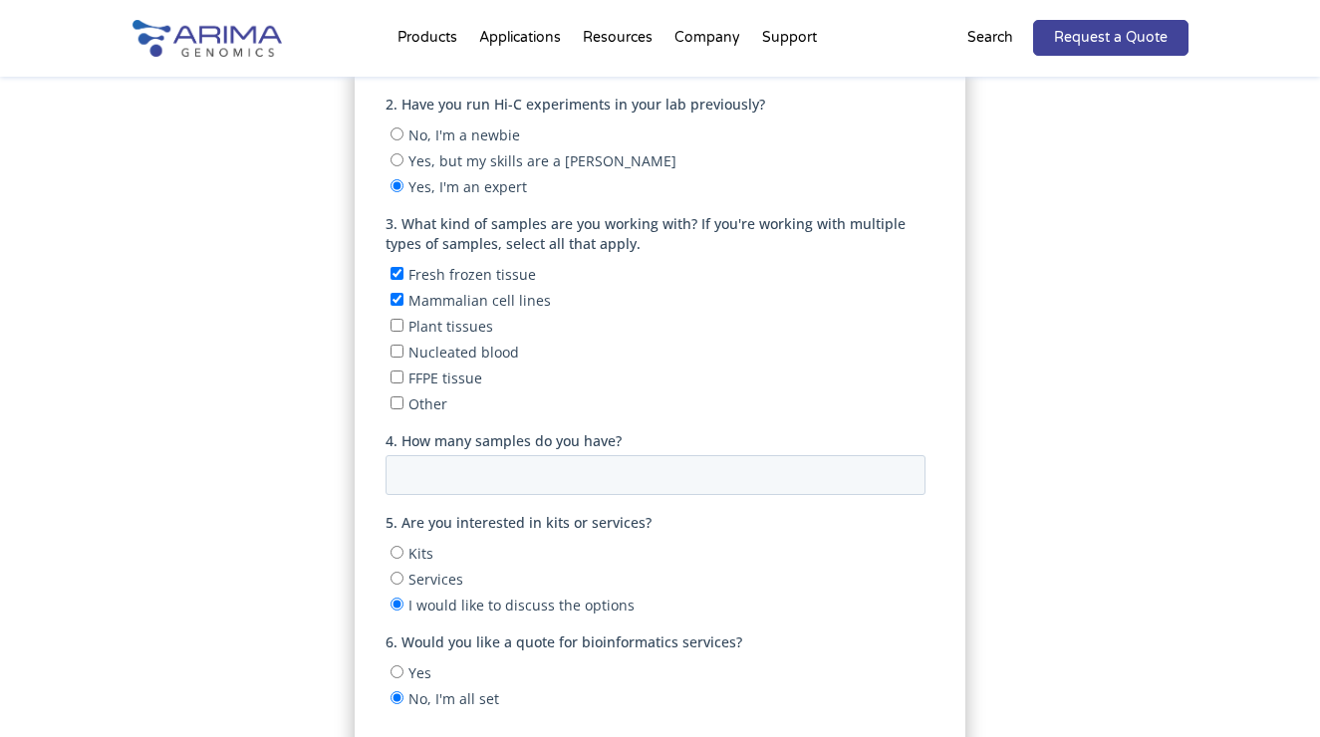
scroll to position [577, 0]
click at [394, 399] on input "Other" at bounding box center [396, 405] width 13 height 13
checkbox input "true"
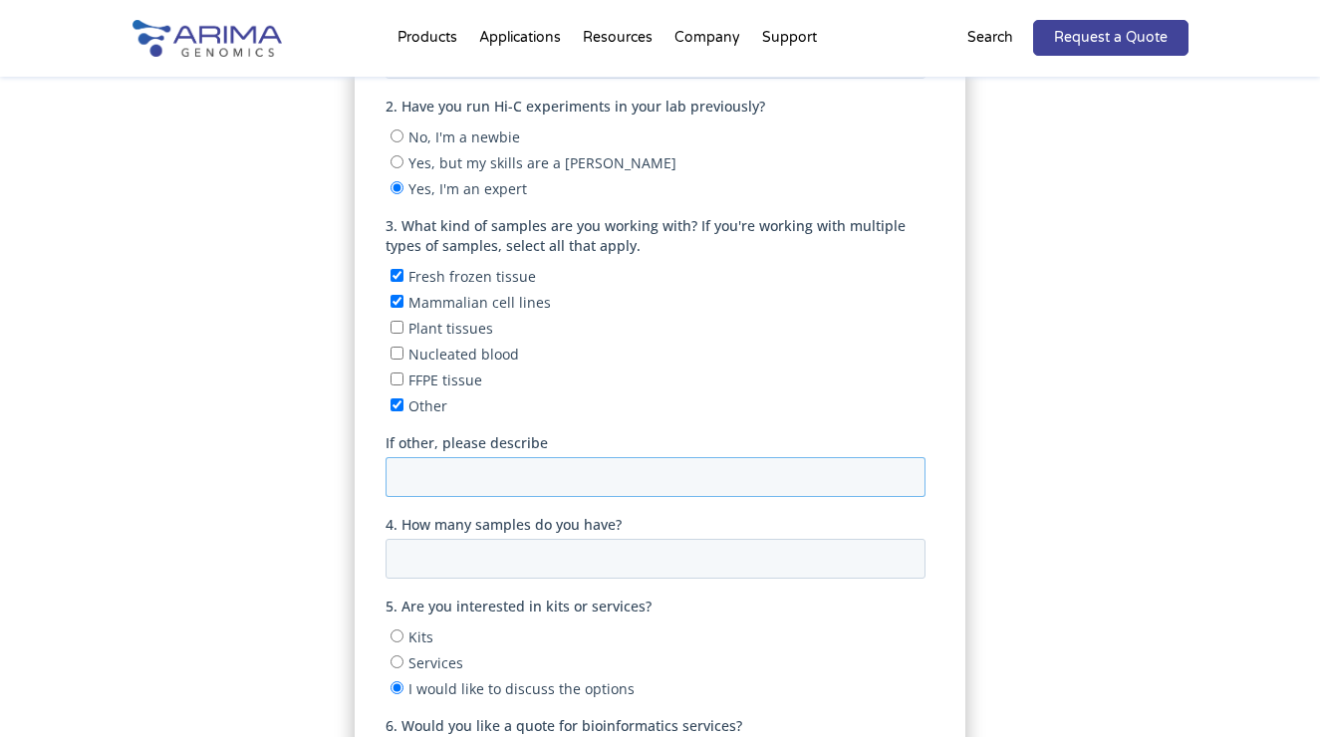
click at [440, 469] on input "If other, please describe" at bounding box center [655, 478] width 540 height 40
click at [789, 466] on input "Actual embryos from Uhrf1 null mice compare with the flox alleles" at bounding box center [655, 478] width 540 height 40
type input "Actual embryos from Uhrf1 null mice compare with the wild-type flox alleles"
click at [475, 559] on input "4. How many samples do you have?" at bounding box center [655, 560] width 540 height 40
drag, startPoint x: 433, startPoint y: 557, endPoint x: 448, endPoint y: 556, distance: 15.0
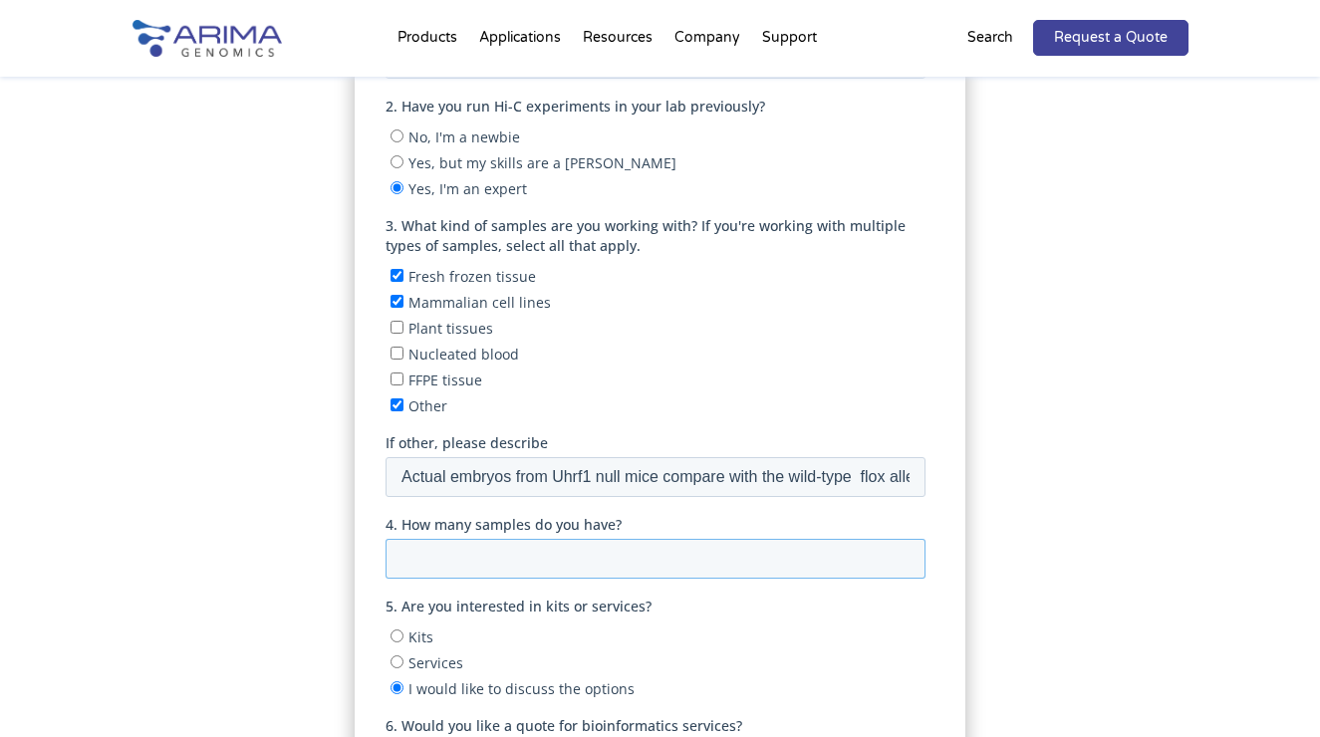
click at [433, 557] on input "4. How many samples do you have?" at bounding box center [655, 560] width 540 height 40
click at [441, 554] on input "4. How many samples do you have?" at bounding box center [655, 560] width 540 height 40
click at [432, 553] on input "4. How many samples do you have?" at bounding box center [655, 560] width 540 height 40
click at [497, 552] on input "4. How many samples do you have?" at bounding box center [655, 560] width 540 height 40
click at [468, 558] on input "4. How many samples do you have?" at bounding box center [655, 560] width 540 height 40
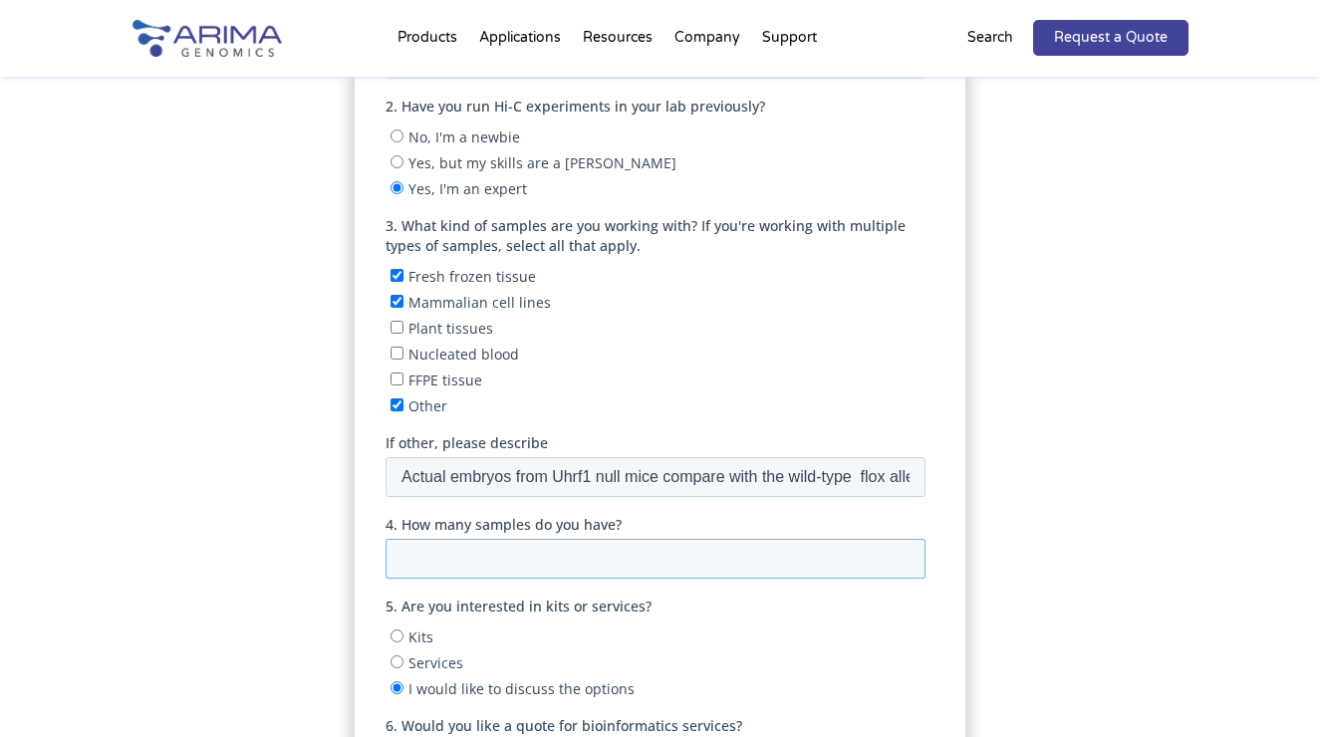
click at [531, 554] on input "4. How many samples do you have?" at bounding box center [655, 560] width 540 height 40
drag, startPoint x: 612, startPoint y: 553, endPoint x: 599, endPoint y: 542, distance: 17.0
click at [611, 551] on input "4. How many samples do you have?" at bounding box center [655, 560] width 540 height 40
click at [496, 552] on input "4. How many samples do you have?" at bounding box center [655, 560] width 540 height 40
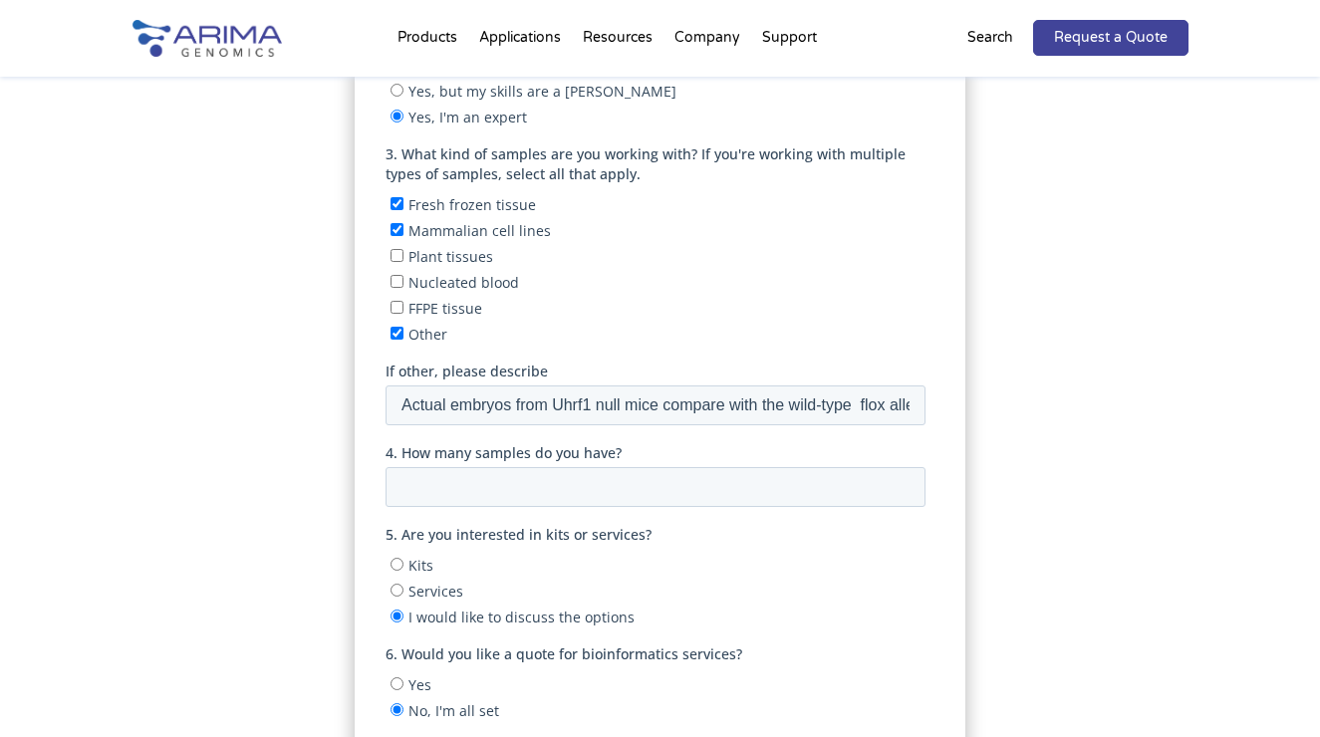
scroll to position [656, 0]
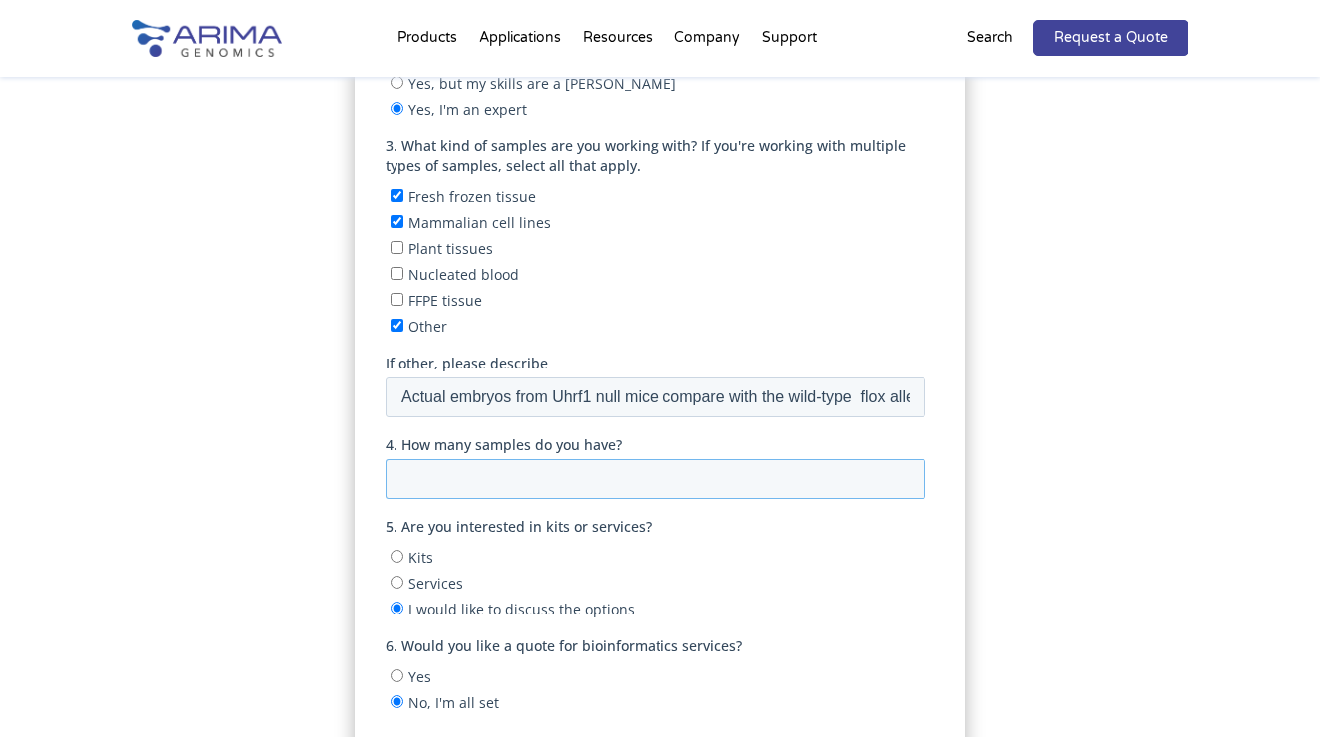
click at [476, 477] on input "4. How many samples do you have?" at bounding box center [655, 480] width 540 height 40
click at [495, 475] on input "4. How many samples do you have?" at bounding box center [655, 480] width 540 height 40
drag, startPoint x: 502, startPoint y: 475, endPoint x: 539, endPoint y: 465, distance: 38.2
click at [502, 475] on input "4. How many samples do you have?" at bounding box center [655, 480] width 540 height 40
drag, startPoint x: 452, startPoint y: 471, endPoint x: 487, endPoint y: 461, distance: 36.3
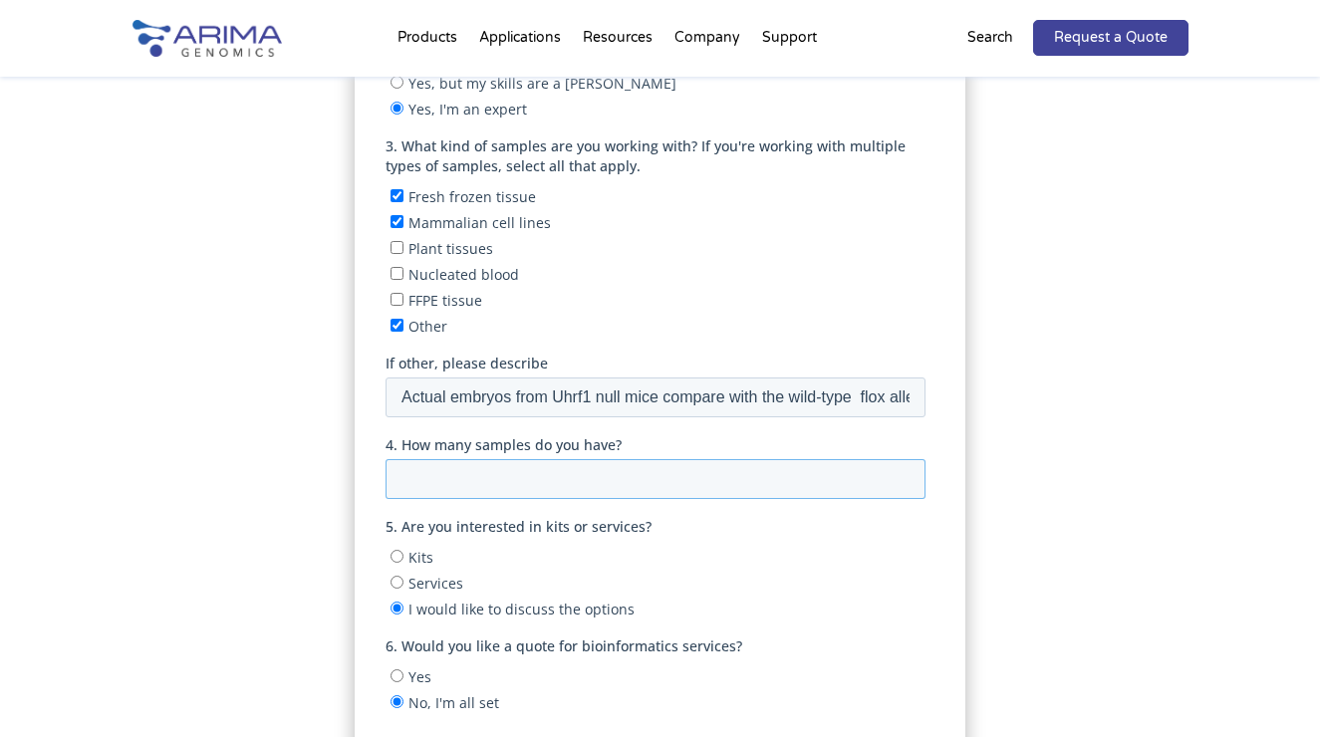
click at [452, 471] on input "4. How many samples do you have?" at bounding box center [655, 480] width 540 height 40
click at [718, 463] on input "4. How many samples do you have?" at bounding box center [655, 480] width 540 height 40
click at [425, 471] on input "4. How many samples do you have?" at bounding box center [655, 480] width 540 height 40
click at [491, 601] on span "I would like to discuss the options" at bounding box center [521, 610] width 226 height 19
click at [403, 603] on input "I would like to discuss the options" at bounding box center [396, 609] width 13 height 13
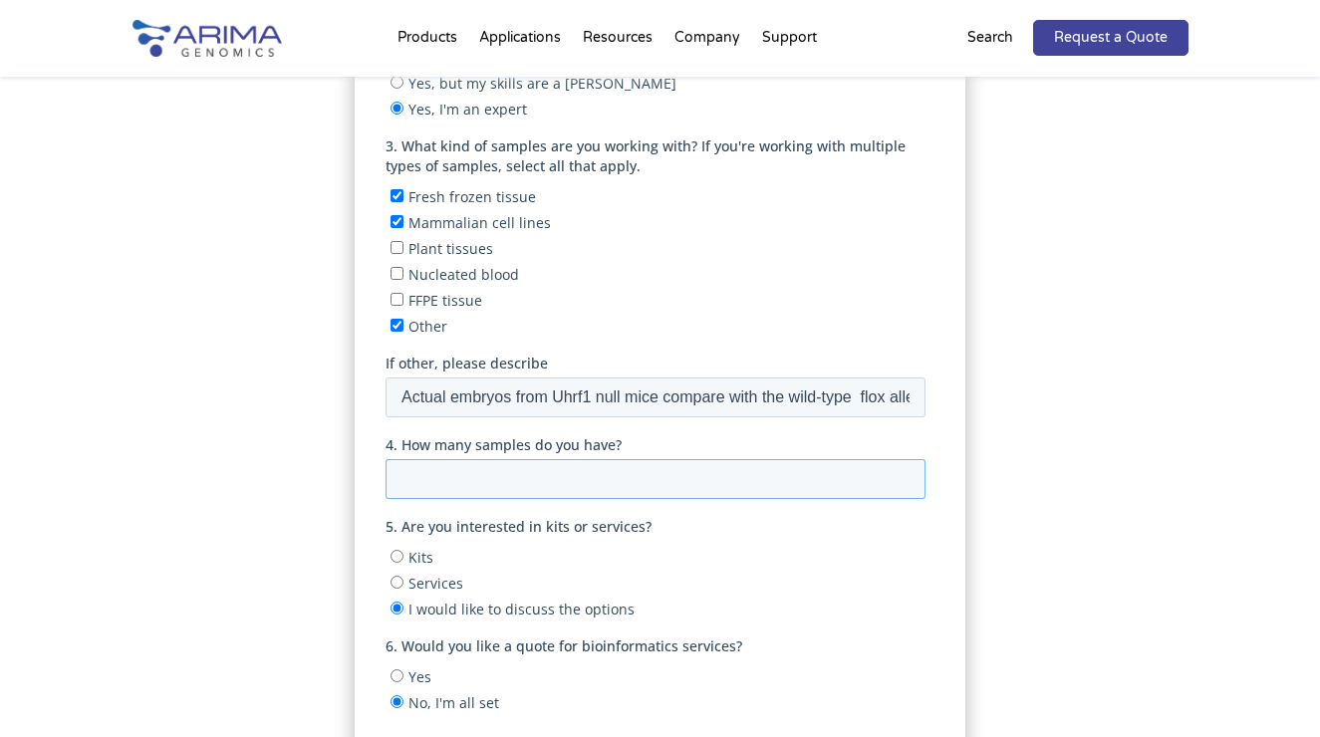
click at [433, 475] on input "4. How many samples do you have?" at bounding box center [655, 480] width 540 height 40
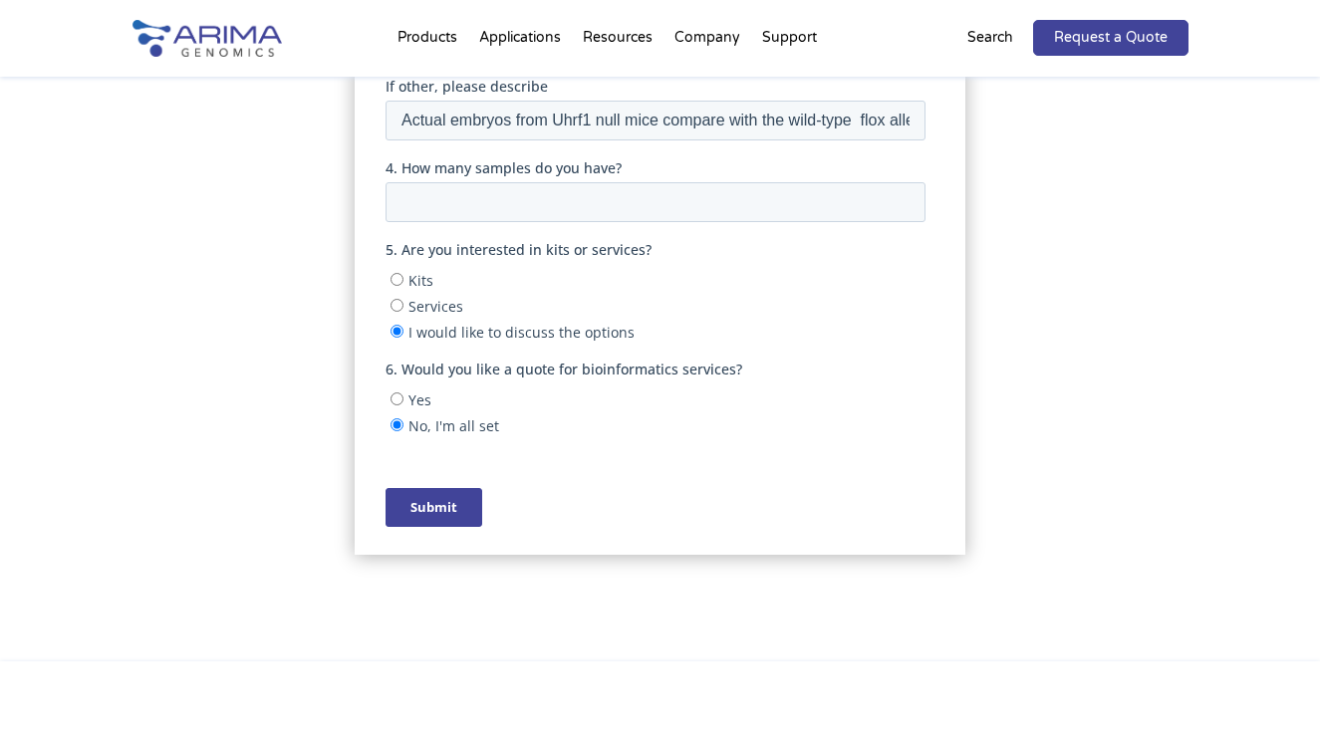
scroll to position [914, 0]
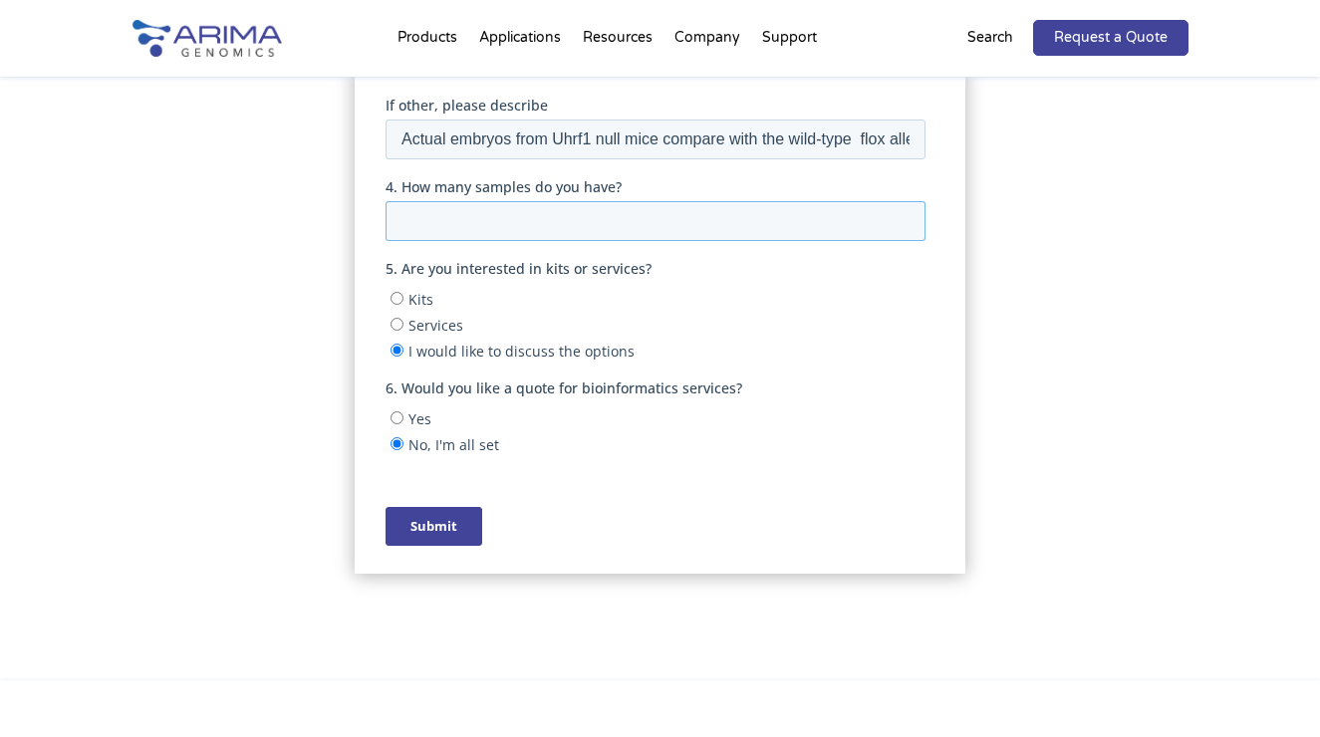
drag, startPoint x: 453, startPoint y: 211, endPoint x: 513, endPoint y: 215, distance: 59.9
click at [454, 211] on input "4. How many samples do you have?" at bounding box center [655, 222] width 540 height 40
click at [591, 214] on input "4. How many samples do you have?" at bounding box center [655, 222] width 540 height 40
drag, startPoint x: 691, startPoint y: 410, endPoint x: 671, endPoint y: 412, distance: 20.0
click at [691, 411] on label "Yes" at bounding box center [657, 419] width 535 height 20
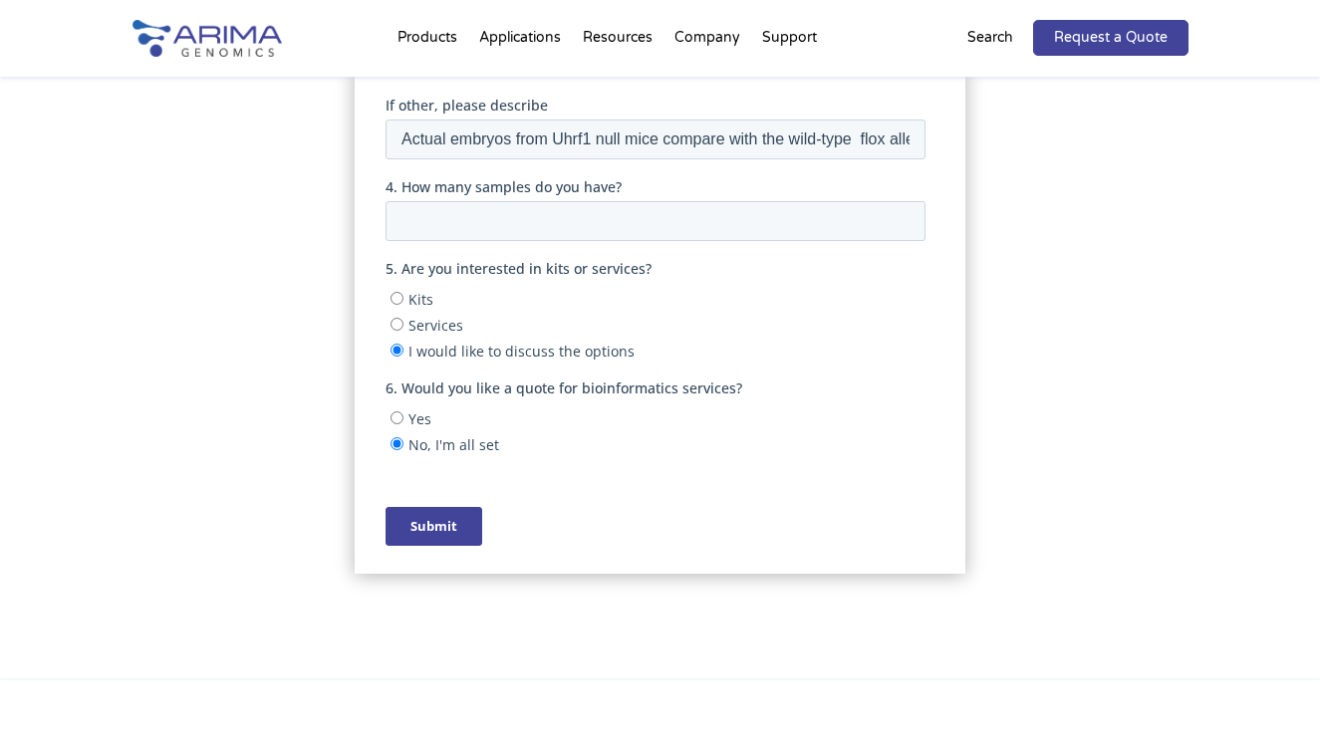
click at [403, 412] on input "Yes" at bounding box center [396, 418] width 13 height 13
radio input "true"
click at [396, 438] on input "No, I'm all set" at bounding box center [396, 444] width 13 height 13
radio input "true"
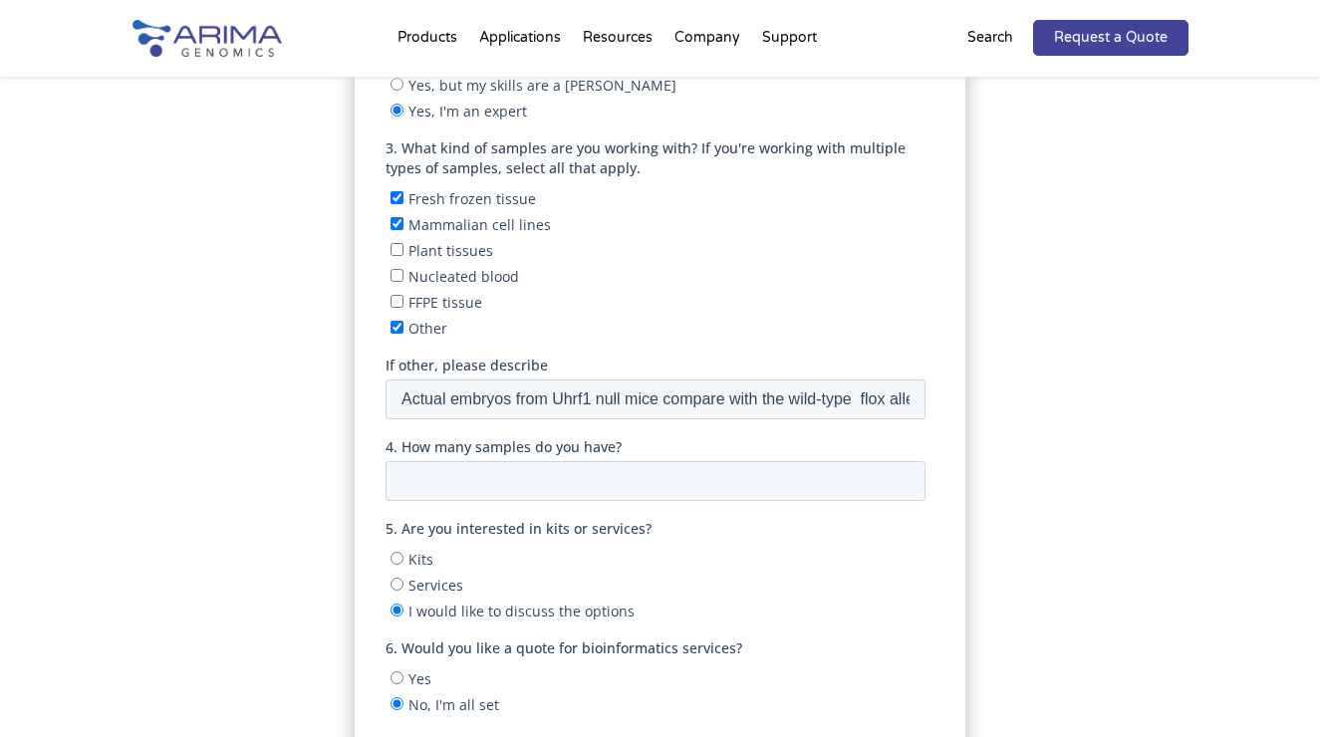
scroll to position [653, 0]
click at [488, 383] on input "Actual embryos from Uhrf1 null mice compare with the wild-type flox alleles" at bounding box center [655, 401] width 540 height 40
click at [874, 391] on input "Actual embryos from Uhrf1 null mice compare with the wild-type flox alleles" at bounding box center [655, 401] width 540 height 40
drag, startPoint x: 869, startPoint y: 396, endPoint x: 880, endPoint y: 387, distance: 14.2
click at [869, 396] on input "Actual embryos from Uhrf1 null mice compare with the wild-type flox alleles" at bounding box center [655, 401] width 540 height 40
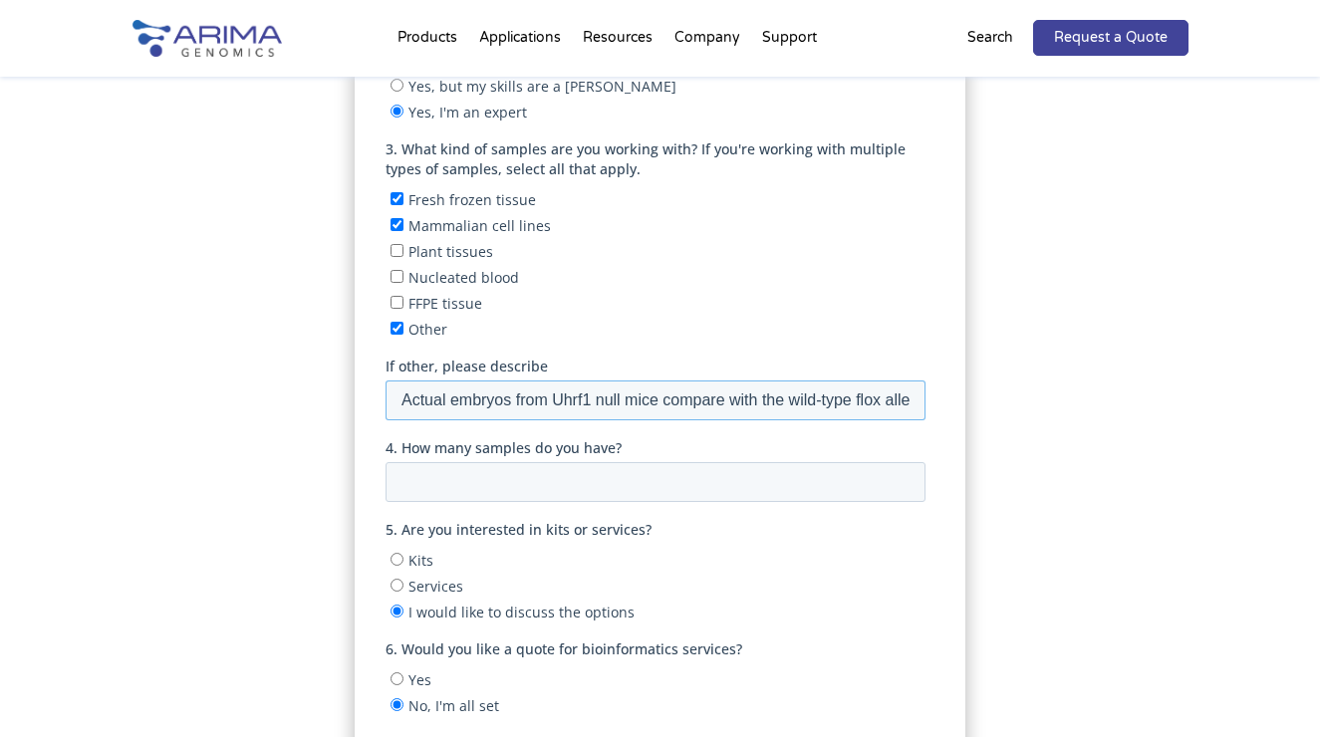
click at [882, 390] on input "Actual embryos from Uhrf1 null mice compare with the wild-type flox alleles" at bounding box center [655, 401] width 540 height 40
click at [881, 390] on input "Actual embryos from Uhrf1 null mice compare with the wild-type flox alleles" at bounding box center [655, 401] width 540 height 40
click at [730, 388] on input "Actual embryos from Uhrf1 null mice compare with the wild-type flox alleles" at bounding box center [655, 401] width 540 height 40
type input "Actual embryos from Uhrf1 null mice compared with the wild-type flox alleles"
drag, startPoint x: 436, startPoint y: 479, endPoint x: 477, endPoint y: 468, distance: 42.3
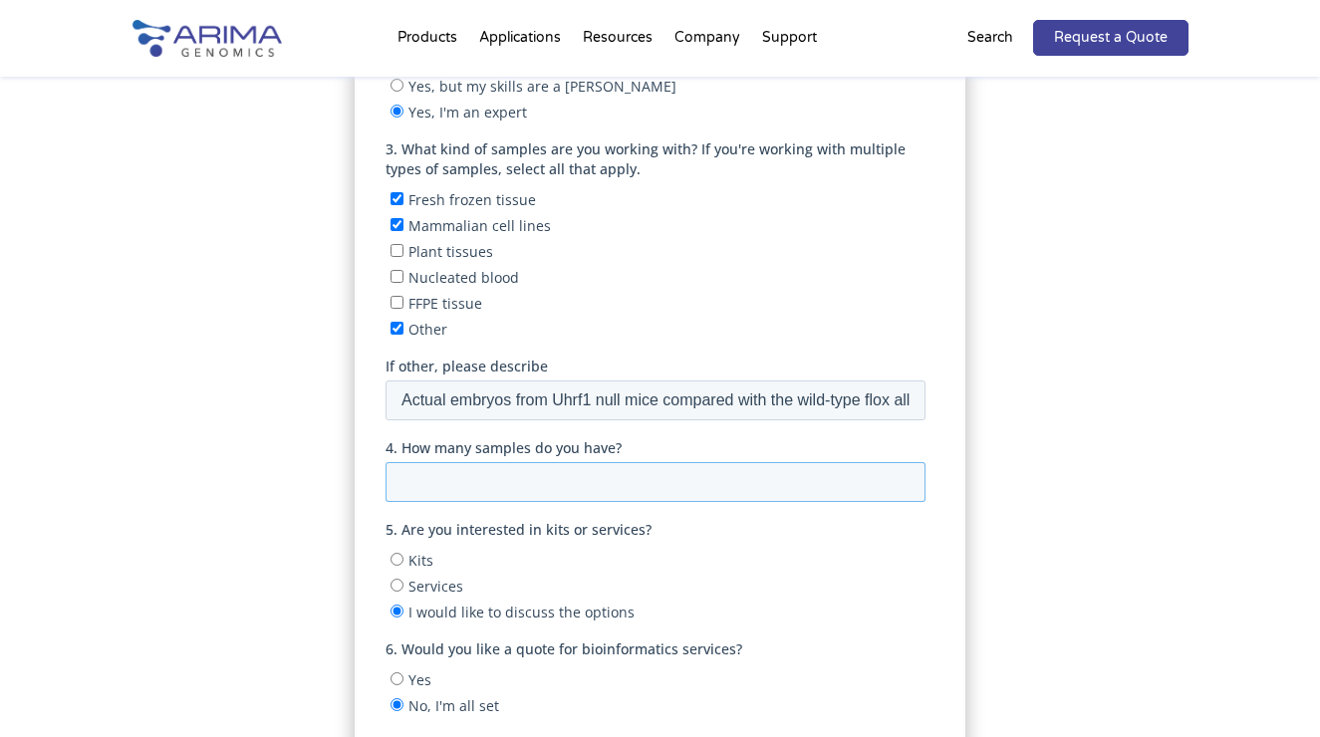
click at [436, 479] on input "4. How many samples do you have?" at bounding box center [655, 483] width 540 height 40
drag, startPoint x: 440, startPoint y: 477, endPoint x: 463, endPoint y: 474, distance: 23.1
click at [440, 477] on input "4. How many samples do you have?" at bounding box center [655, 483] width 540 height 40
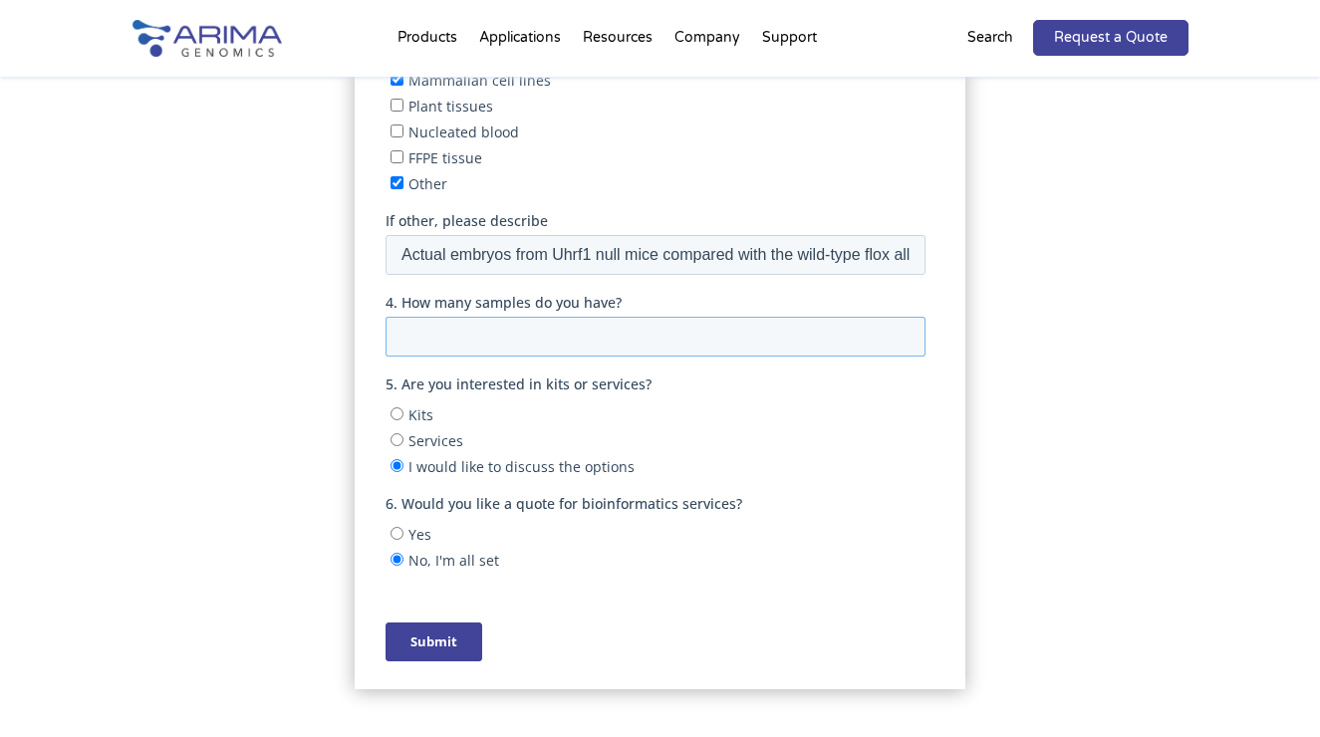
scroll to position [826, 0]
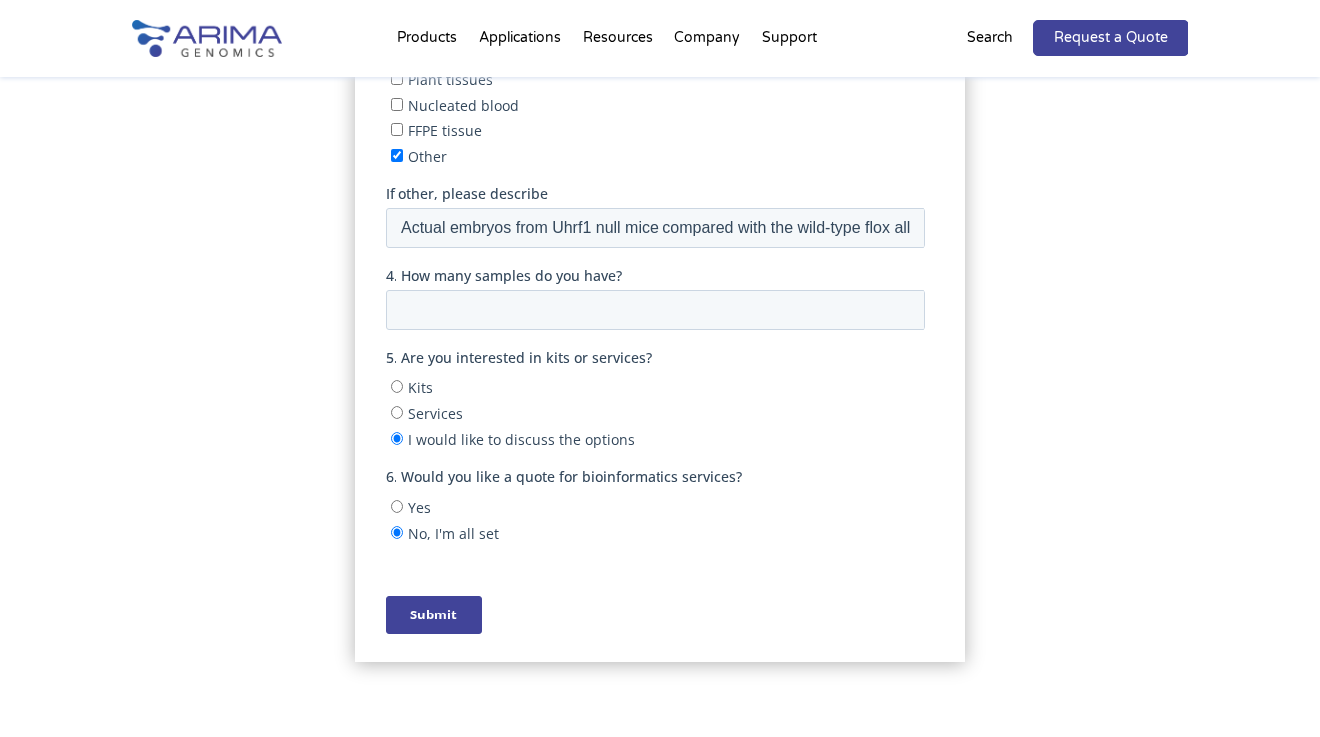
click at [443, 598] on input "Submit" at bounding box center [433, 616] width 97 height 39
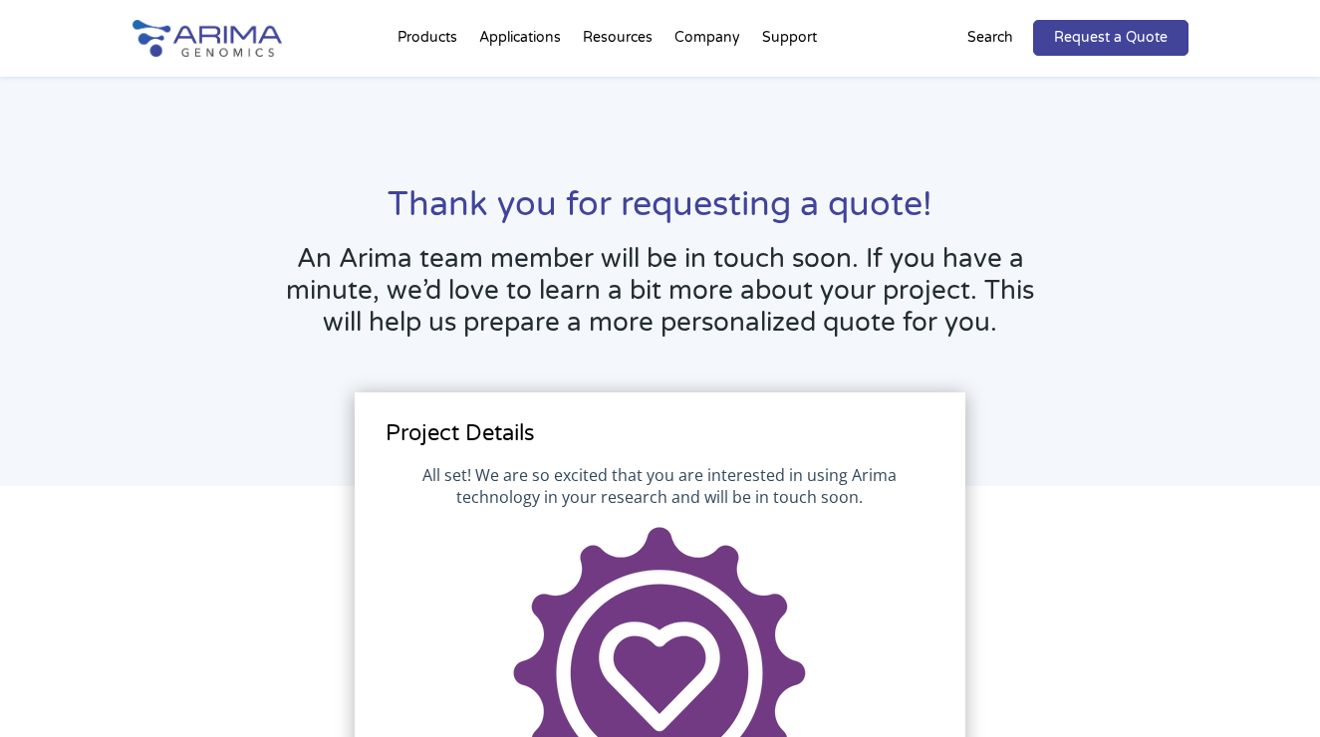
scroll to position [0, 0]
